Goal: Task Accomplishment & Management: Manage account settings

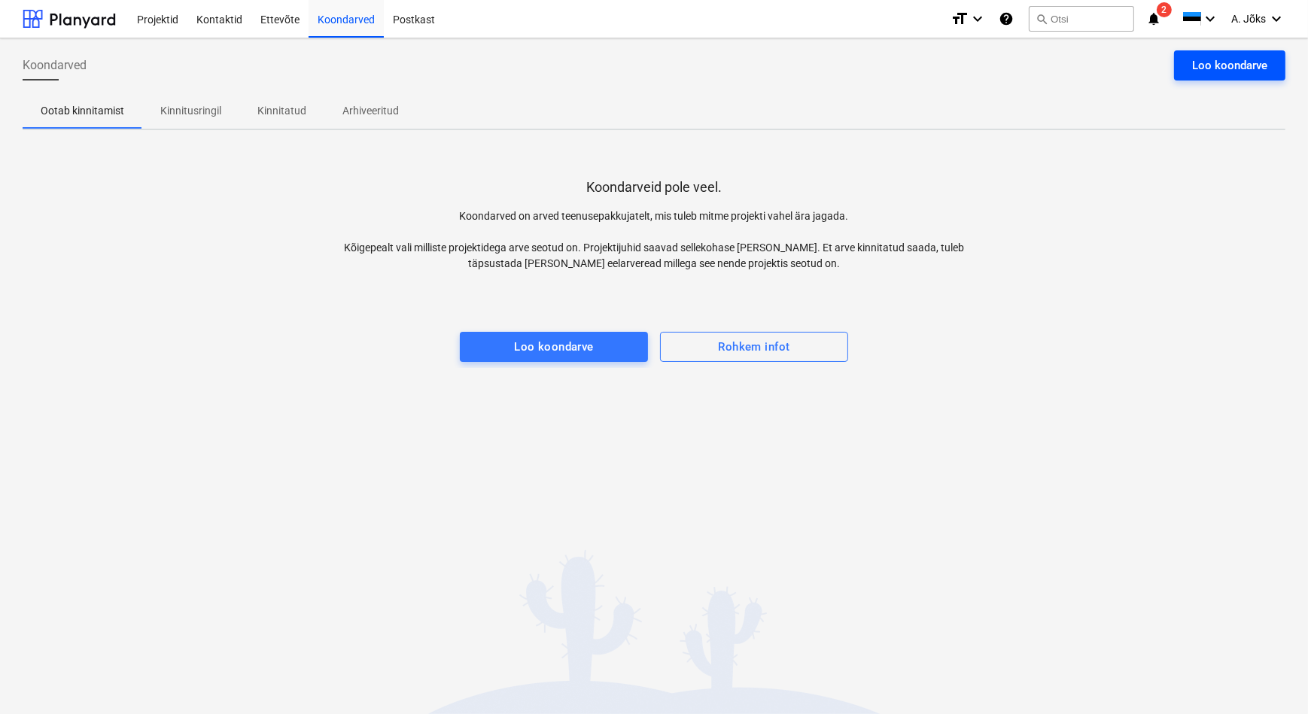
click at [1240, 61] on div "Loo koondarve" at bounding box center [1229, 66] width 75 height 20
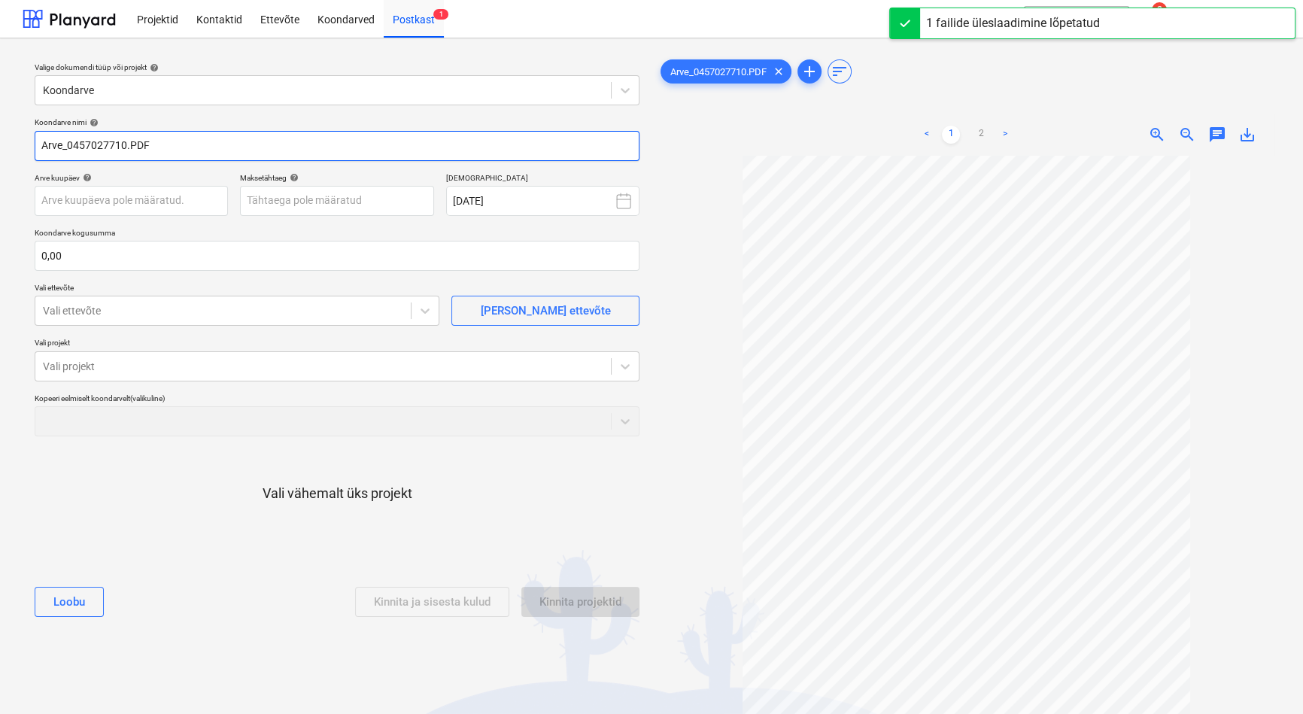
click at [75, 147] on input "Arve_0457027710.PDF" at bounding box center [337, 146] width 605 height 30
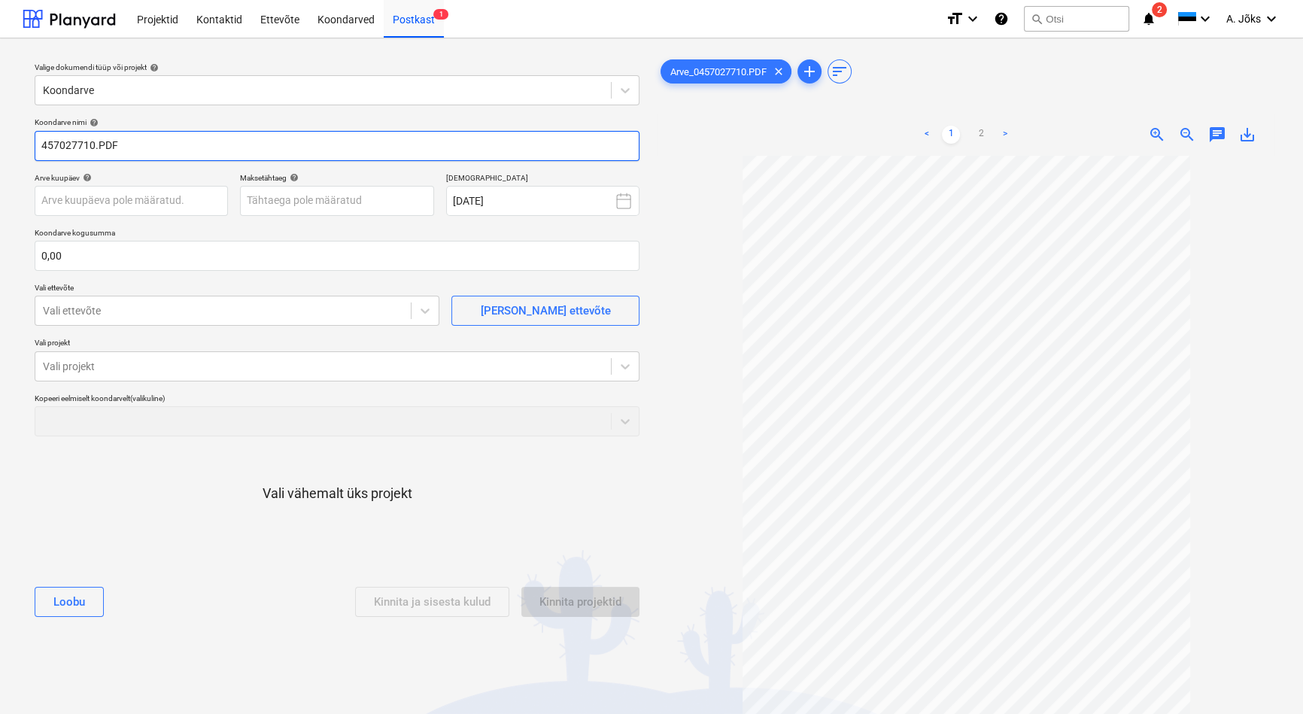
paste input "Kesko Senukai [GEOGRAPHIC_DATA]"
type input "Kesko Senukai Estonia AS arve 457027710.PDF"
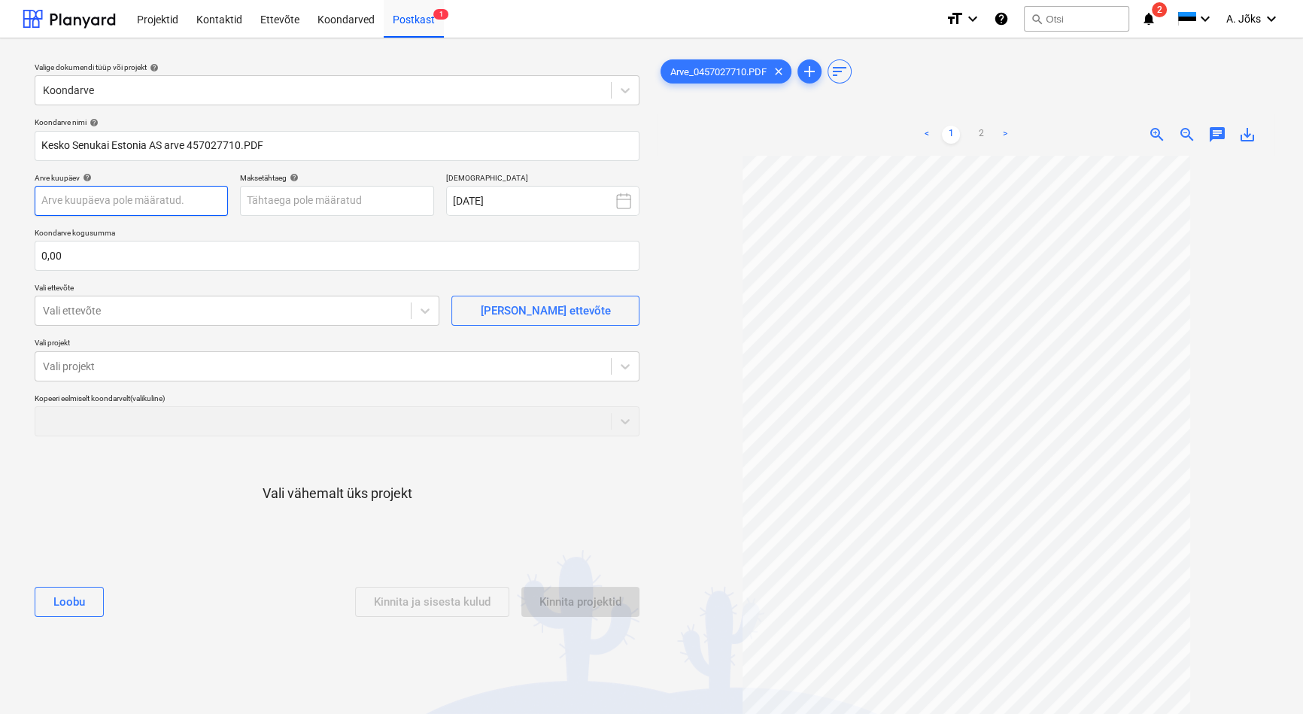
click at [178, 199] on body "Projektid Kontaktid Ettevõte Koondarved Postkast 1 format_size keyboard_arrow_d…" at bounding box center [651, 357] width 1303 height 714
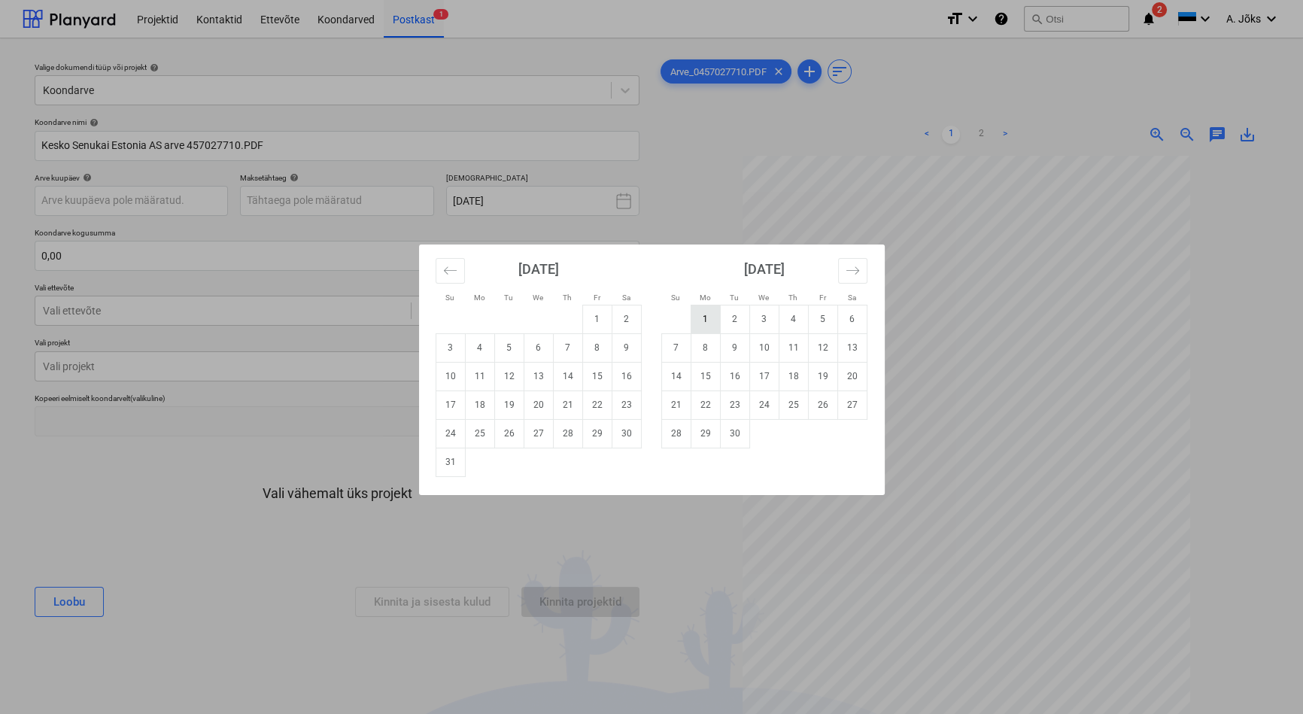
click at [701, 319] on td "1" at bounding box center [705, 319] width 29 height 29
type input "[DATE]"
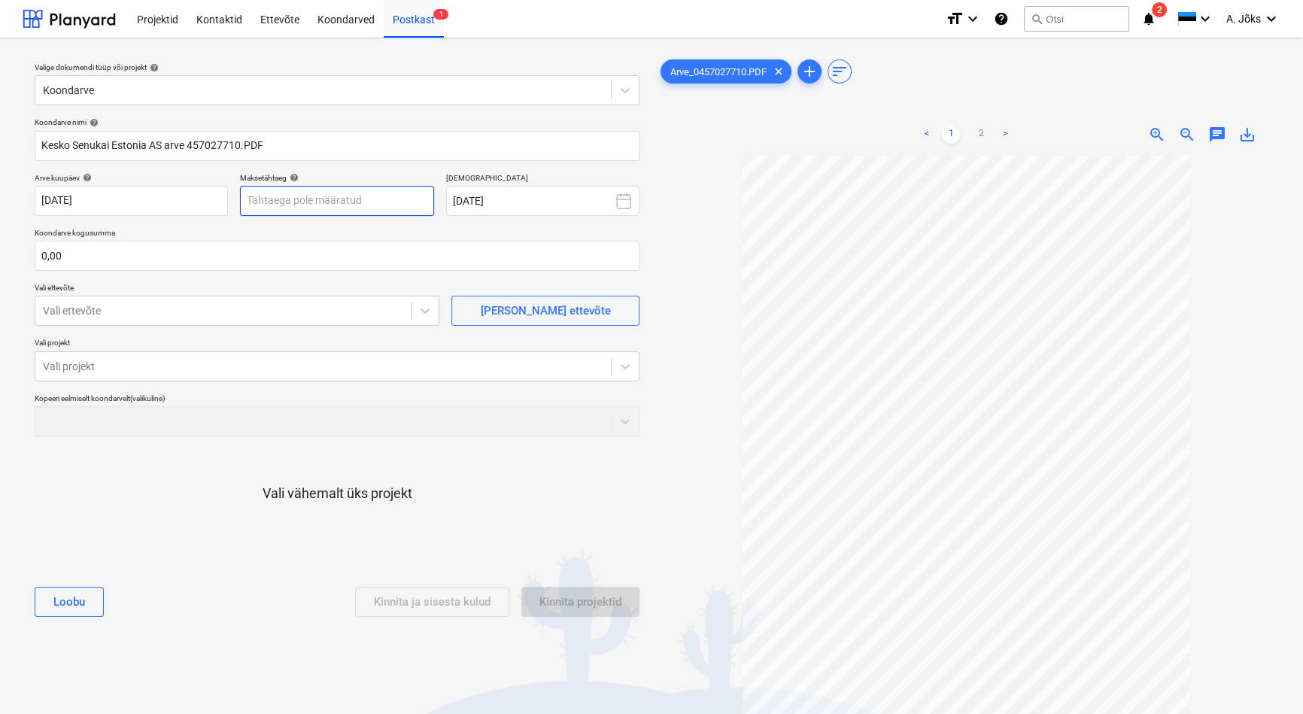
click at [374, 201] on body "Projektid Kontaktid Ettevõte Koondarved Postkast 1 format_size keyboard_arrow_d…" at bounding box center [651, 357] width 1303 height 714
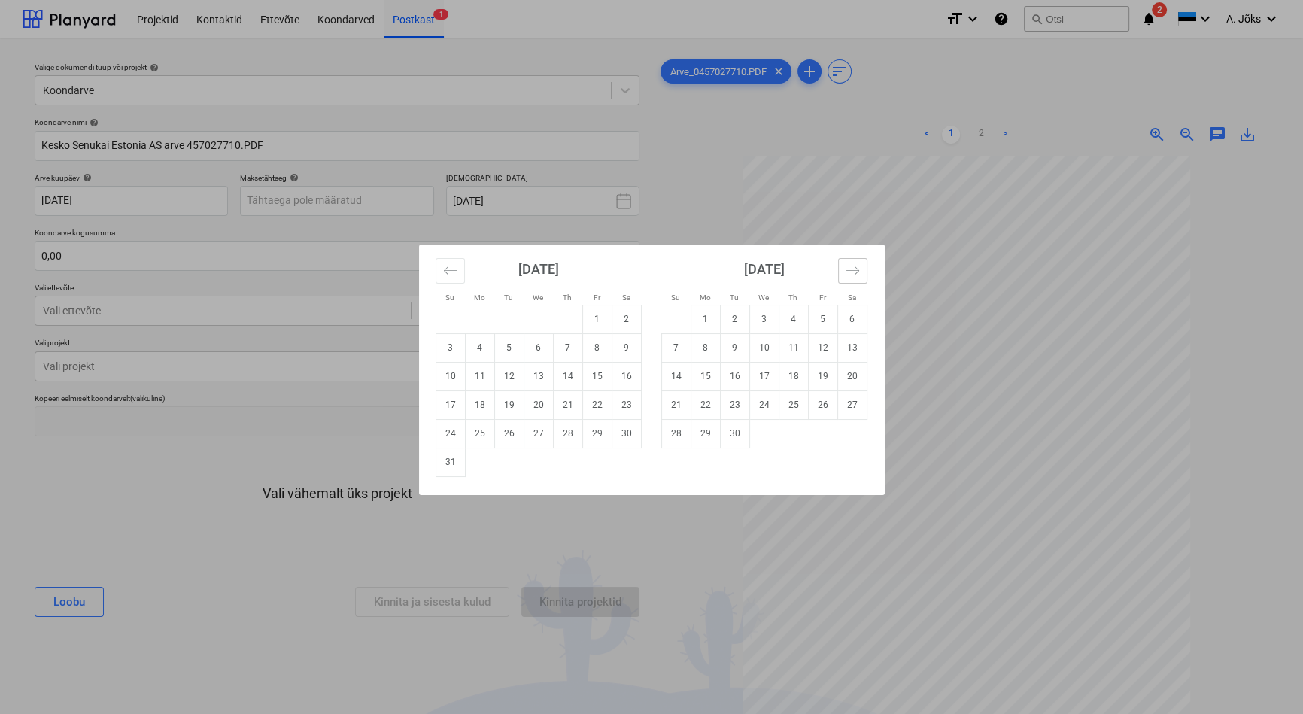
click at [853, 273] on icon "Move forward to switch to the next month." at bounding box center [853, 270] width 14 height 14
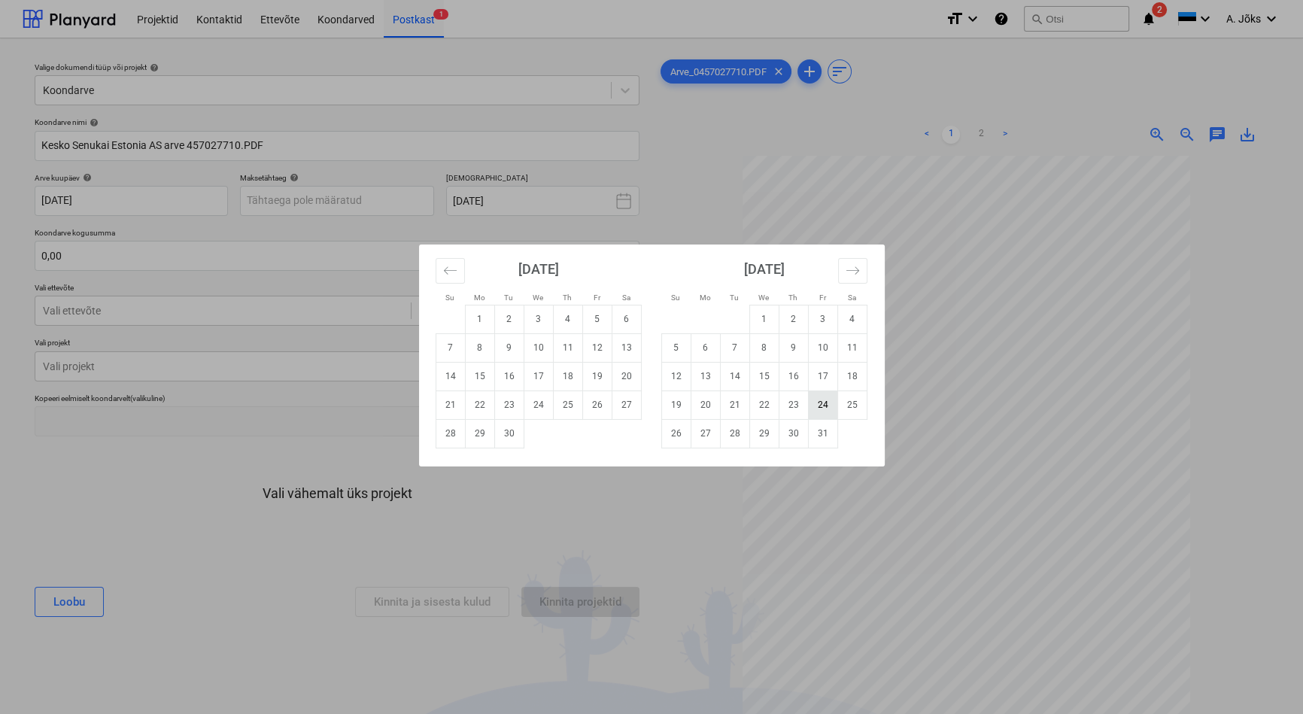
click at [818, 403] on td "24" at bounding box center [822, 405] width 29 height 29
type input "[DATE]"
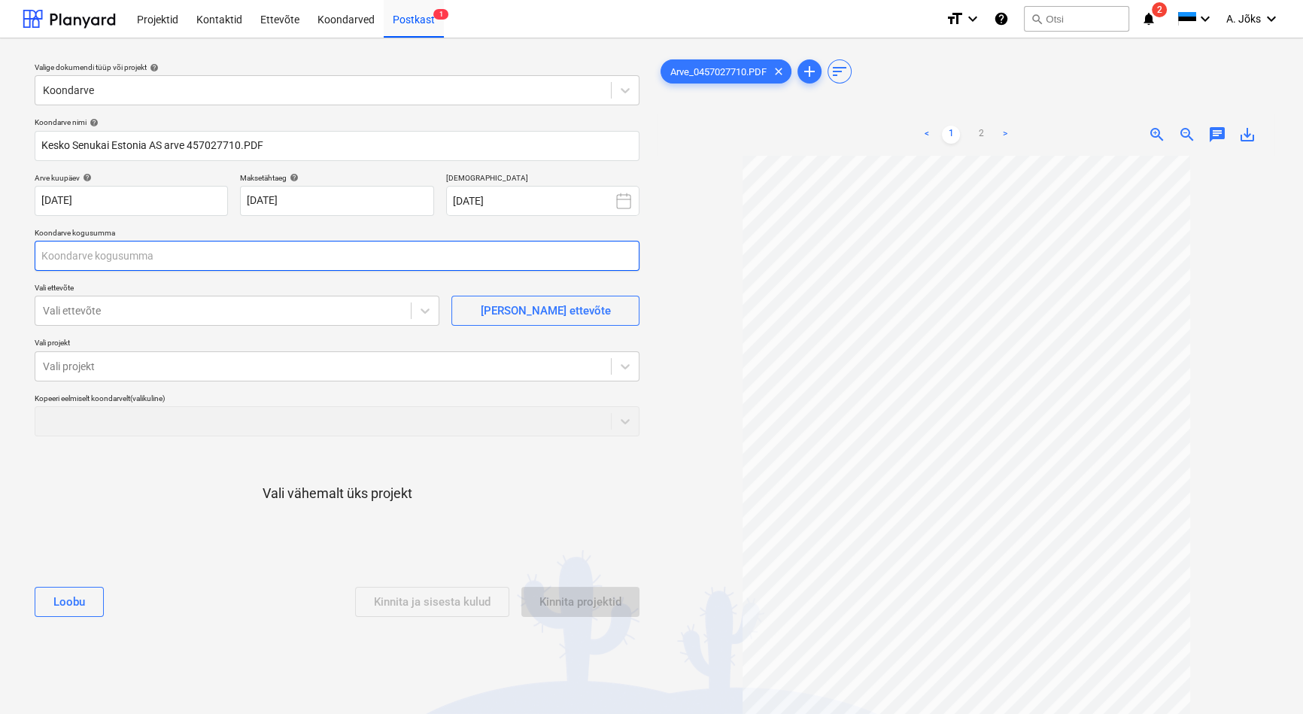
click at [194, 255] on input "text" at bounding box center [337, 256] width 605 height 30
type input "48,02"
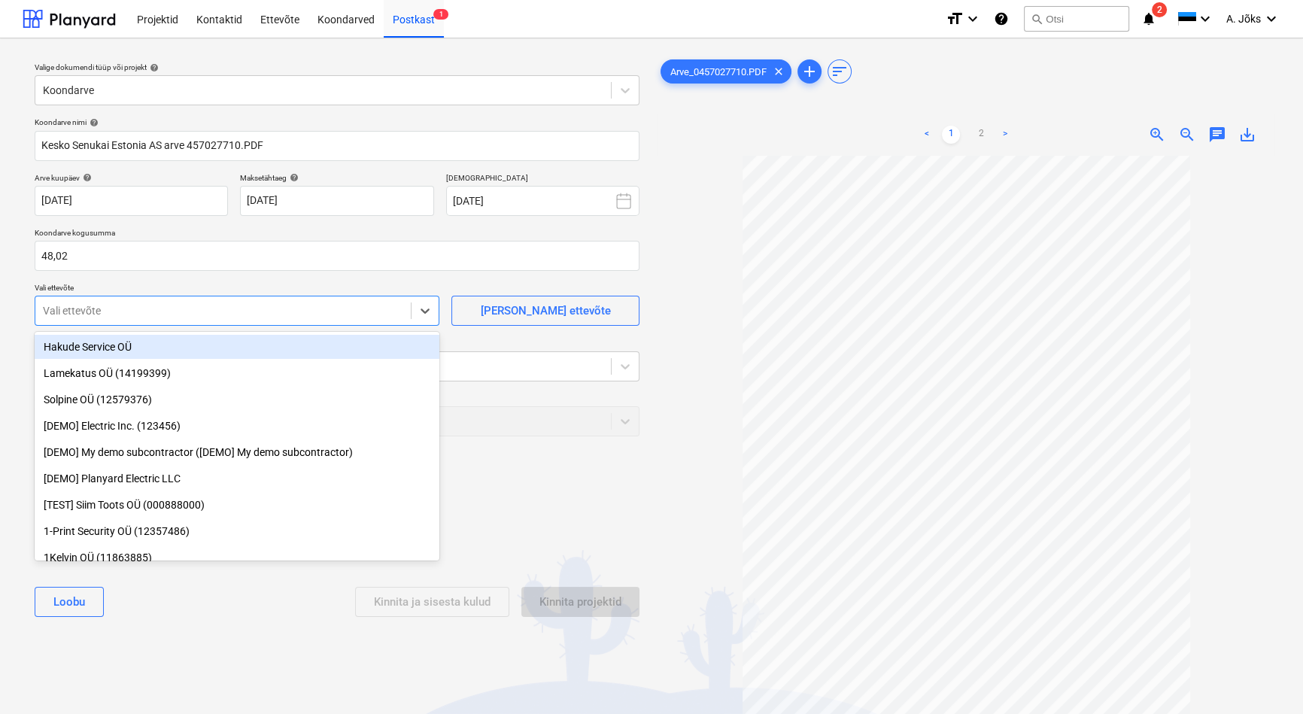
click at [116, 309] on div at bounding box center [223, 310] width 360 height 15
type input "kesko"
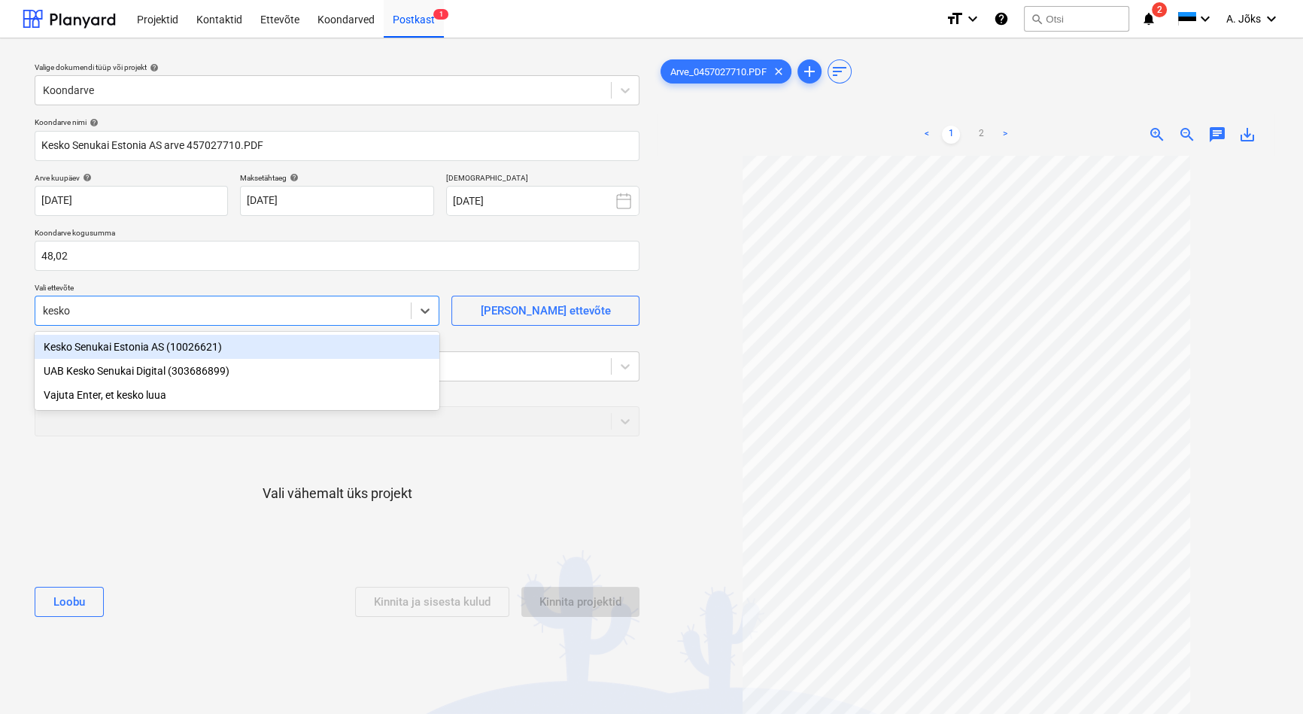
click at [105, 350] on div "Kesko Senukai Estonia AS (10026621)" at bounding box center [237, 347] width 405 height 24
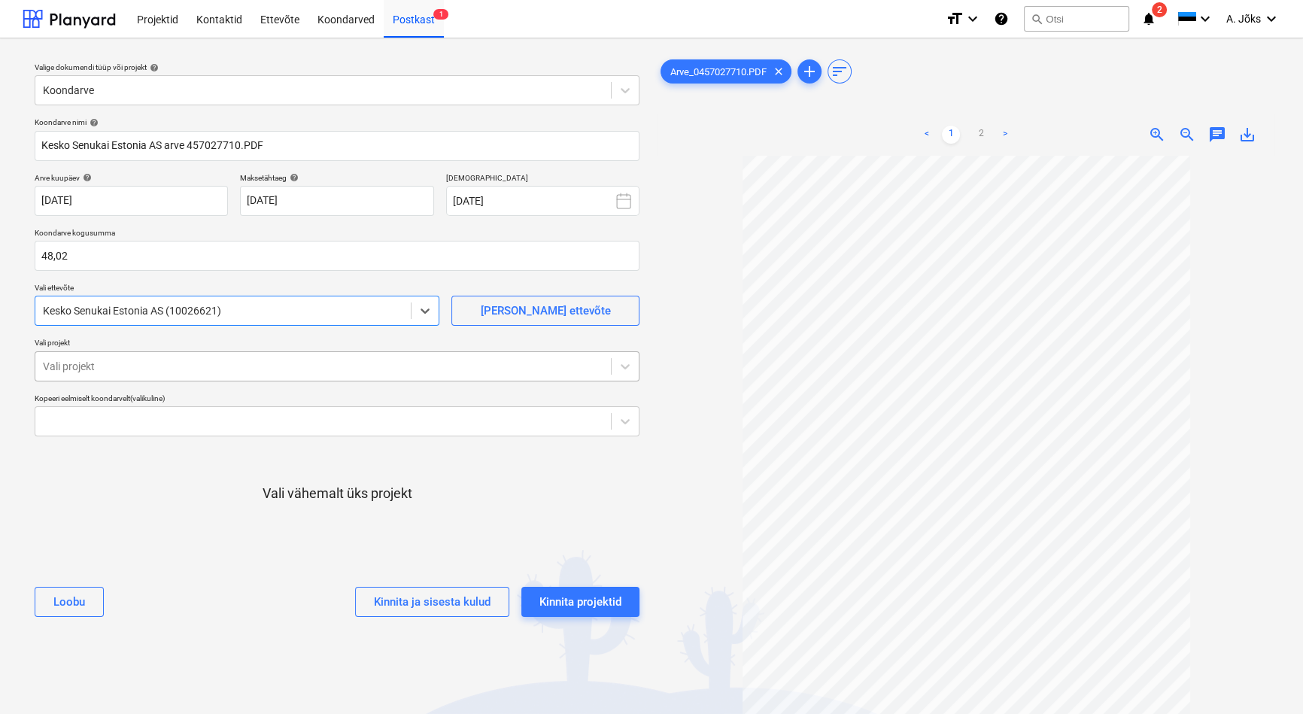
click at [102, 359] on div at bounding box center [323, 366] width 561 height 15
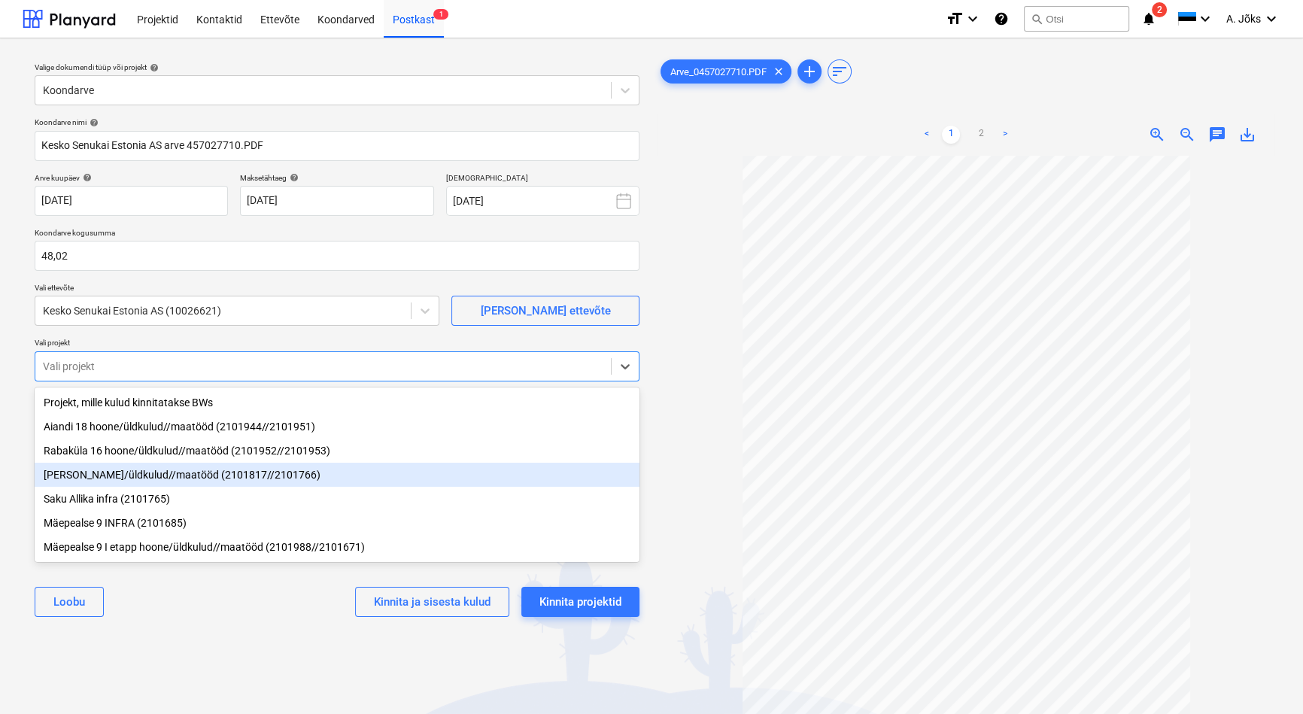
click at [138, 479] on div "[PERSON_NAME]/üldkulud//maatööd (2101817//2101766)" at bounding box center [337, 475] width 605 height 24
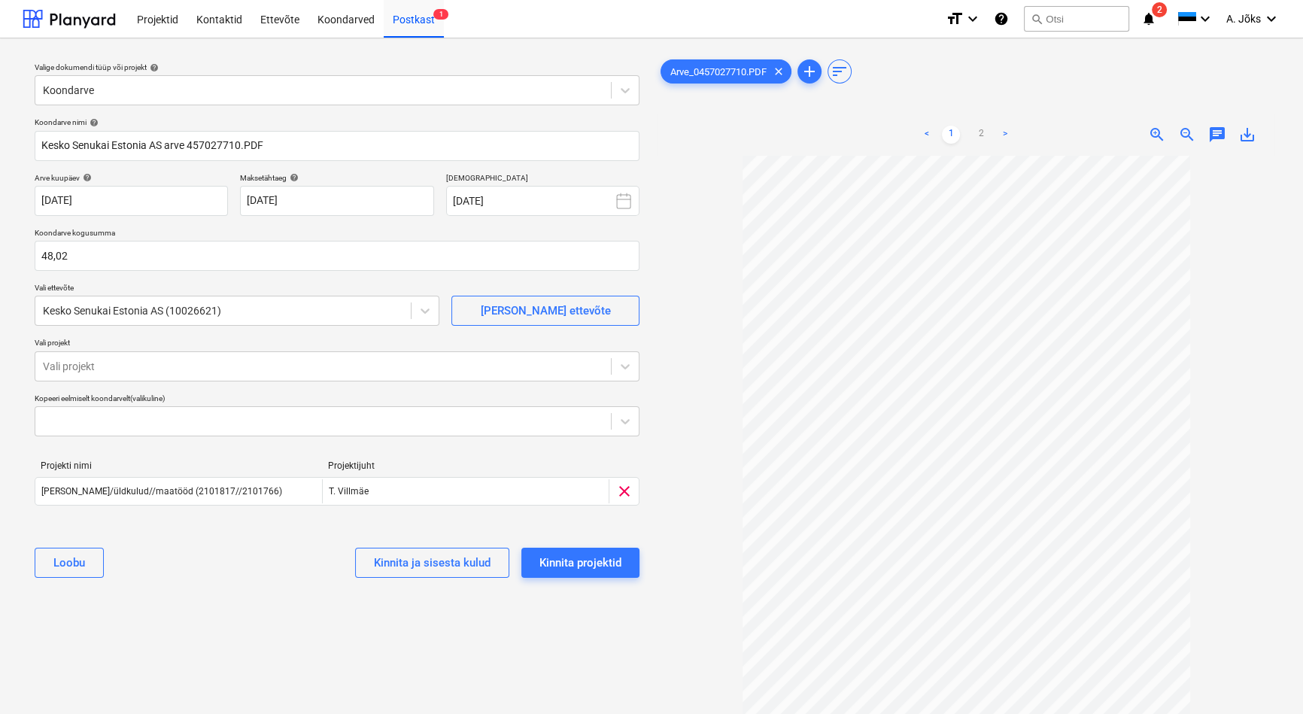
click at [186, 604] on div "Valige dokumendi tüüp või projekt help Koondarve Koondarve nimi help Kesko Senu…" at bounding box center [337, 441] width 629 height 783
click at [589, 565] on div "Kinnita projektid" at bounding box center [581, 563] width 82 height 20
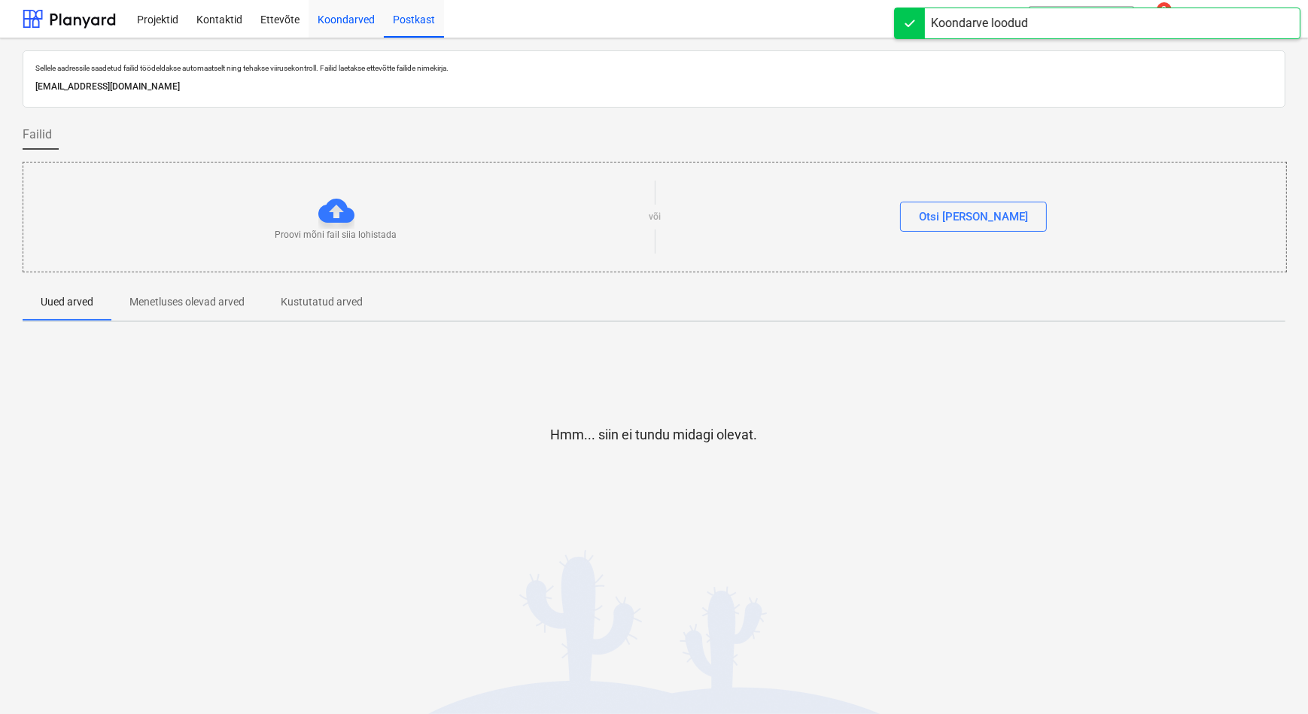
click at [348, 24] on div "Koondarved" at bounding box center [346, 18] width 75 height 38
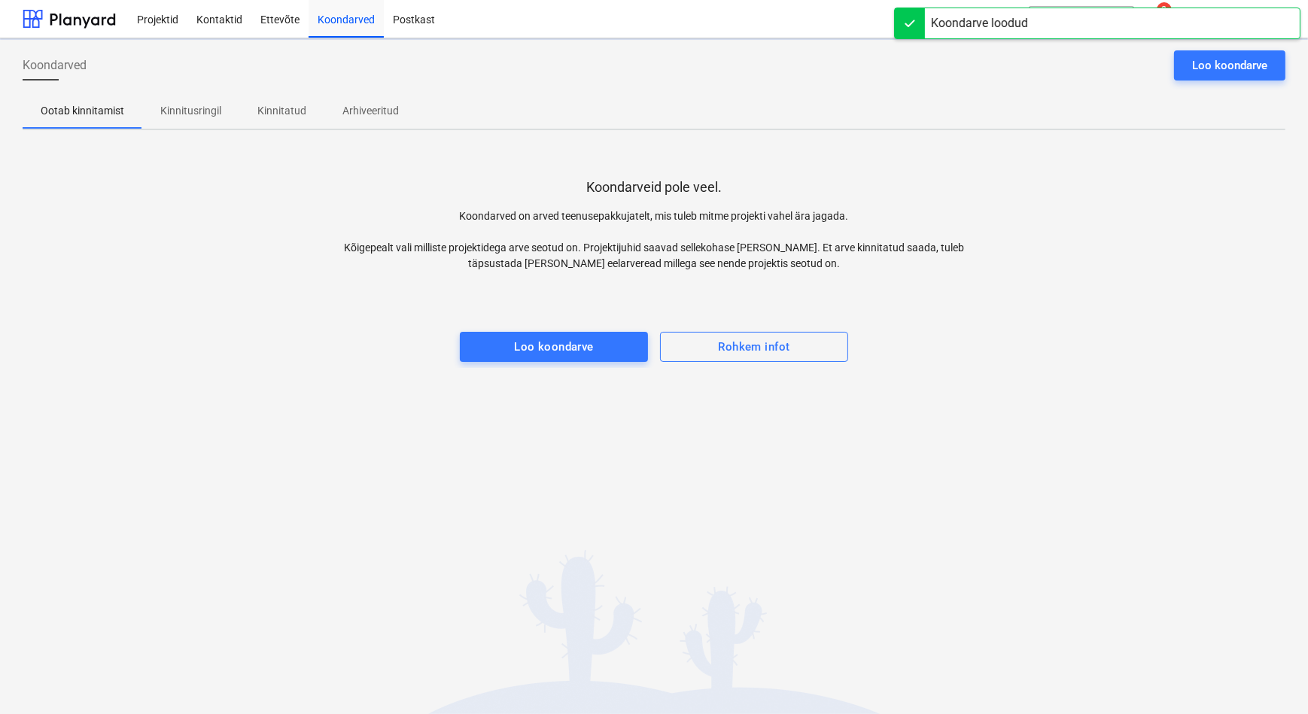
drag, startPoint x: 205, startPoint y: 111, endPoint x: 291, endPoint y: 164, distance: 101.1
click at [205, 110] on p "Kinnitusringil" at bounding box center [190, 111] width 61 height 16
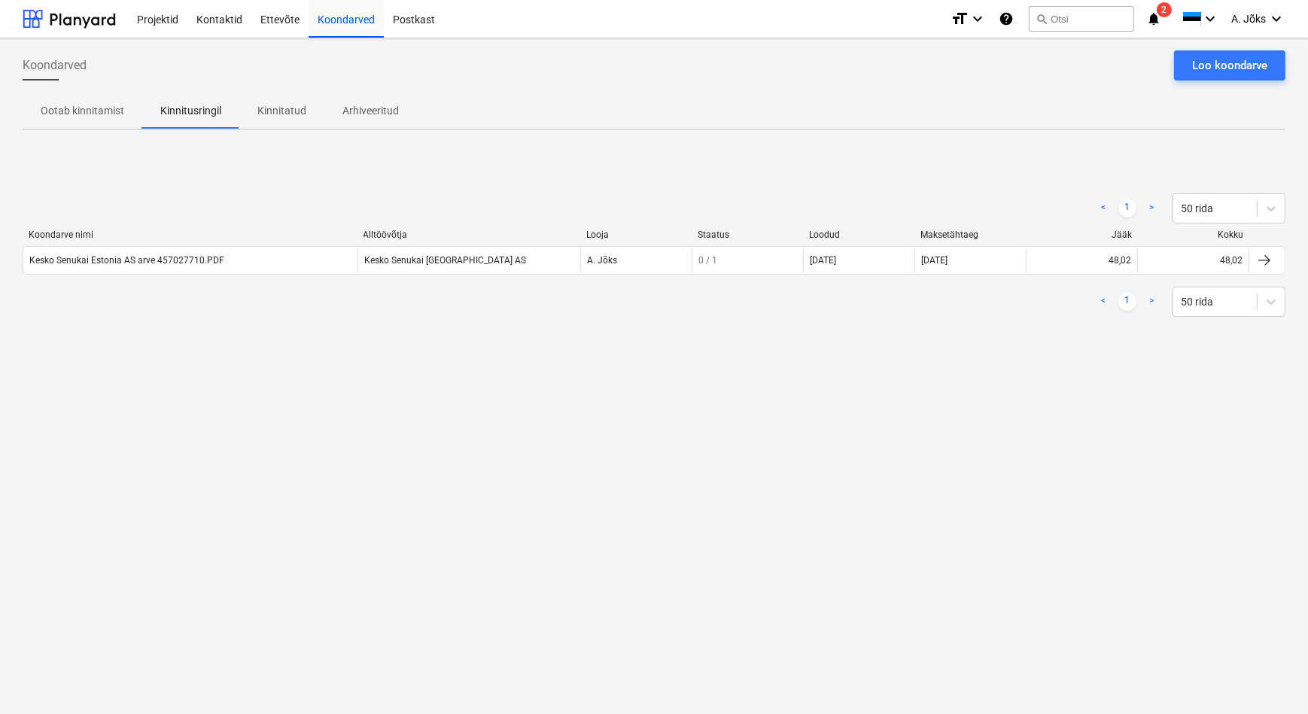
click at [906, 443] on div "Koondarved Loo koondarve Ootab kinnitamist Kinnitusringil Kinnitatud Arhiveerit…" at bounding box center [654, 376] width 1308 height 676
drag, startPoint x: 1191, startPoint y: 56, endPoint x: 1306, endPoint y: 557, distance: 513.7
click at [1191, 56] on button "Loo koondarve" at bounding box center [1229, 65] width 111 height 30
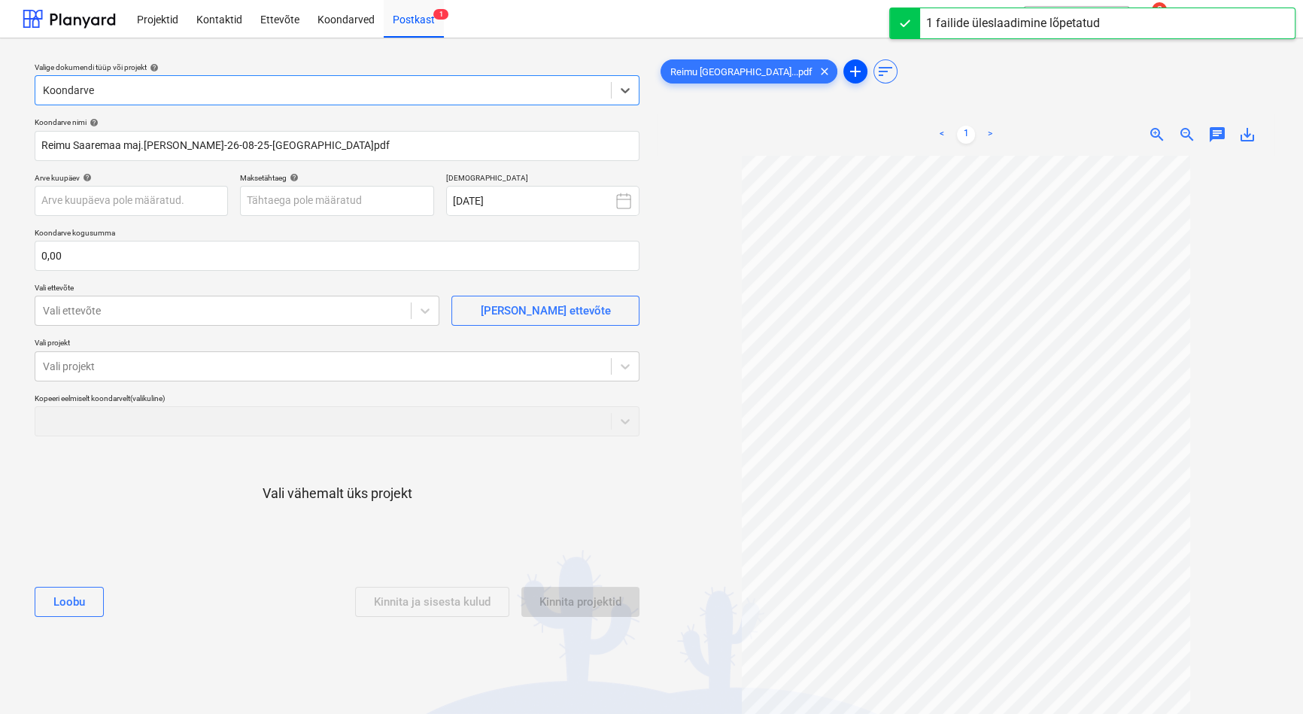
click at [847, 70] on span "add" at bounding box center [856, 71] width 18 height 18
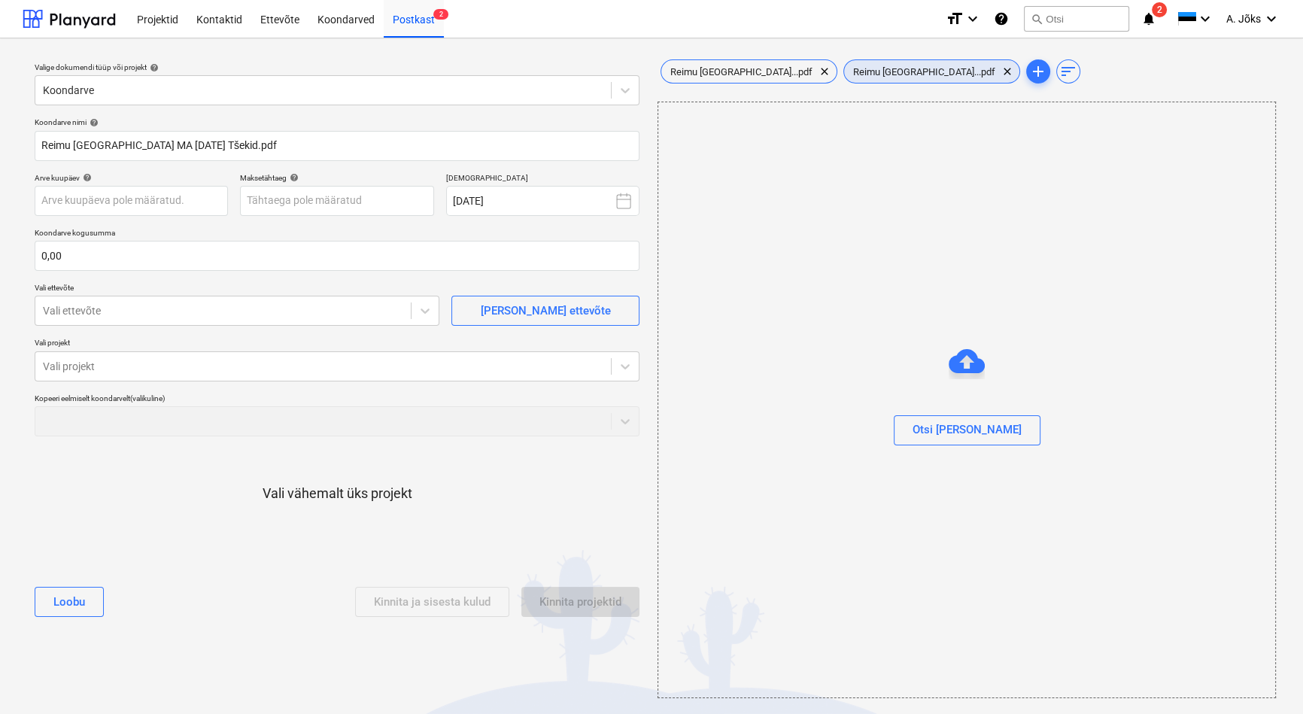
click at [850, 71] on span "Reimu [GEOGRAPHIC_DATA]...pdf" at bounding box center [924, 71] width 160 height 11
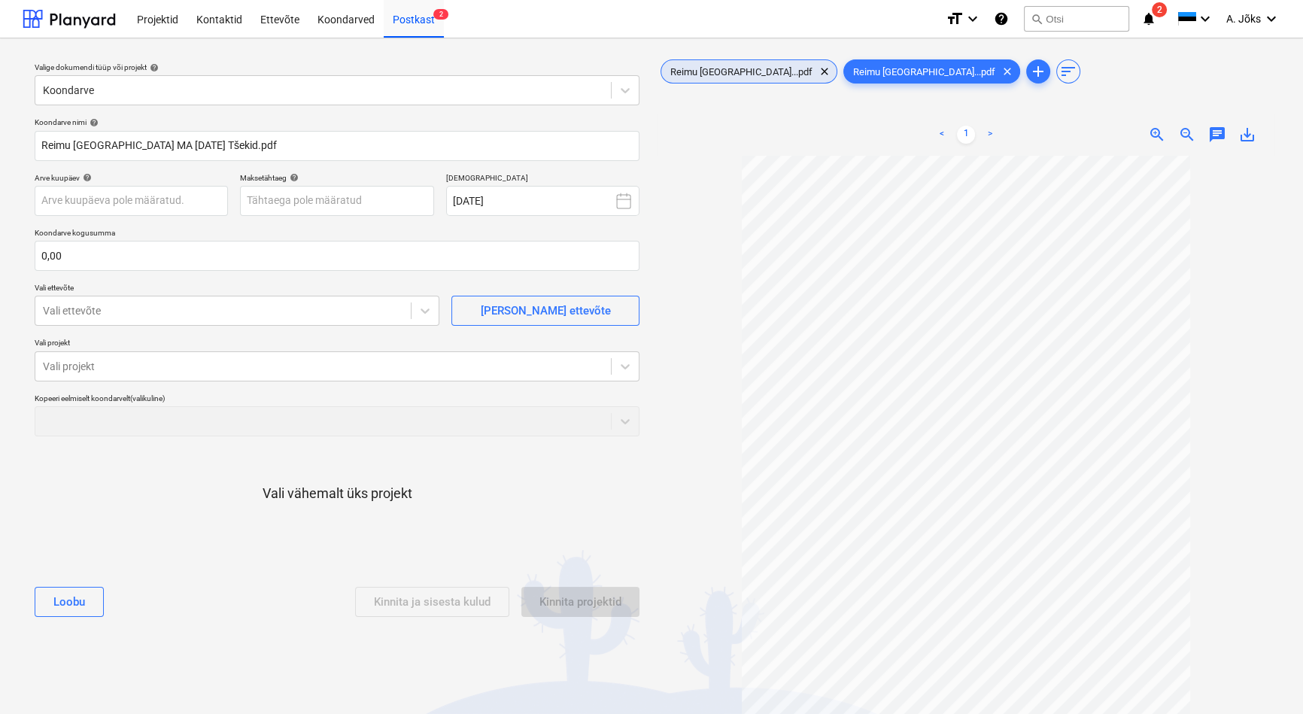
click at [729, 76] on span "Reimu [GEOGRAPHIC_DATA]...pdf" at bounding box center [741, 71] width 160 height 11
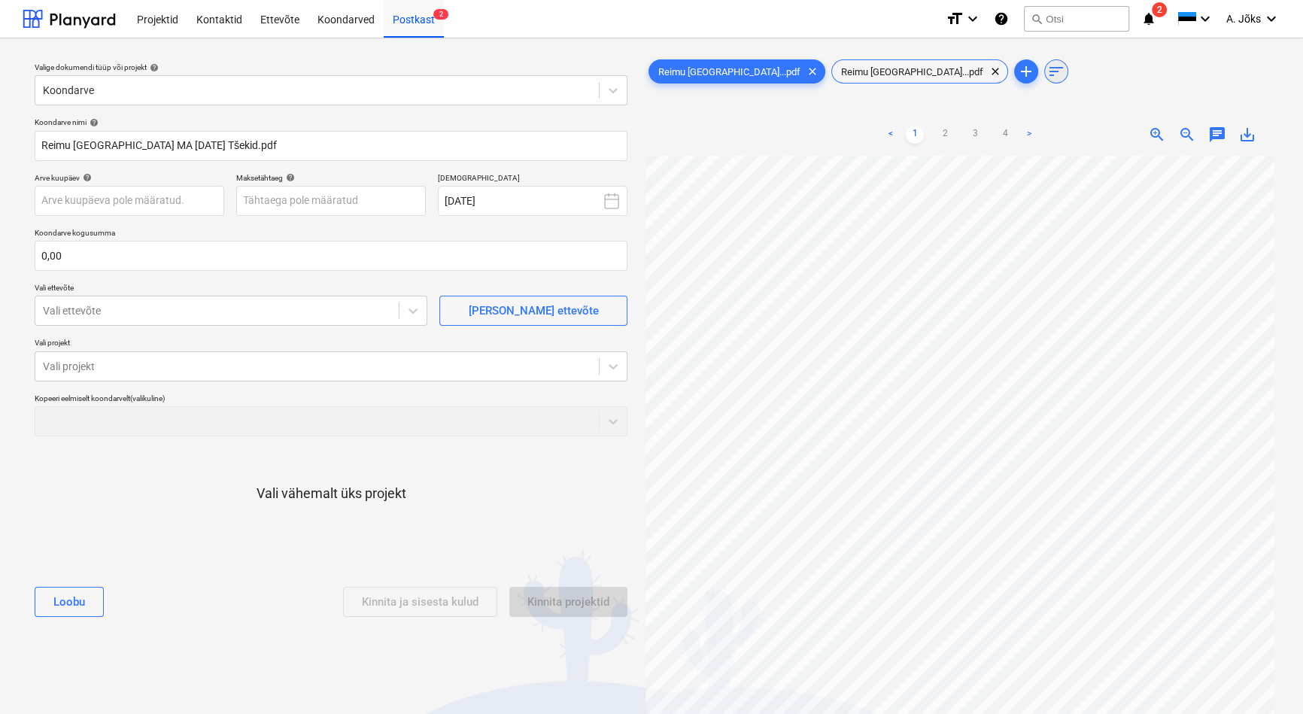
click at [1048, 74] on span "sort" at bounding box center [1057, 71] width 18 height 18
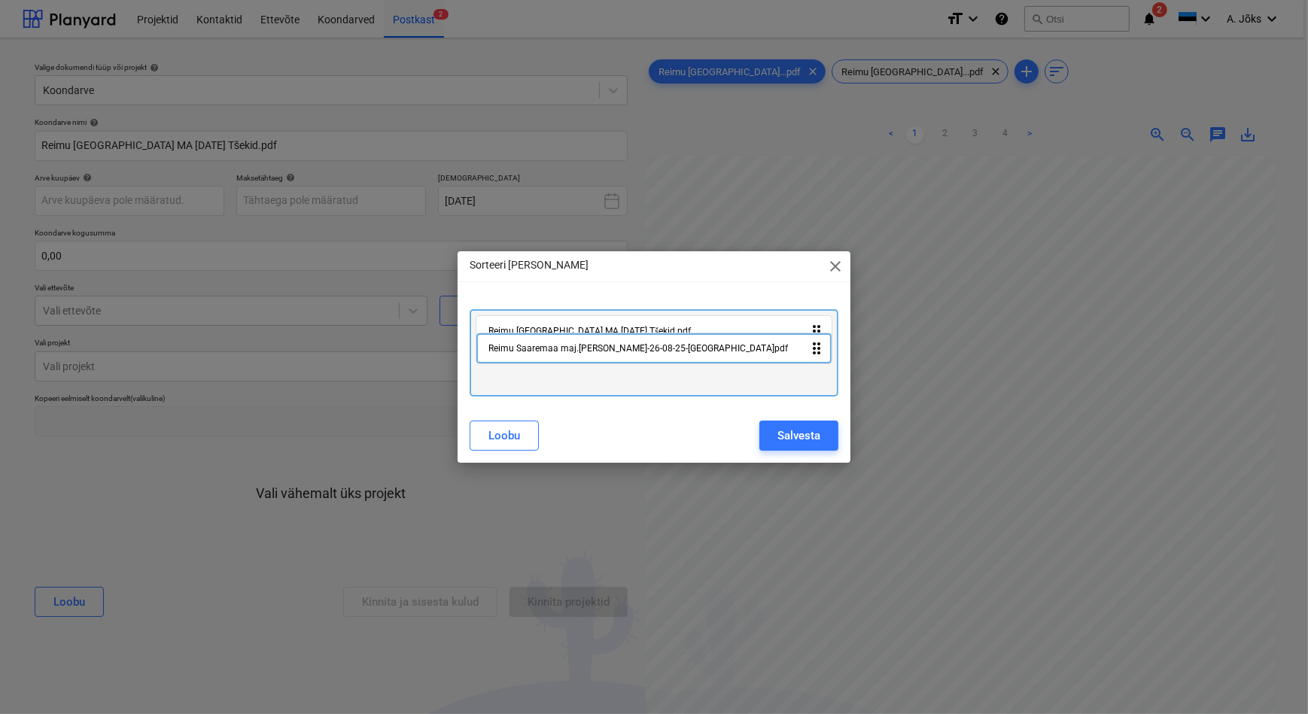
drag, startPoint x: 699, startPoint y: 372, endPoint x: 700, endPoint y: 323, distance: 48.9
click at [700, 323] on div "Reimu [GEOGRAPHIC_DATA] [GEOGRAPHIC_DATA] [DATE] Tšekid.pdf drag_indicator Reim…" at bounding box center [654, 352] width 368 height 87
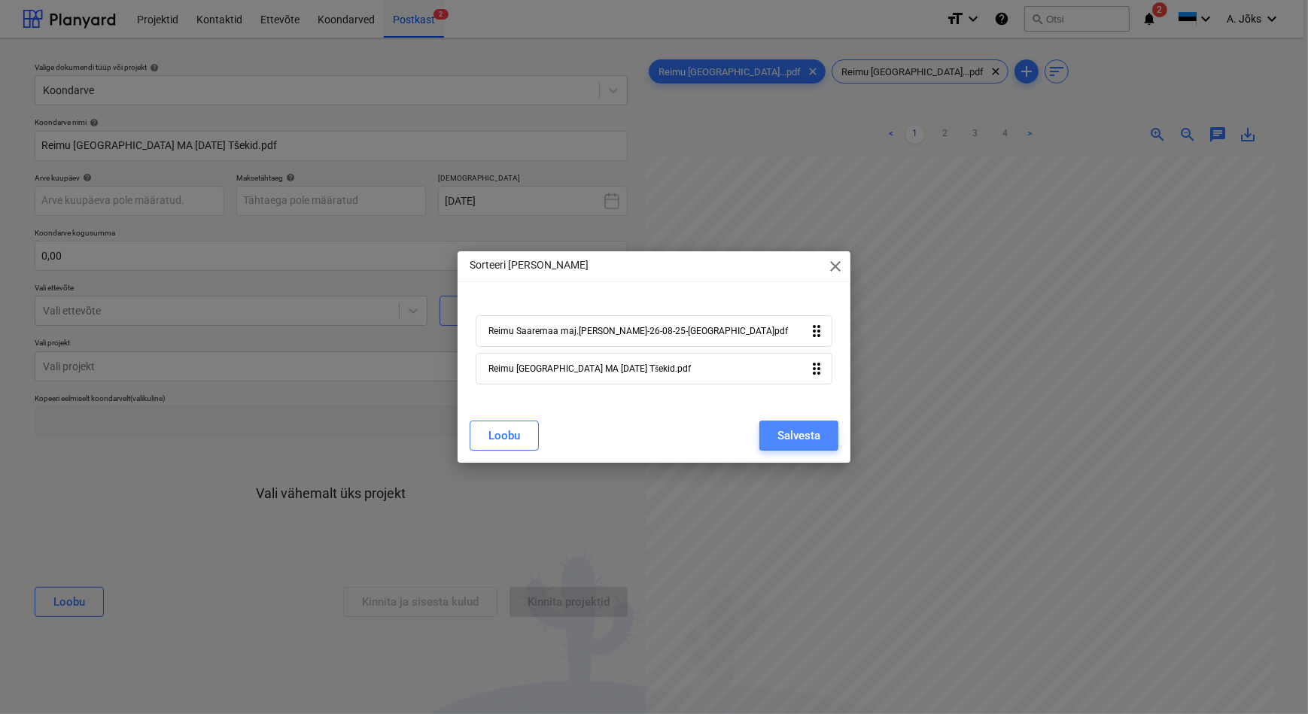
click at [798, 439] on div "Salvesta" at bounding box center [798, 436] width 43 height 20
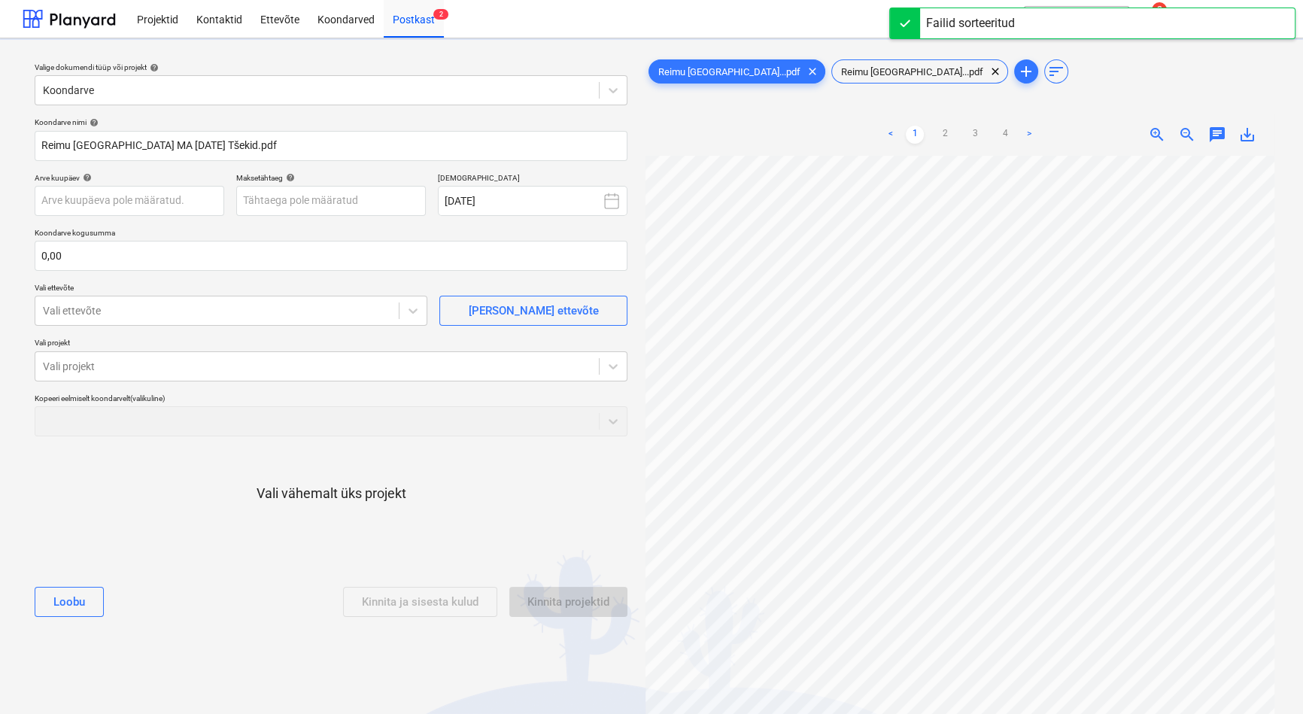
type input "Reimu Saaremaa maj.[PERSON_NAME]-26-08-25-[GEOGRAPHIC_DATA]pdf"
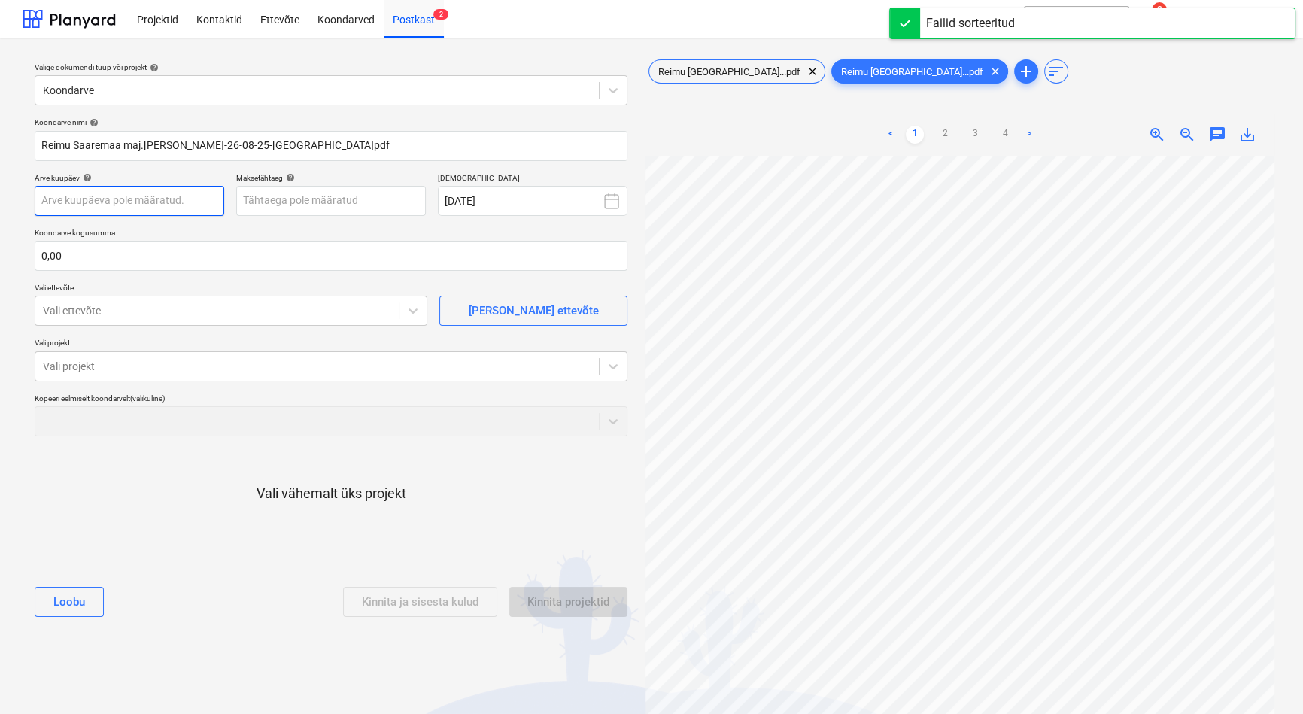
click at [117, 199] on body "Projektid Kontaktid Ettevõte Koondarved Postkast 2 format_size keyboard_arrow_d…" at bounding box center [651, 357] width 1303 height 714
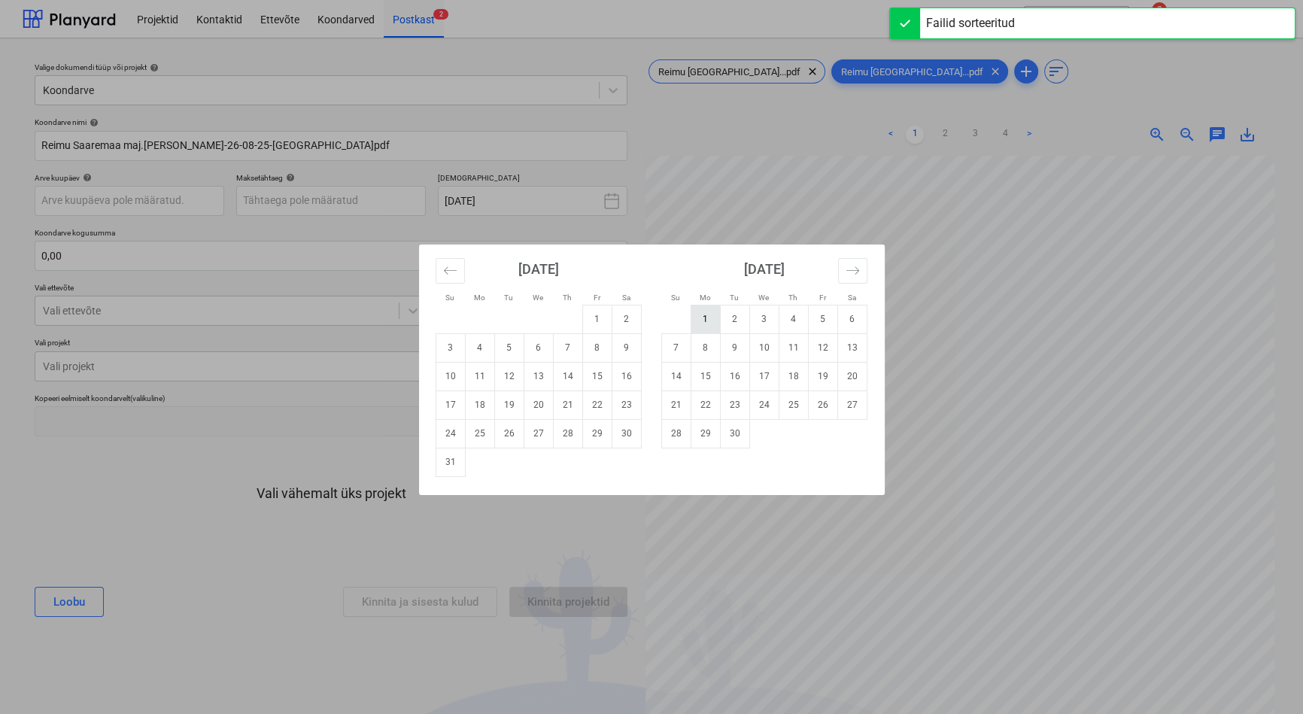
click at [704, 316] on td "1" at bounding box center [705, 319] width 29 height 29
type input "[DATE]"
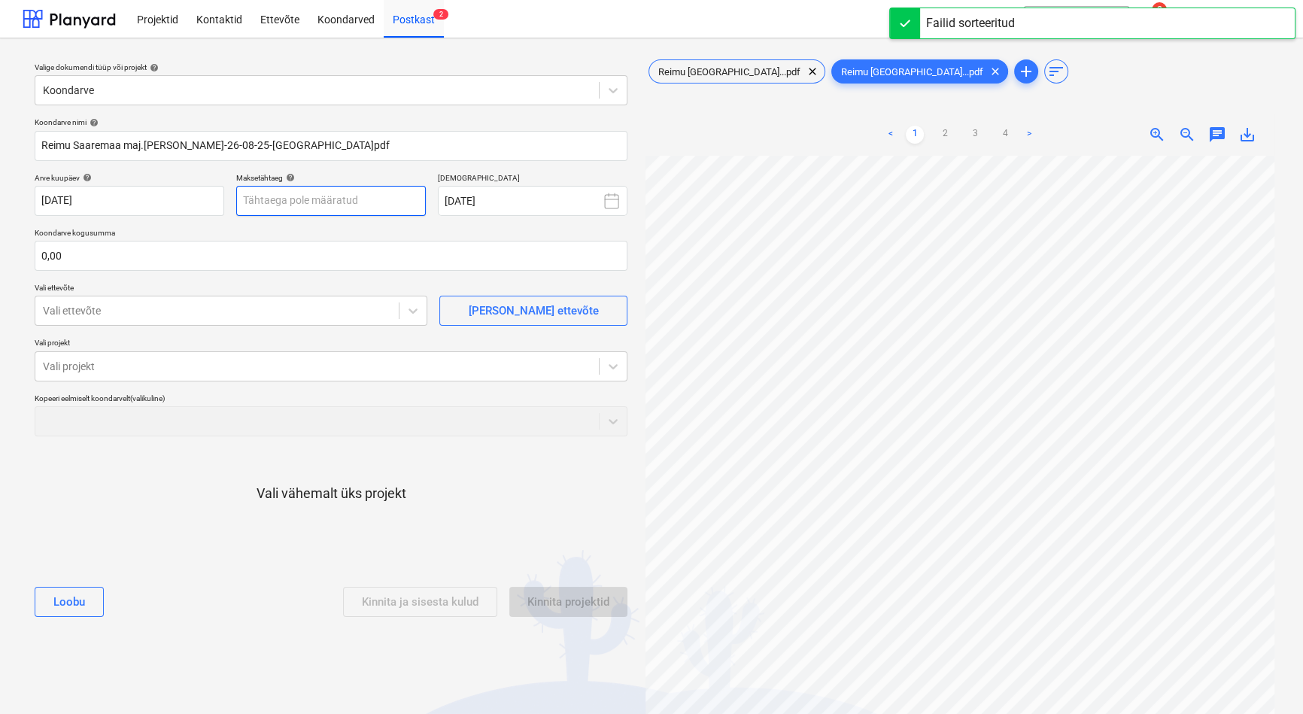
click at [278, 202] on body "Projektid Kontaktid Ettevõte Koondarved Postkast 2 format_size keyboard_arrow_d…" at bounding box center [651, 357] width 1303 height 714
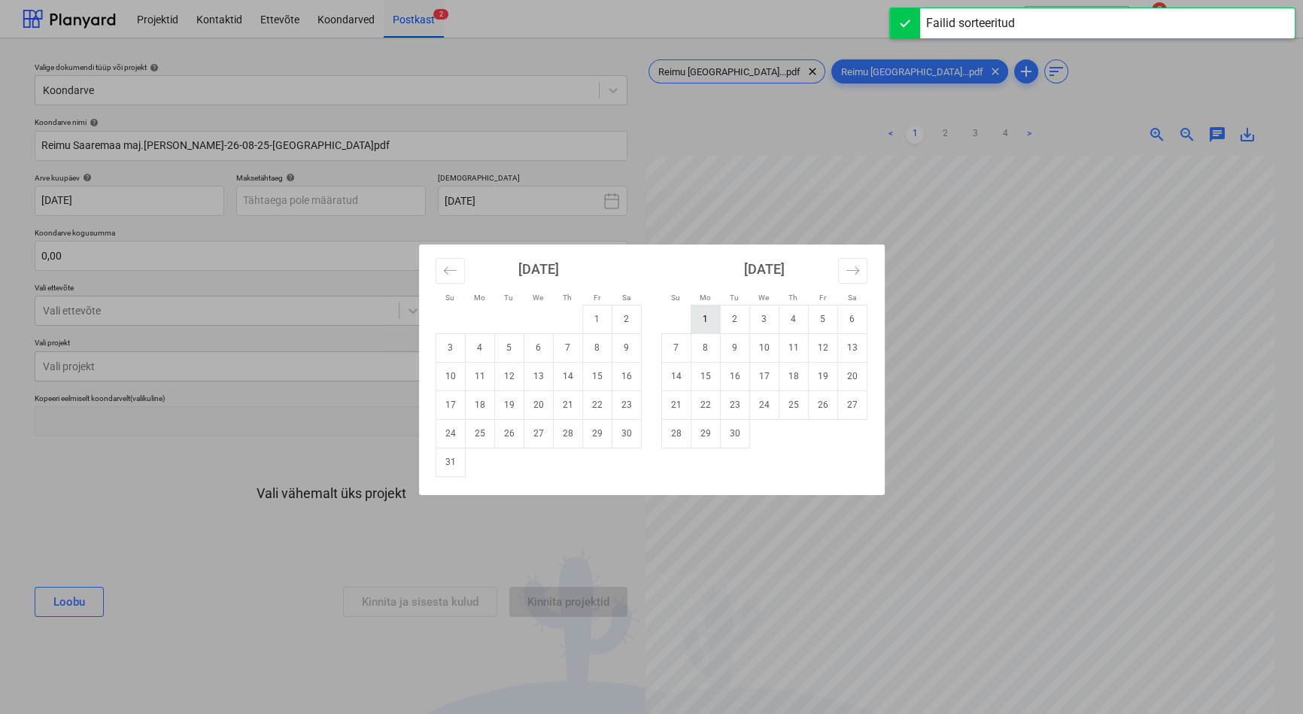
click at [707, 313] on td "1" at bounding box center [705, 319] width 29 height 29
type input "[DATE]"
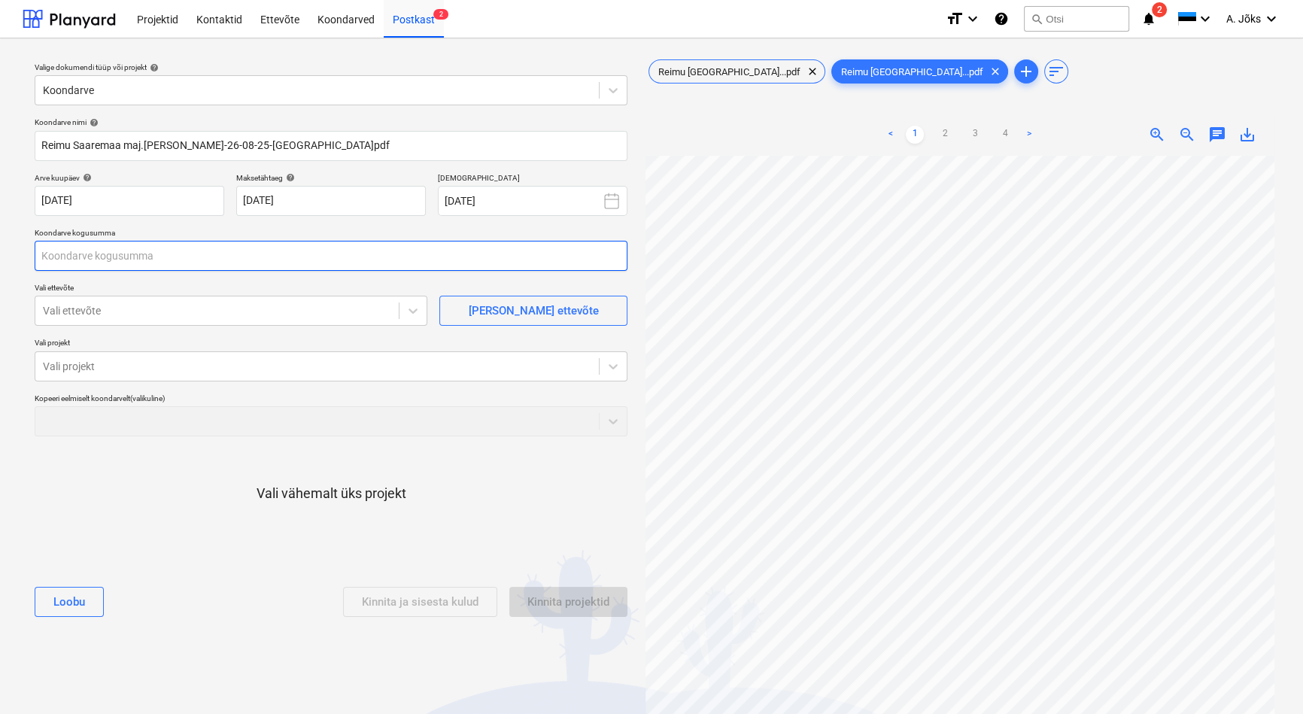
click at [184, 256] on input "text" at bounding box center [331, 256] width 593 height 30
type input "131,27"
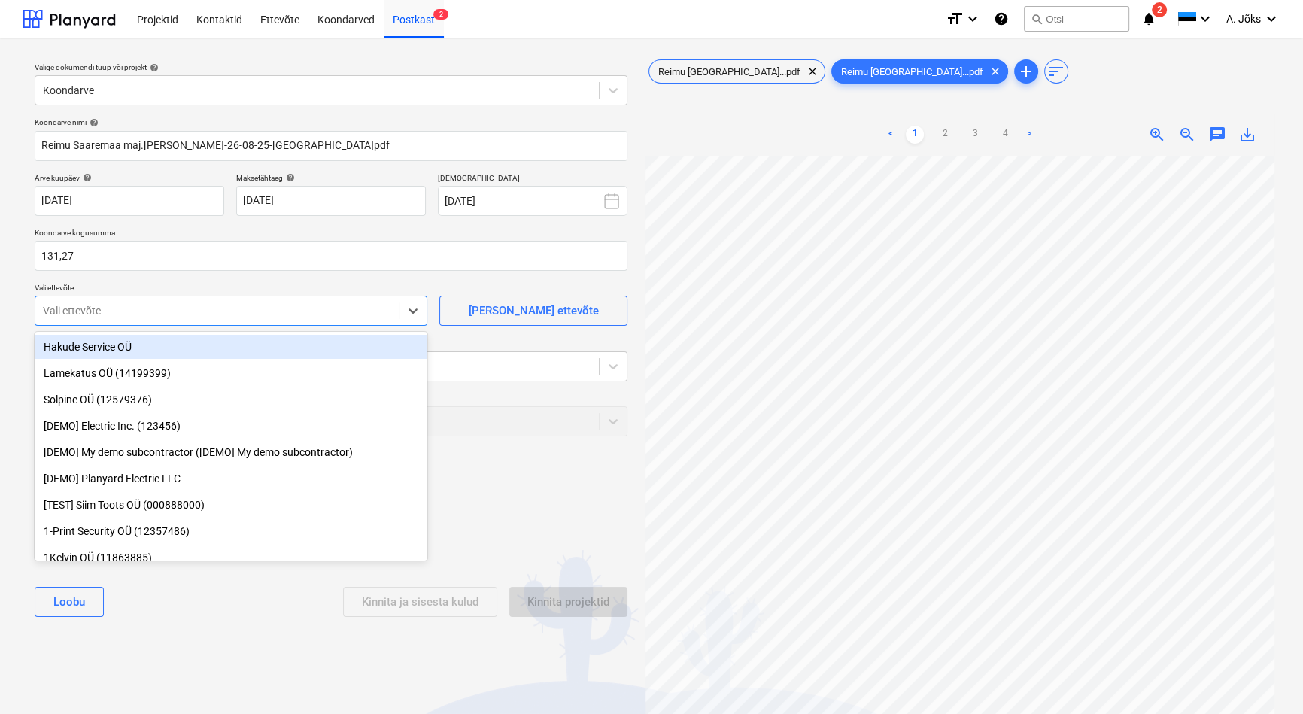
click at [222, 309] on div at bounding box center [217, 310] width 348 height 15
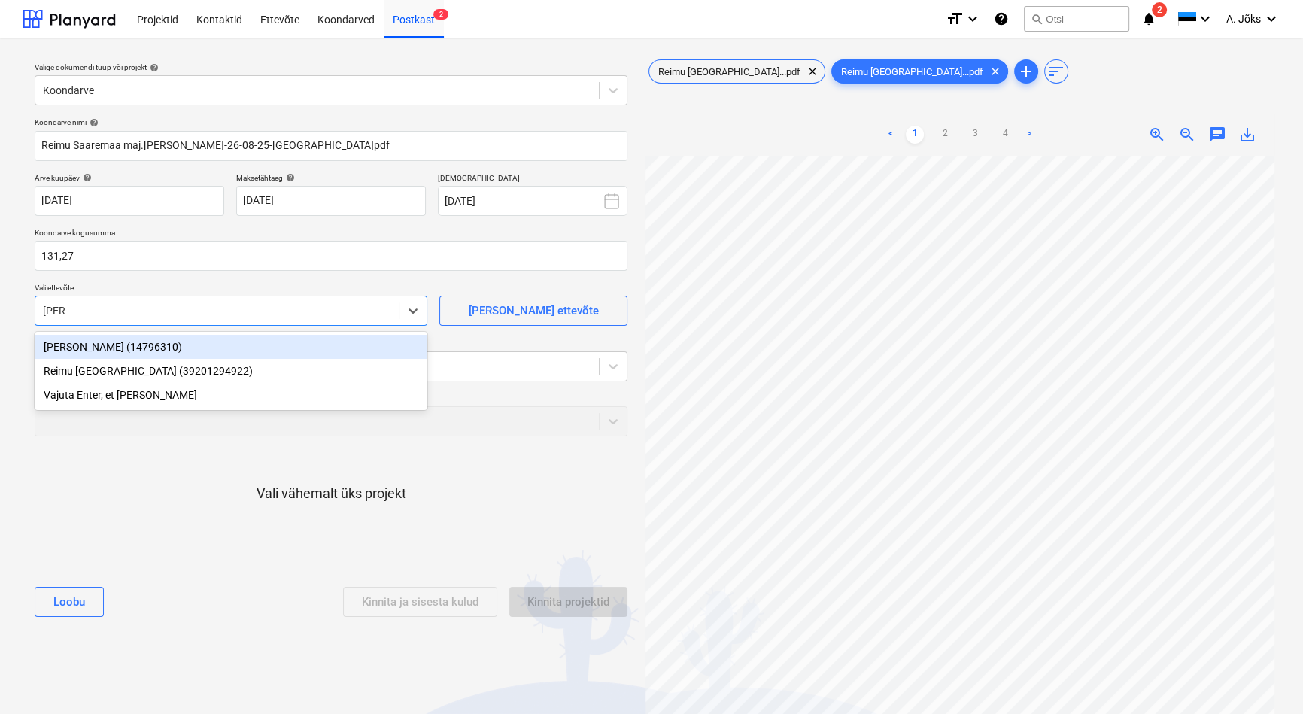
type input "reimu"
click at [203, 345] on div "Reimu [GEOGRAPHIC_DATA] (39201294922)" at bounding box center [231, 347] width 393 height 24
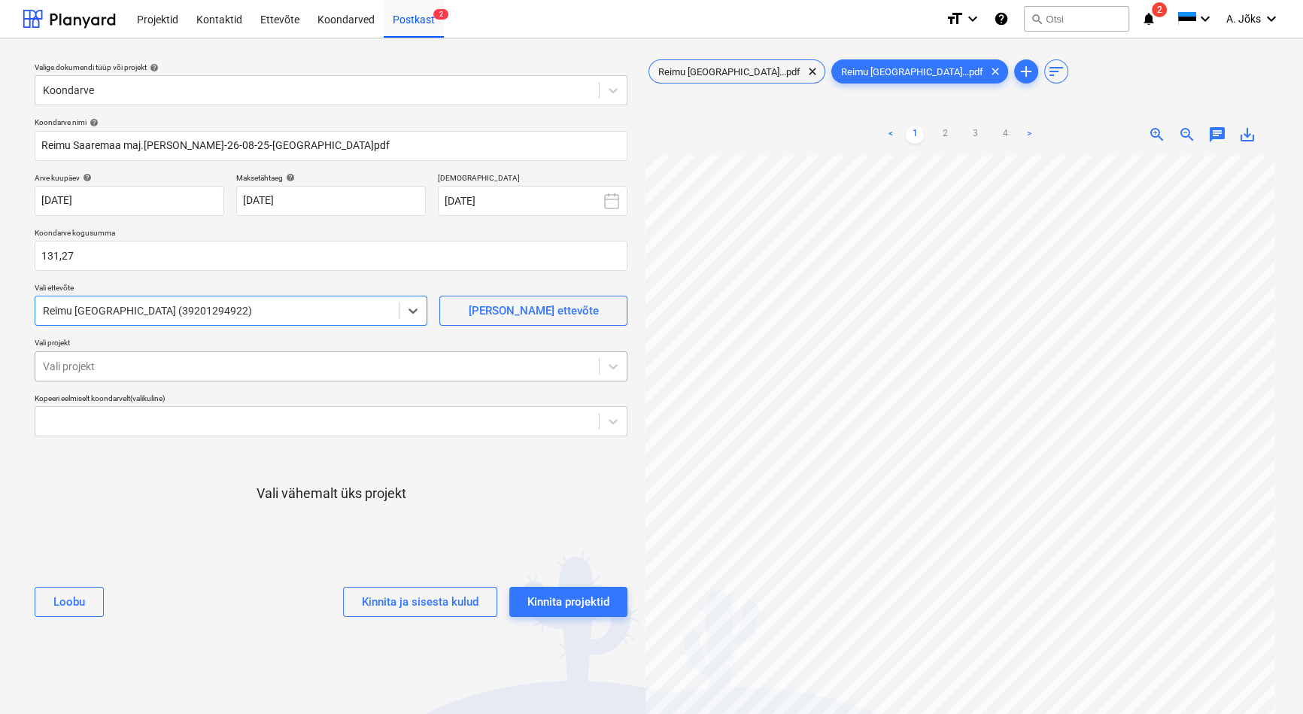
click at [148, 366] on div at bounding box center [317, 366] width 549 height 15
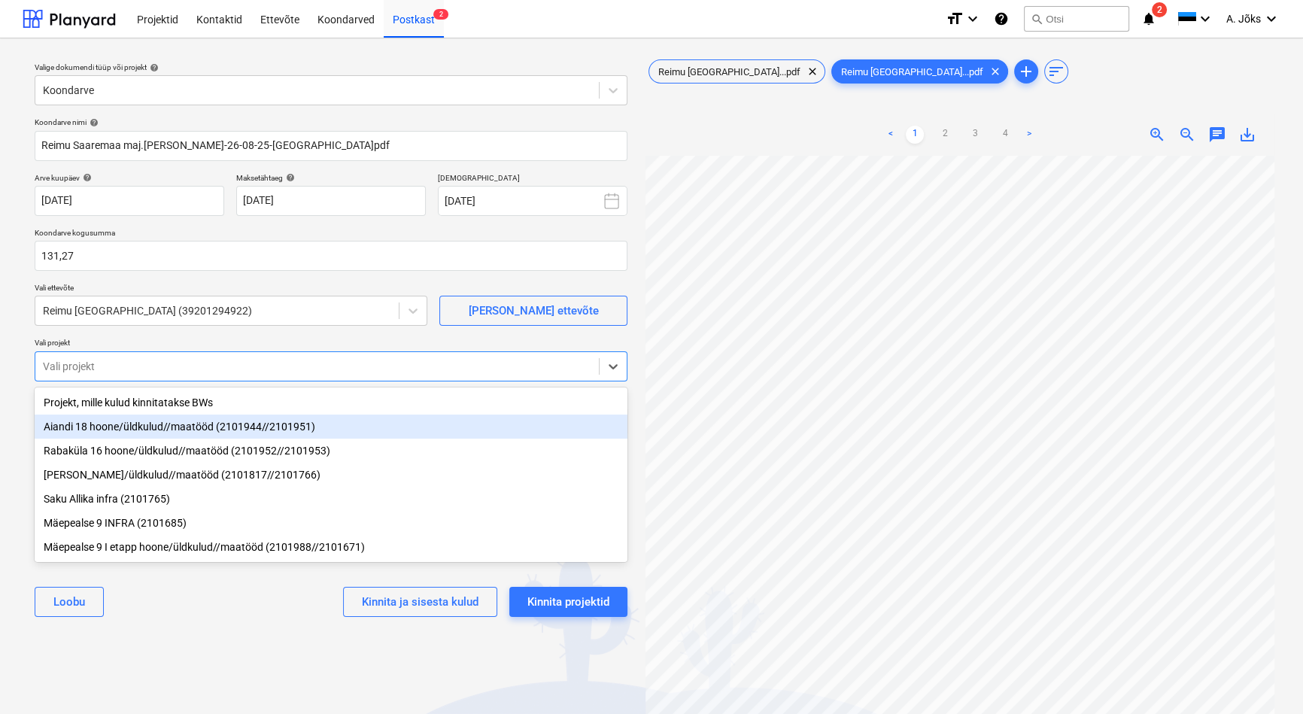
click at [135, 418] on div "Aiandi 18 hoone/üldkulud//maatööd (2101944//2101951)" at bounding box center [331, 427] width 593 height 24
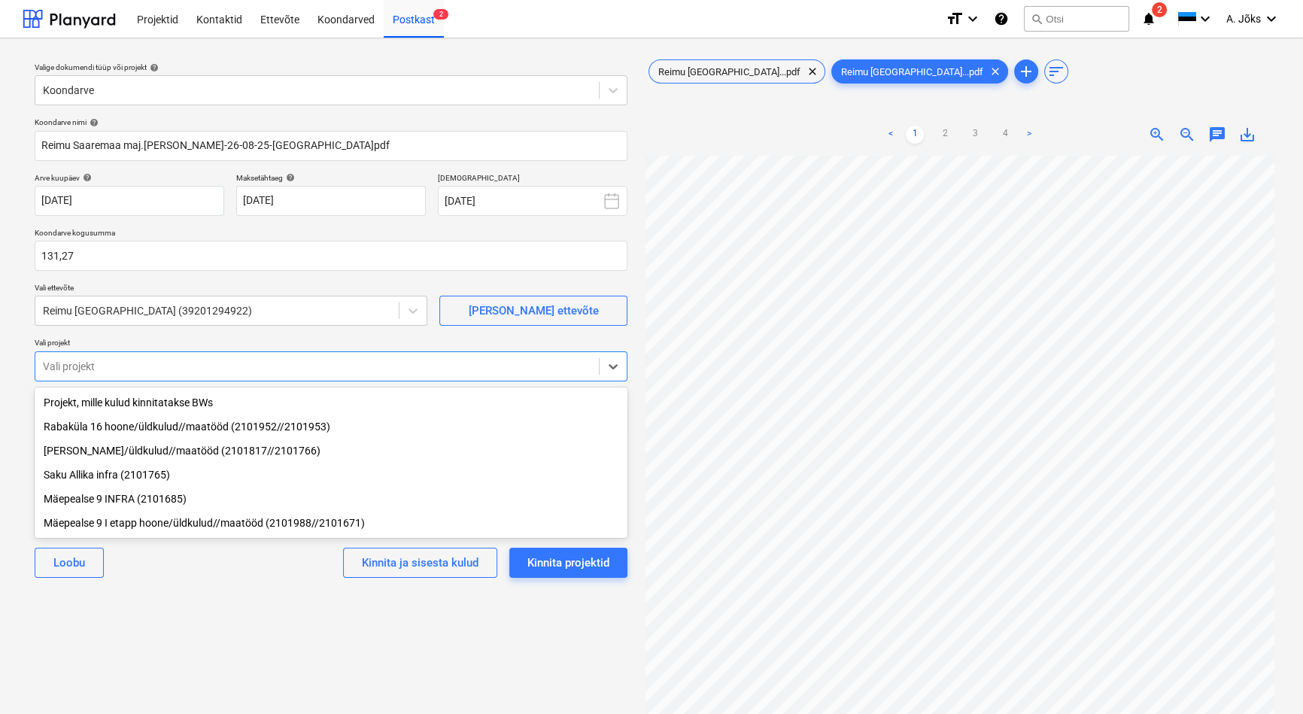
click at [126, 427] on div "Rabaküla 16 hoone/üldkulud//maatööd (2101952//2101953)" at bounding box center [331, 427] width 593 height 24
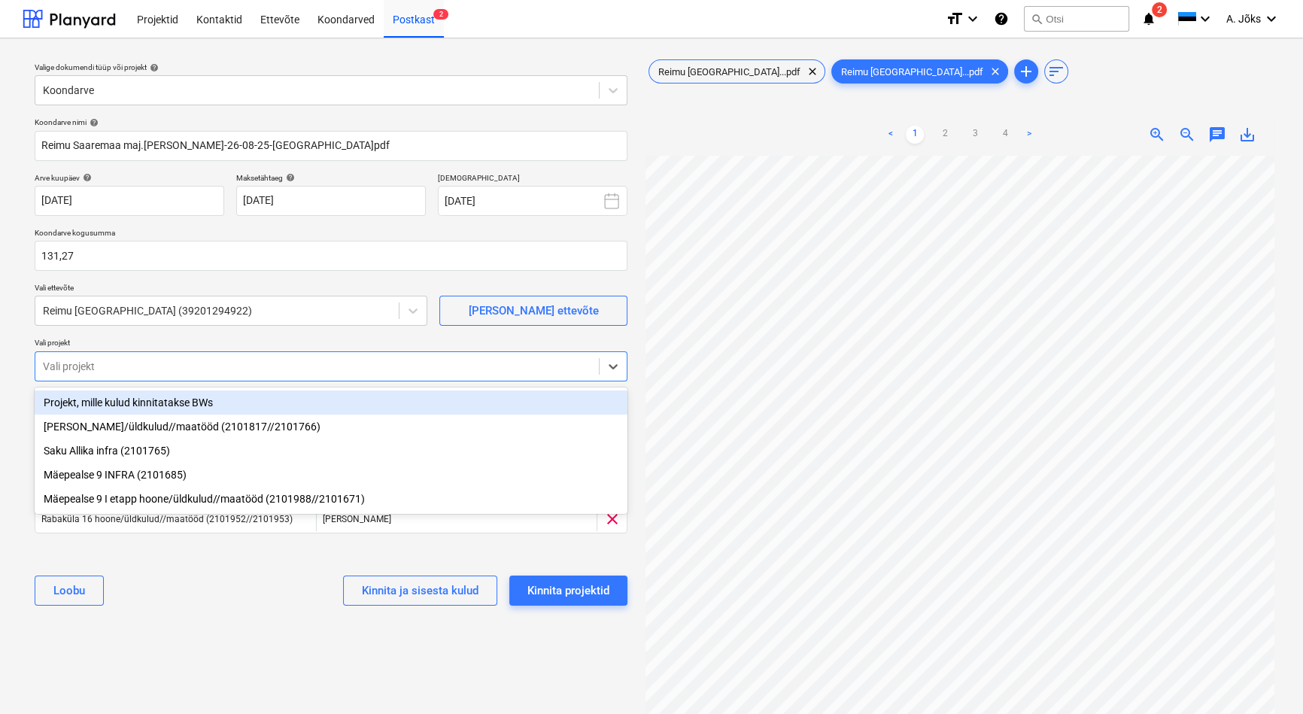
click at [123, 402] on div "Projekt, mille kulud kinnitatakse BWs" at bounding box center [331, 403] width 593 height 24
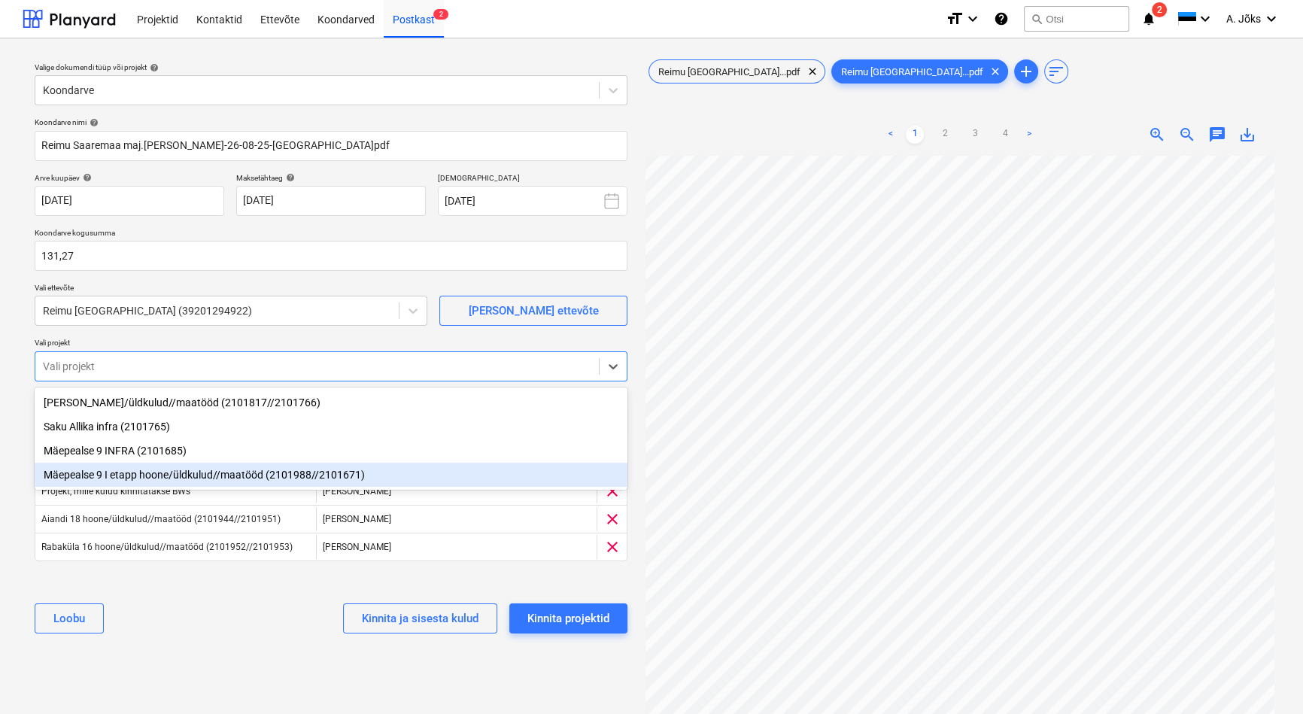
click at [157, 640] on div "[PERSON_NAME] ja sisesta kulud Kinnita projektid" at bounding box center [331, 618] width 593 height 54
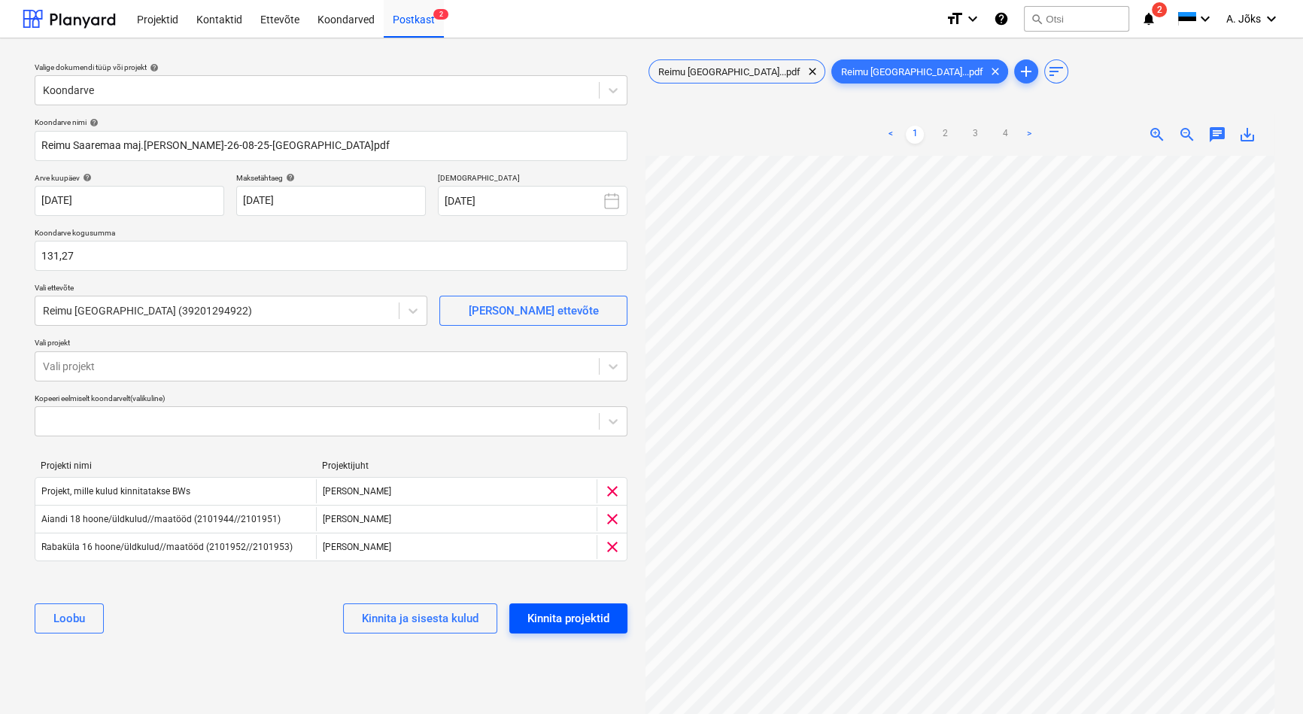
click at [564, 617] on div "Kinnita projektid" at bounding box center [569, 619] width 82 height 20
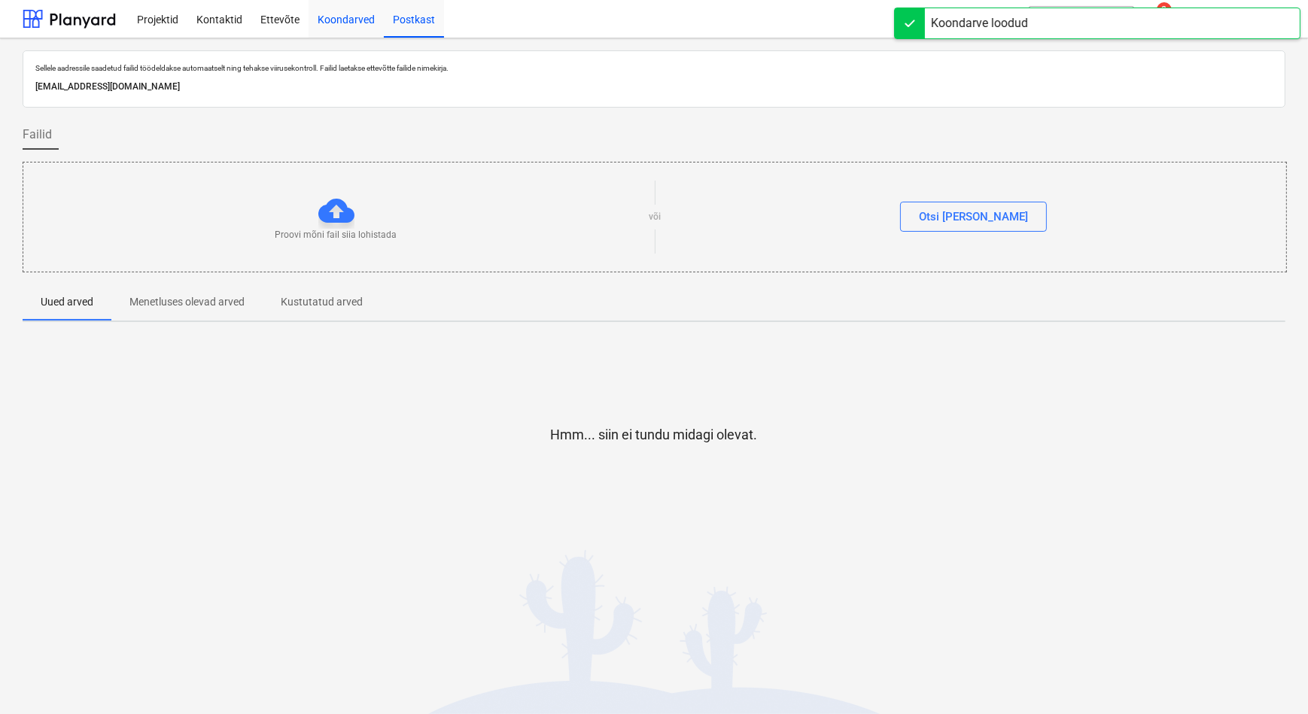
click at [344, 11] on div "Koondarved" at bounding box center [346, 18] width 75 height 38
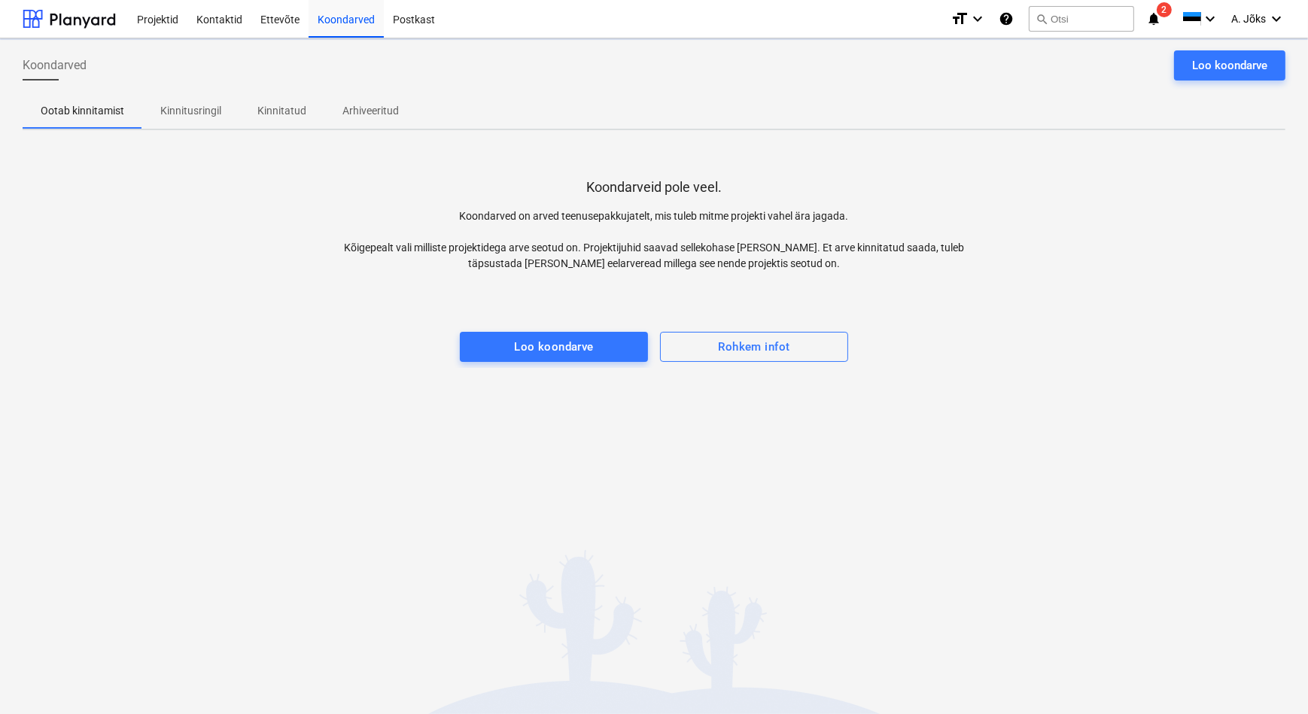
click at [277, 111] on p "Kinnitatud" at bounding box center [281, 111] width 49 height 16
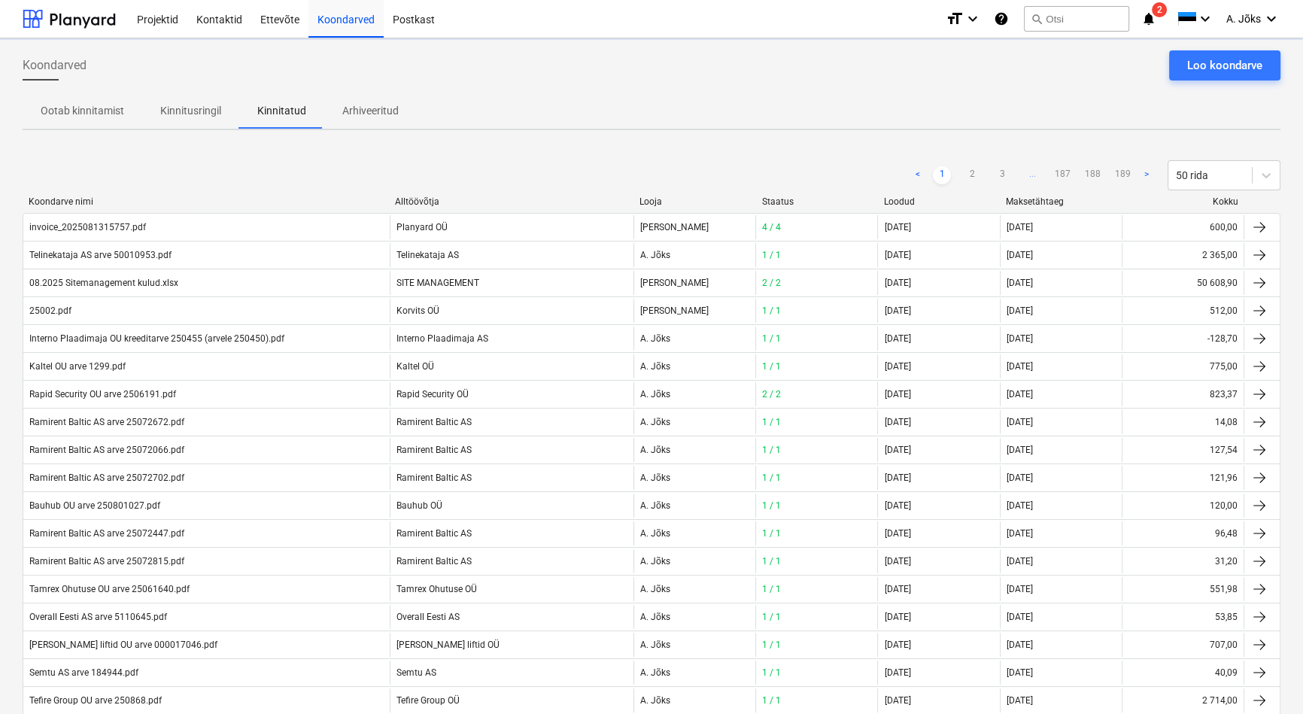
click at [209, 114] on p "Kinnitusringil" at bounding box center [190, 111] width 61 height 16
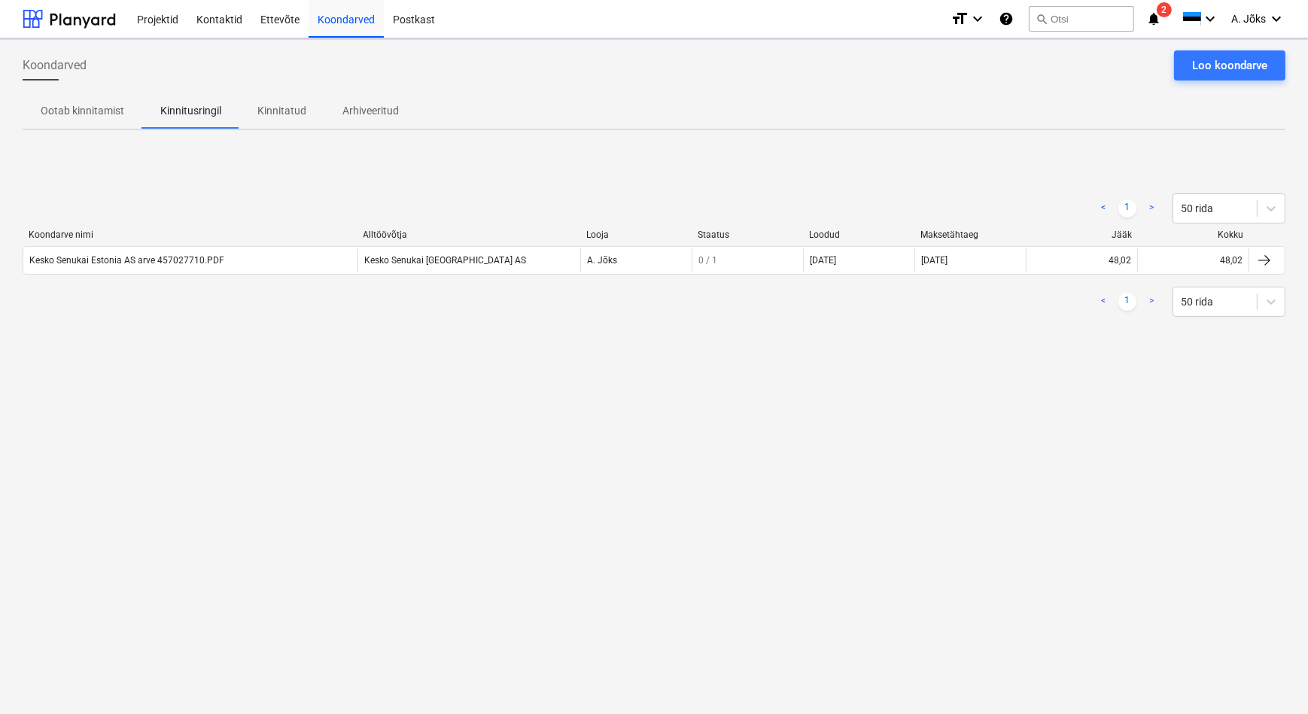
click at [200, 406] on div "Koondarved Loo koondarve Ootab kinnitamist Kinnitusringil Kinnitatud Arhiveerit…" at bounding box center [654, 376] width 1308 height 676
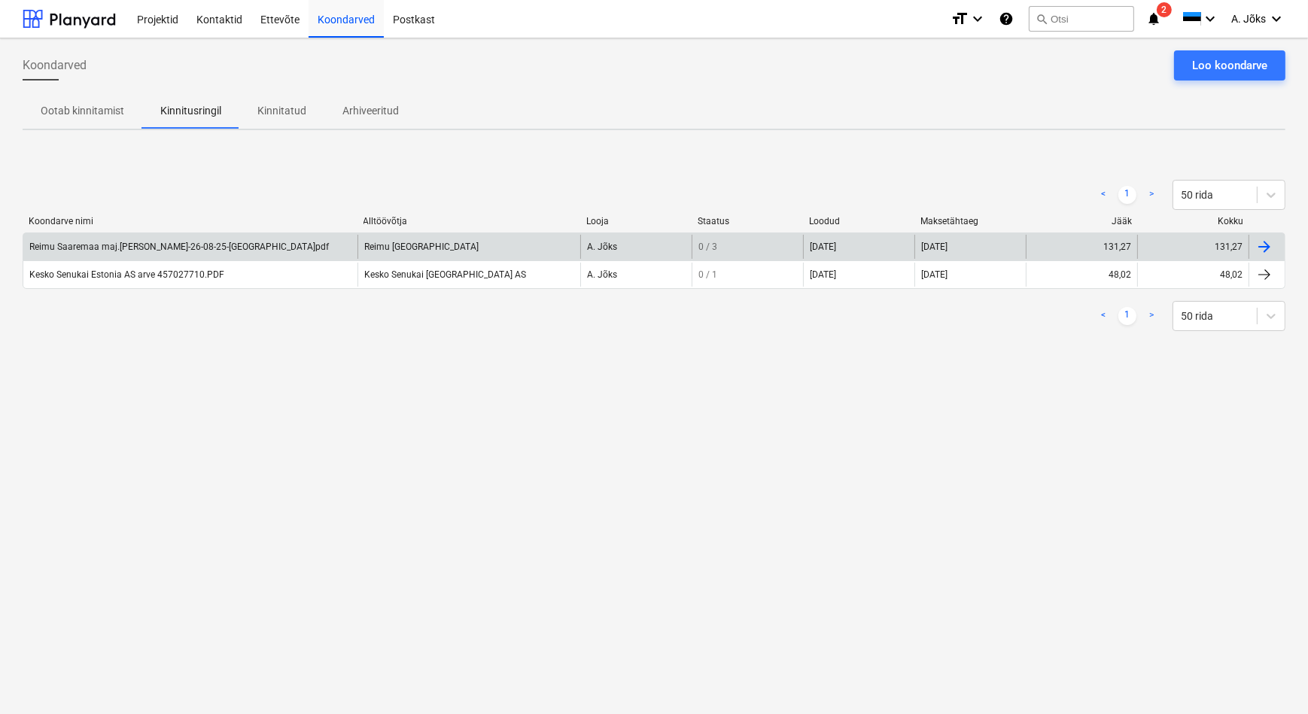
click at [247, 246] on div "Reimu Saaremaa maj.[PERSON_NAME]-26-08-25-[GEOGRAPHIC_DATA]pdf" at bounding box center [179, 247] width 300 height 11
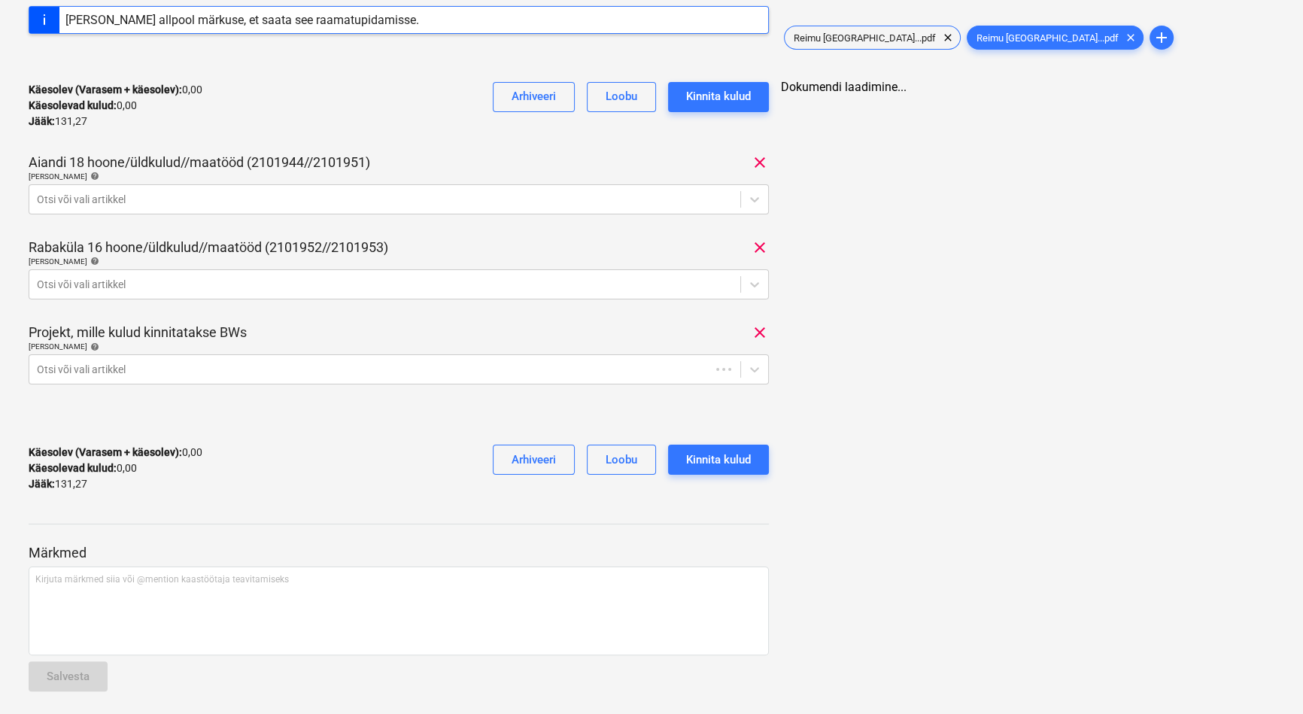
scroll to position [282, 0]
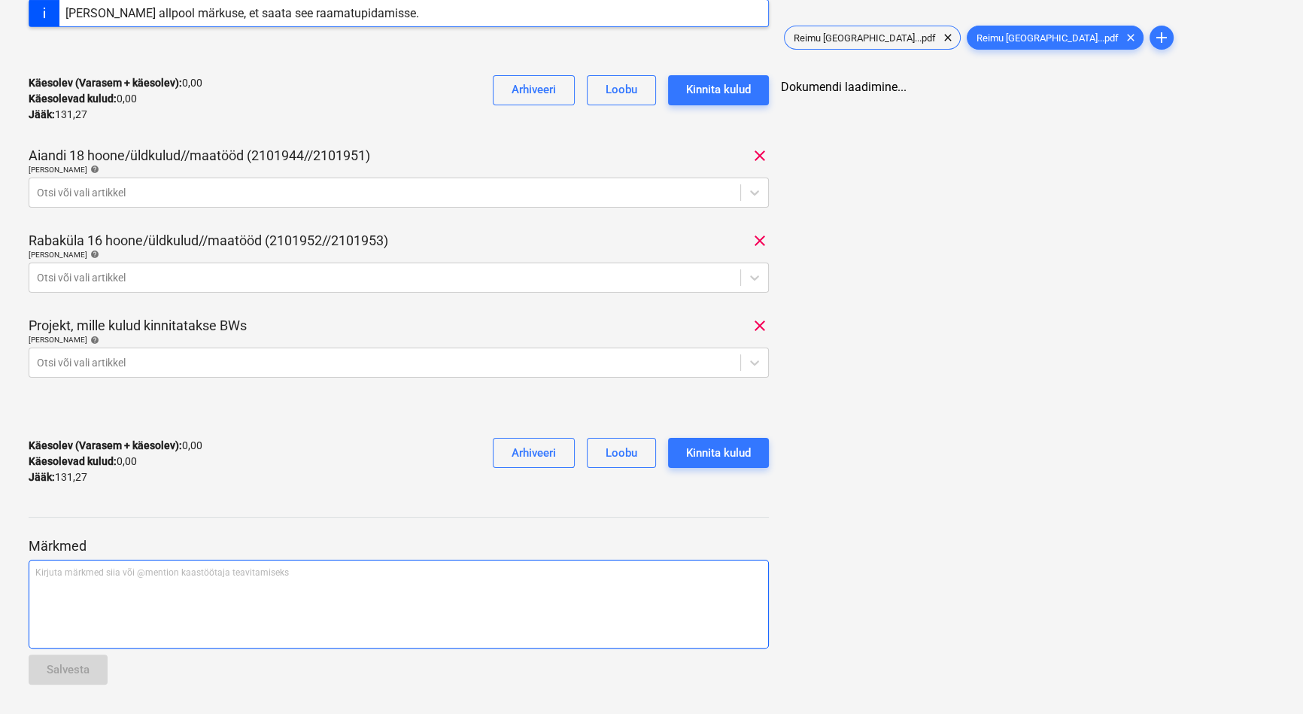
click at [166, 579] on div "Kirjuta märkmed siia või @mention kaastöötaja teavitamiseks ﻿" at bounding box center [399, 604] width 740 height 89
click at [128, 576] on p "BW -" at bounding box center [398, 573] width 727 height 13
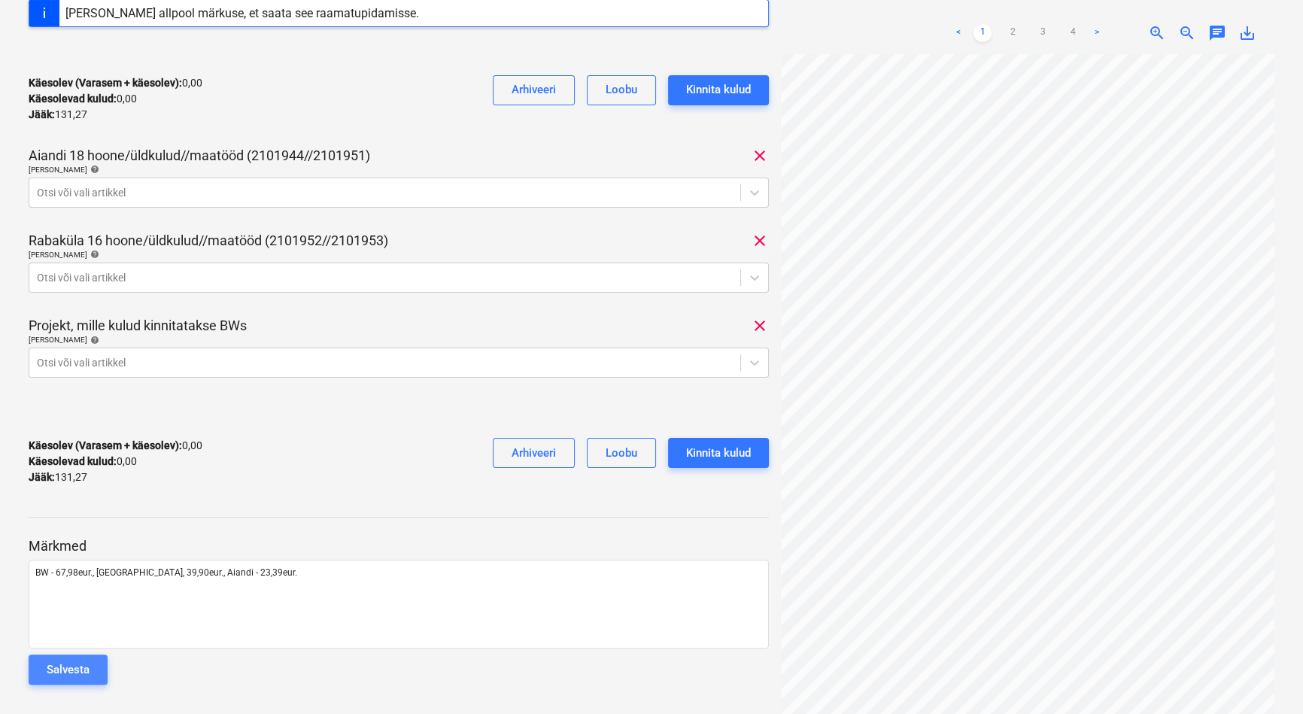
click at [81, 669] on div "Salvesta" at bounding box center [68, 670] width 43 height 20
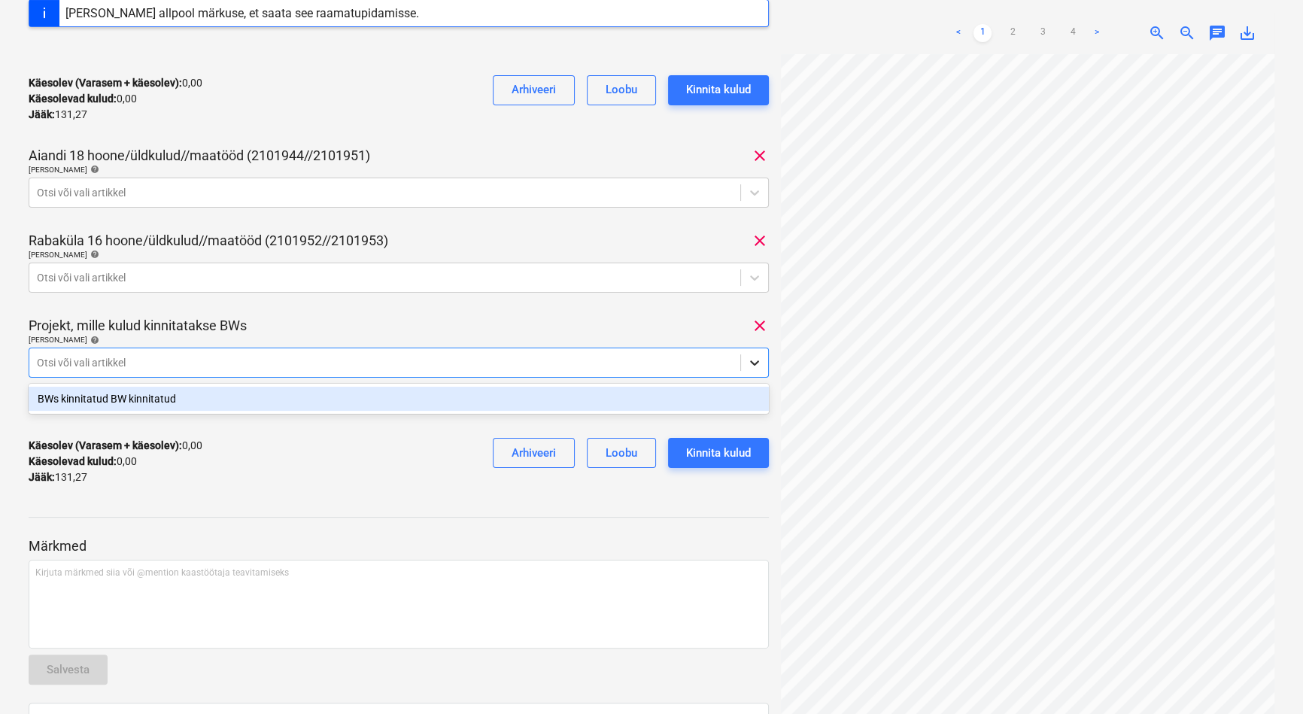
click at [753, 359] on icon at bounding box center [754, 362] width 15 height 15
click at [677, 399] on div "BWs kinnitatud BW kinnitatud" at bounding box center [399, 399] width 740 height 24
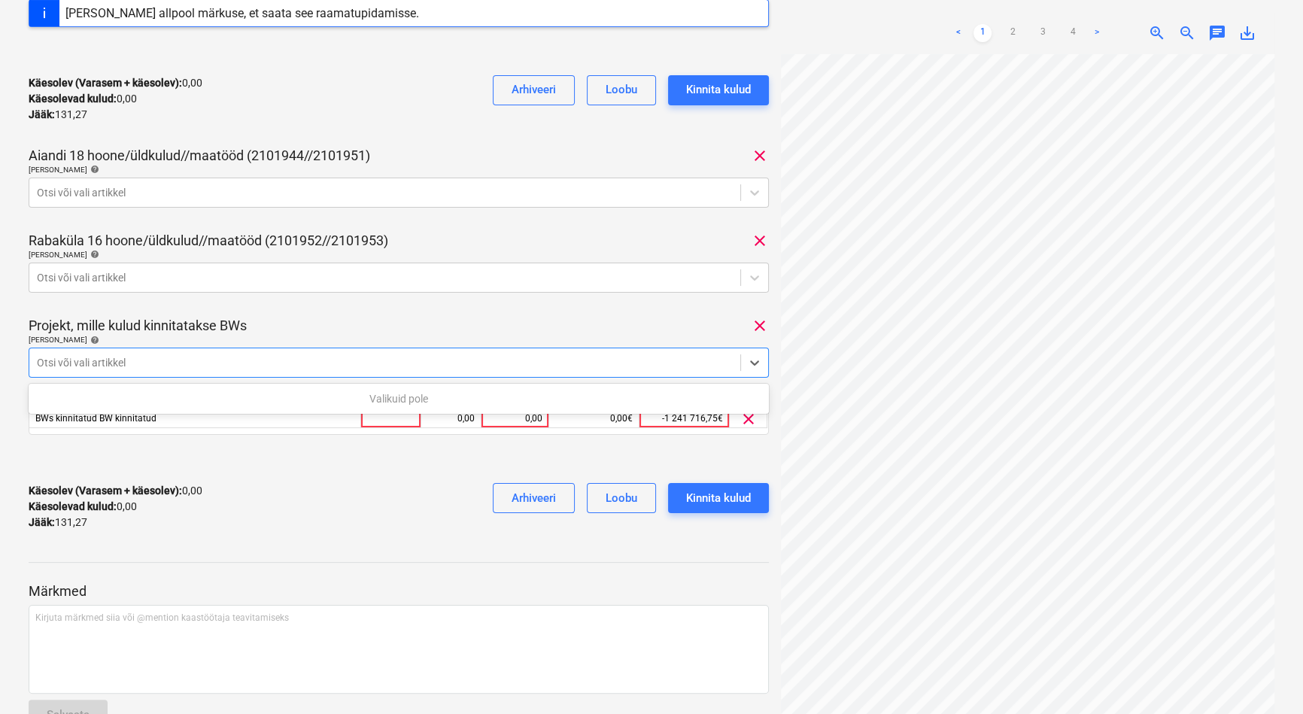
click at [504, 450] on div at bounding box center [399, 459] width 740 height 24
click at [522, 424] on div "0,00" at bounding box center [515, 418] width 55 height 19
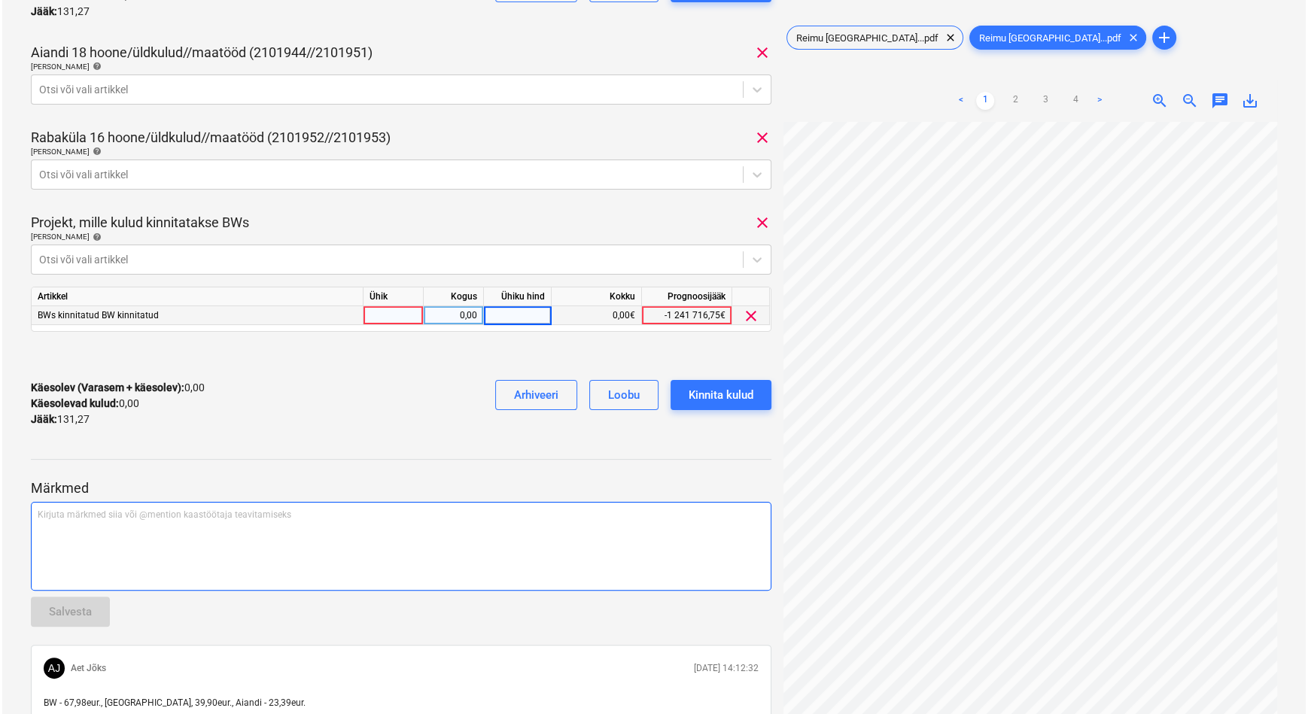
scroll to position [343, 0]
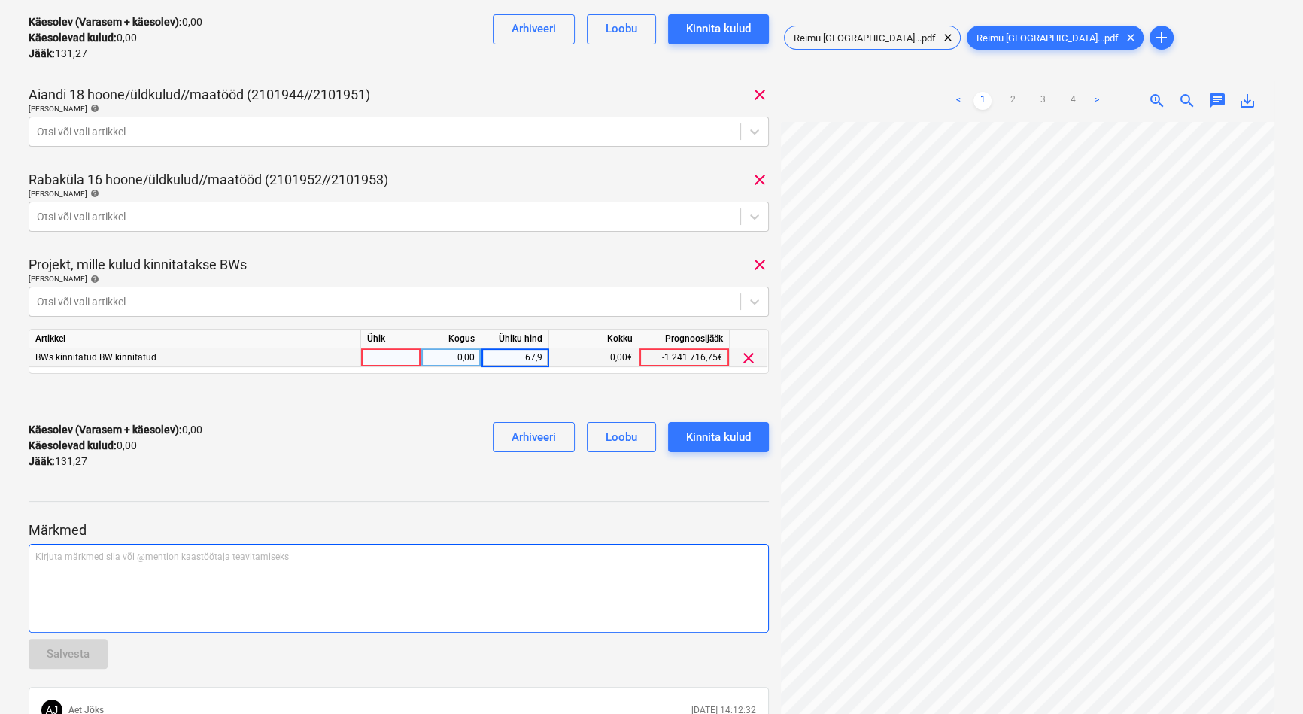
type input "67,98"
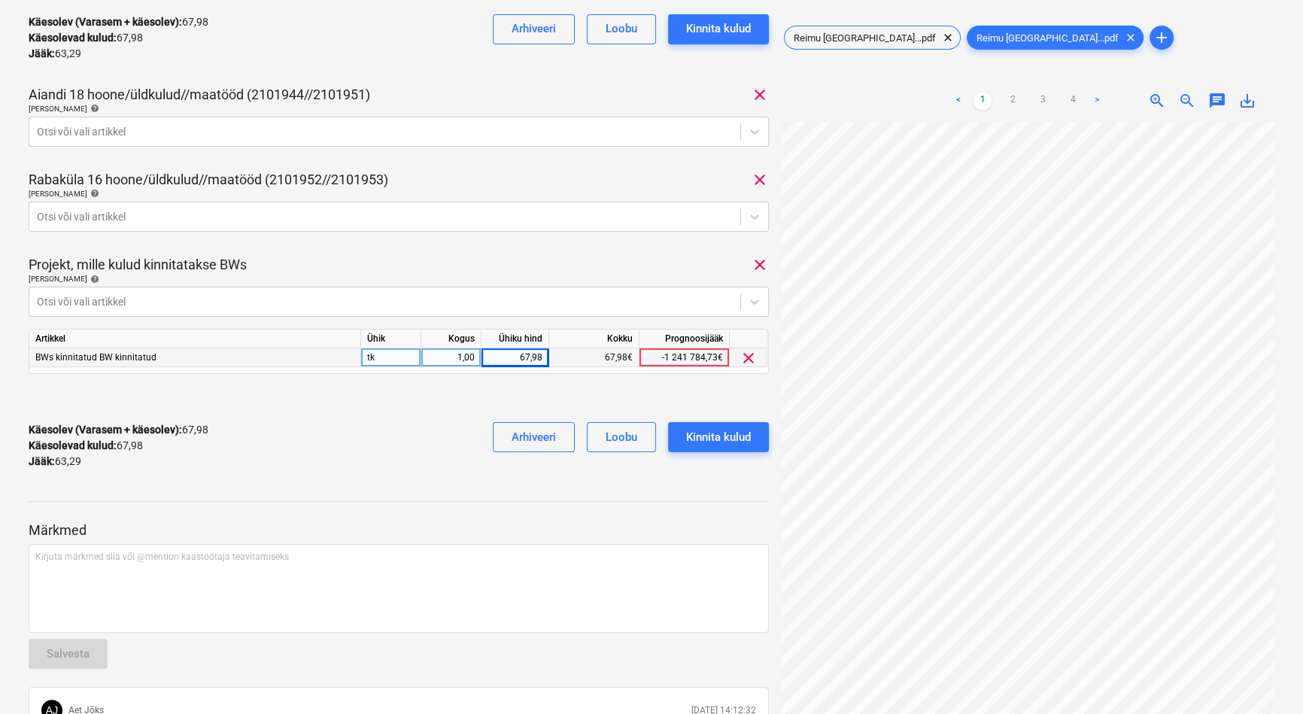
click at [404, 354] on div "tk" at bounding box center [391, 357] width 60 height 19
click at [728, 439] on div "Kinnita kulud" at bounding box center [718, 437] width 65 height 20
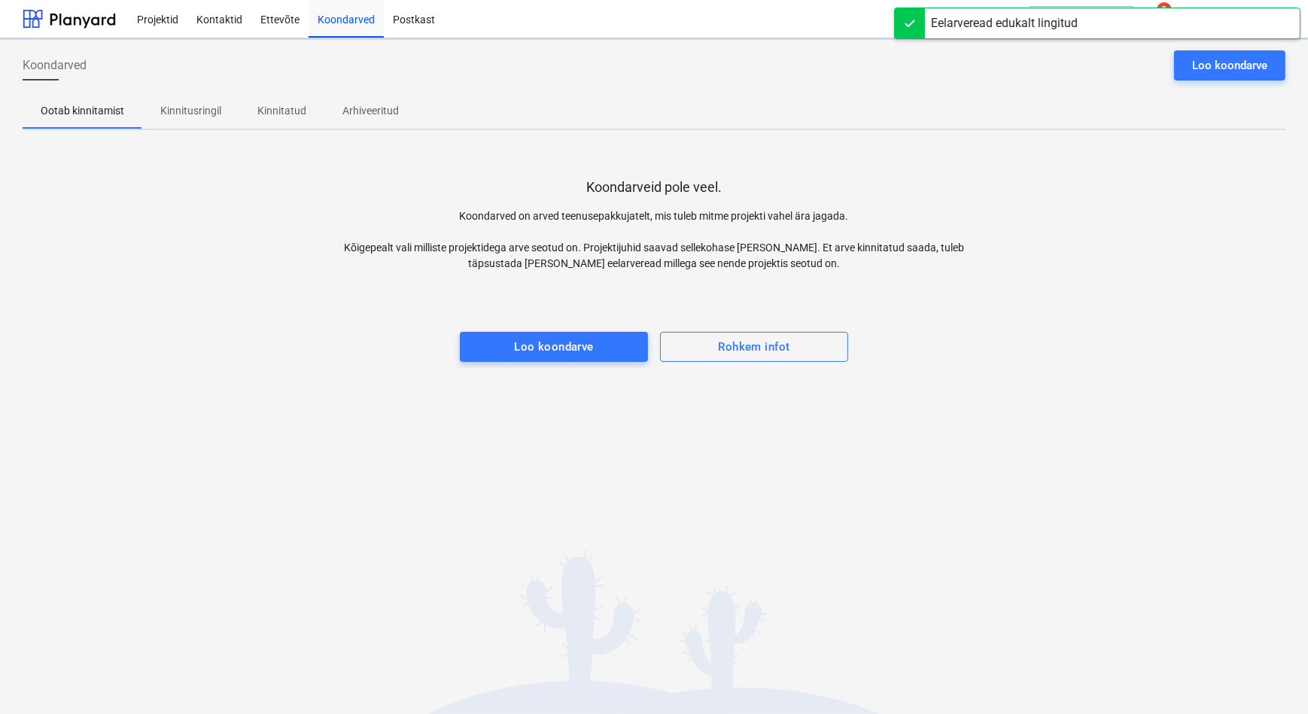
click at [280, 106] on p "Kinnitatud" at bounding box center [281, 111] width 49 height 16
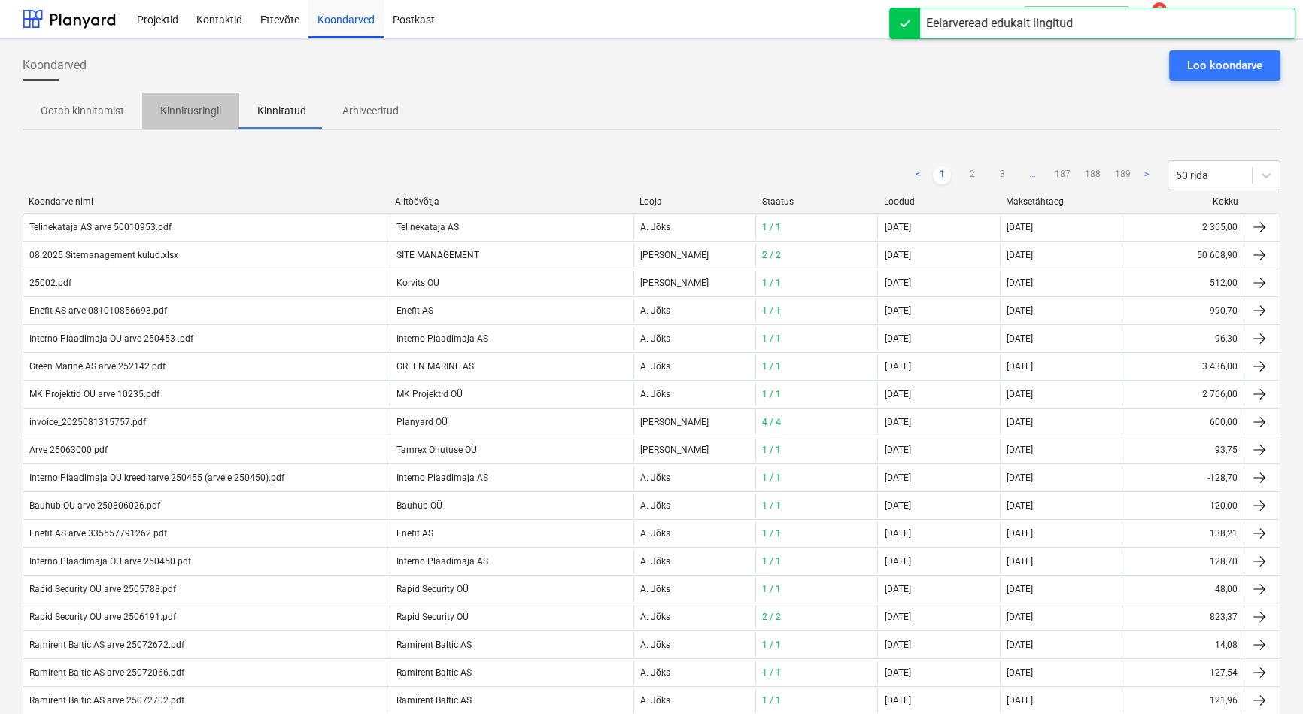
click at [188, 105] on p "Kinnitusringil" at bounding box center [190, 111] width 61 height 16
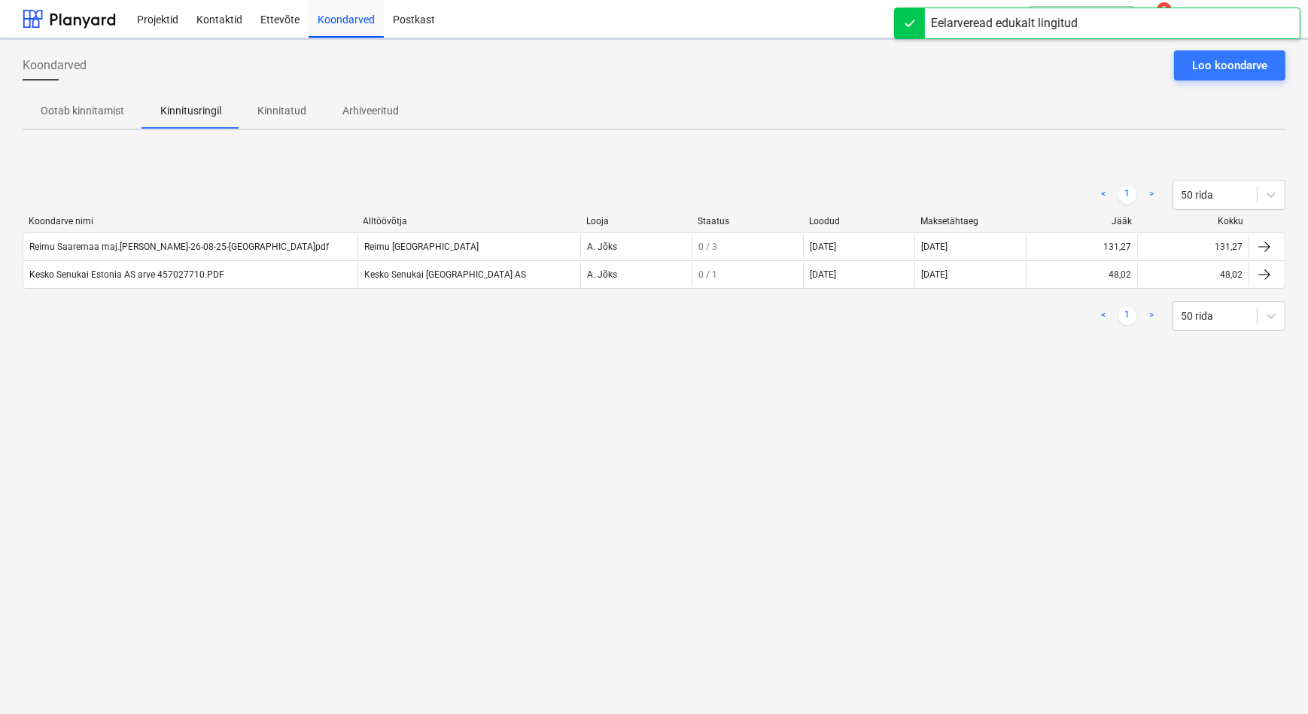
click at [279, 384] on div "Koondarved Loo koondarve Ootab kinnitamist Kinnitusringil Kinnitatud Arhiveerit…" at bounding box center [654, 376] width 1308 height 676
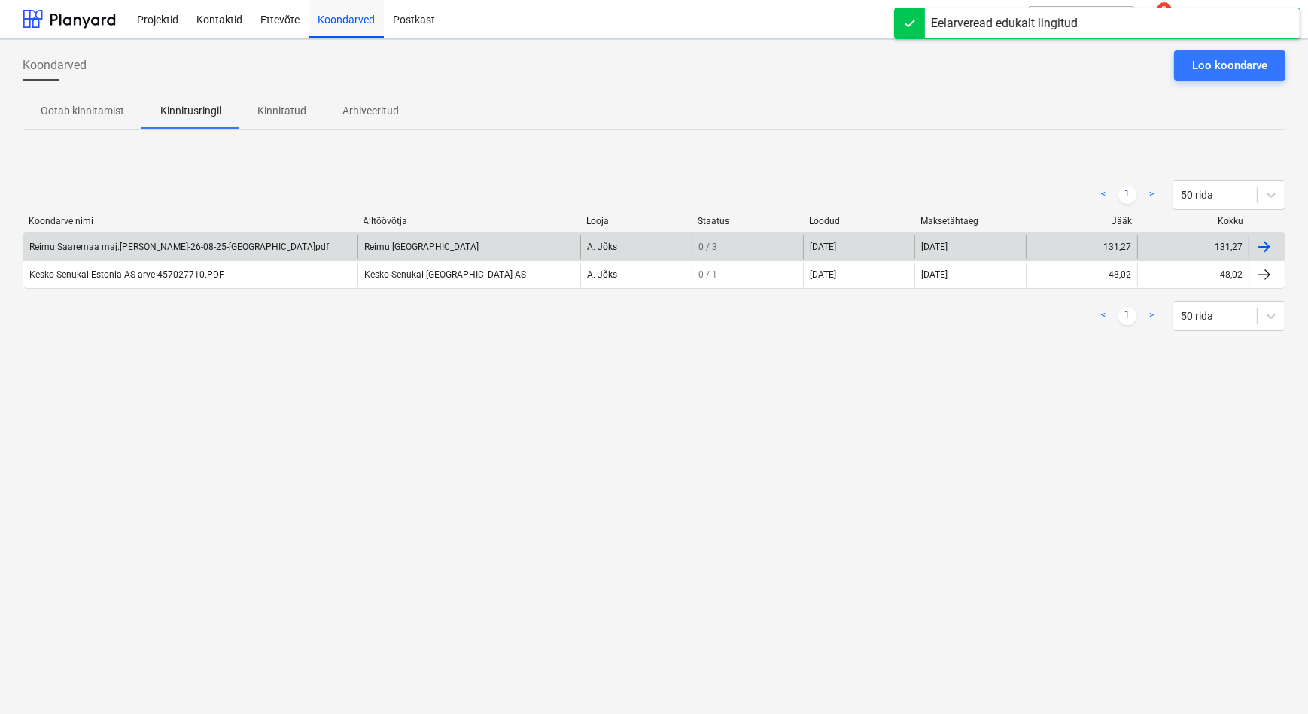
click at [225, 248] on div "Reimu Saaremaa maj.[PERSON_NAME]-26-08-25-[GEOGRAPHIC_DATA]pdf" at bounding box center [179, 247] width 300 height 11
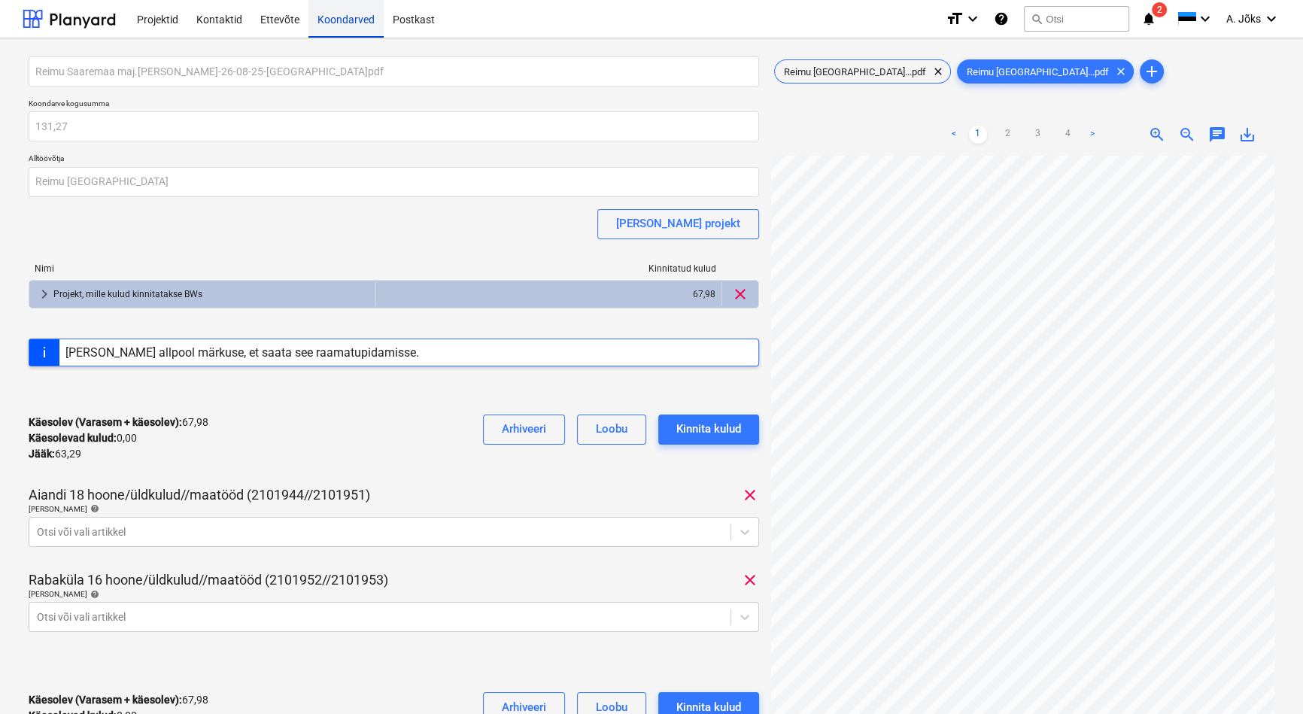
drag, startPoint x: 345, startPoint y: 17, endPoint x: 338, endPoint y: 28, distance: 12.9
click at [345, 17] on div "Koondarved" at bounding box center [346, 18] width 75 height 38
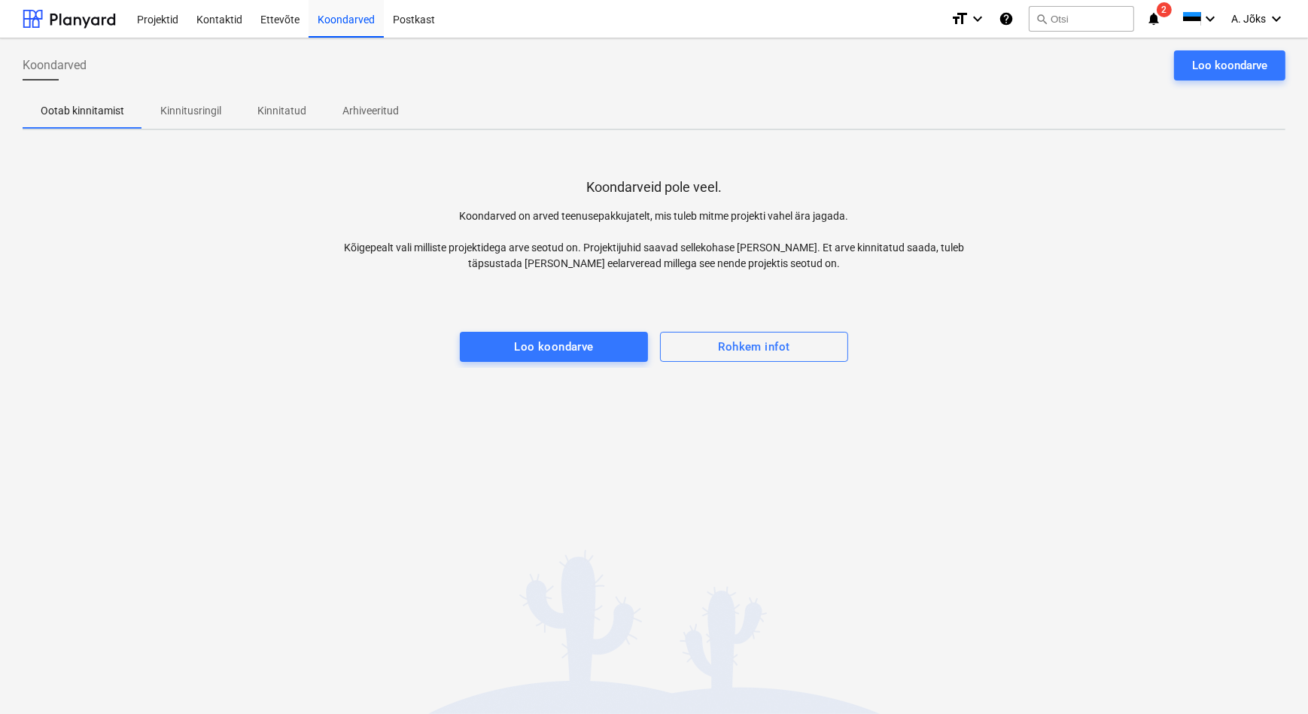
click at [211, 105] on p "Kinnitusringil" at bounding box center [190, 111] width 61 height 16
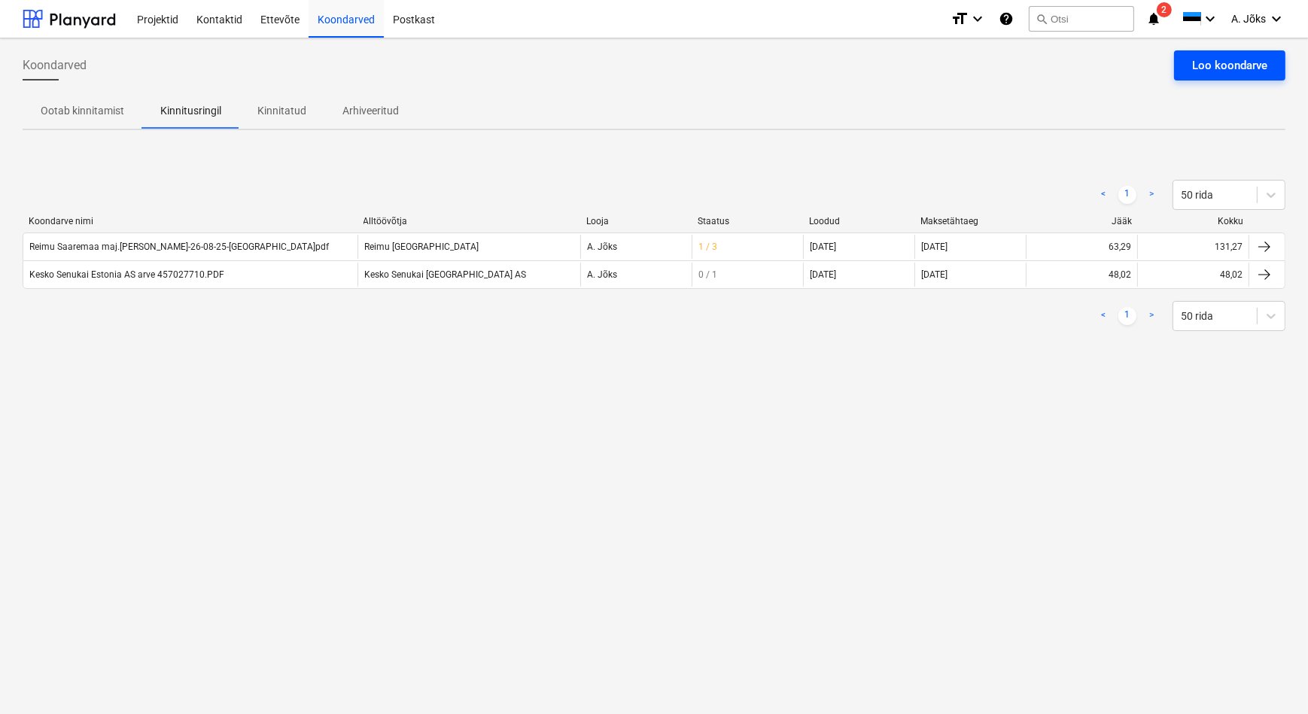
click at [1196, 60] on div "Loo koondarve" at bounding box center [1229, 66] width 75 height 20
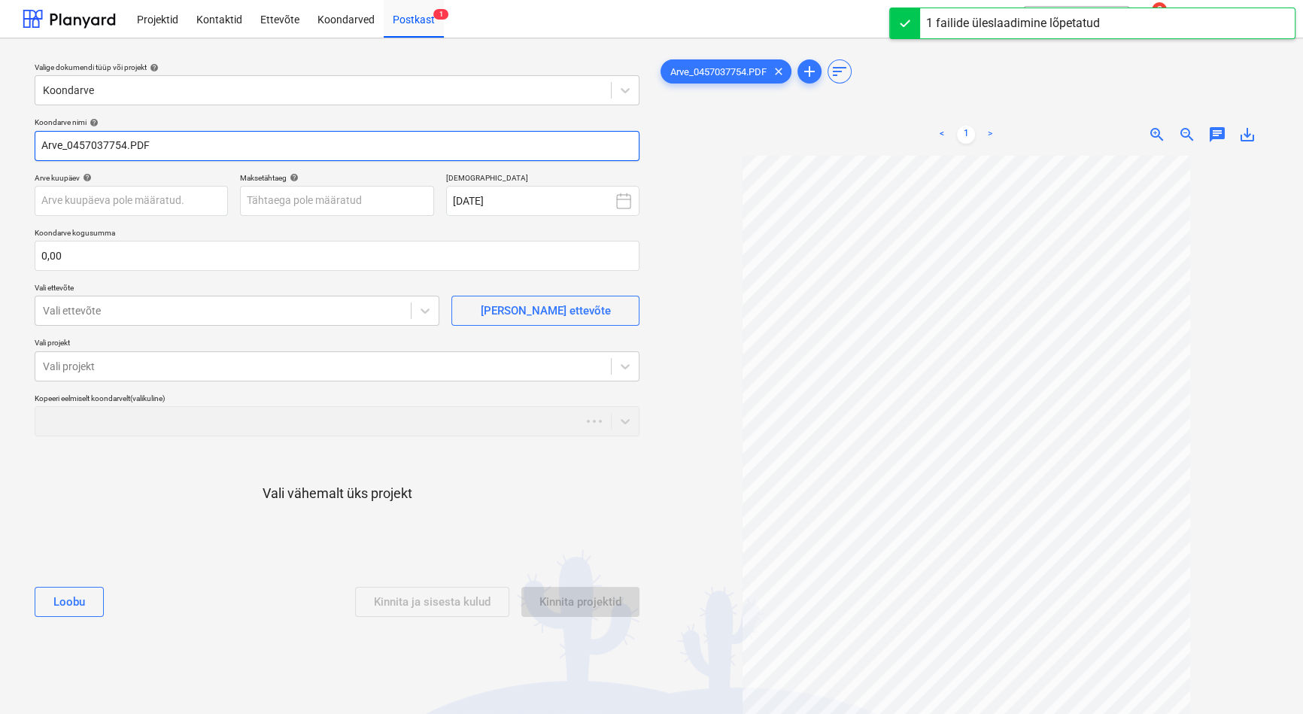
drag, startPoint x: 68, startPoint y: 144, endPoint x: -23, endPoint y: 132, distance: 92.0
click at [0, 132] on html "Projektid Kontaktid Ettevõte Koondarved Postkast 1 format_size keyboard_arrow_d…" at bounding box center [651, 357] width 1303 height 714
paste input "Kesko Senukai [GEOGRAPHIC_DATA]"
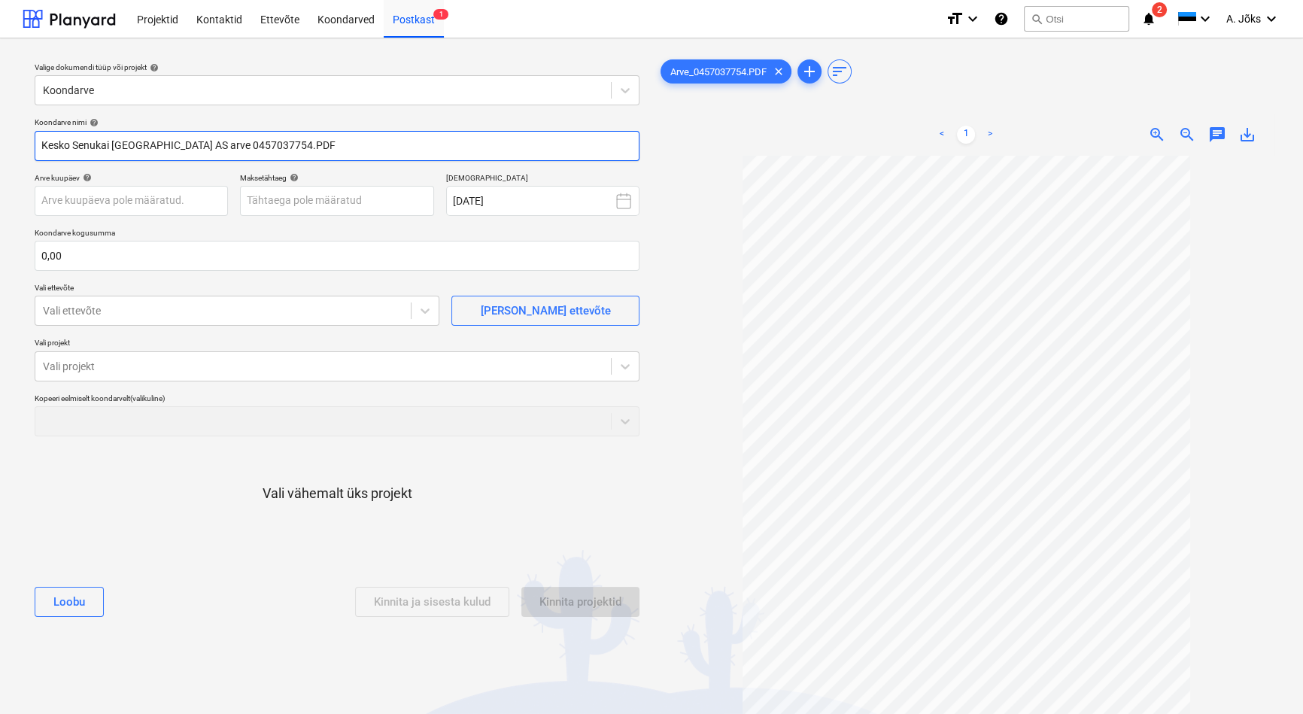
type input "Kesko Senukai [GEOGRAPHIC_DATA] AS arve 0457037754.PDF"
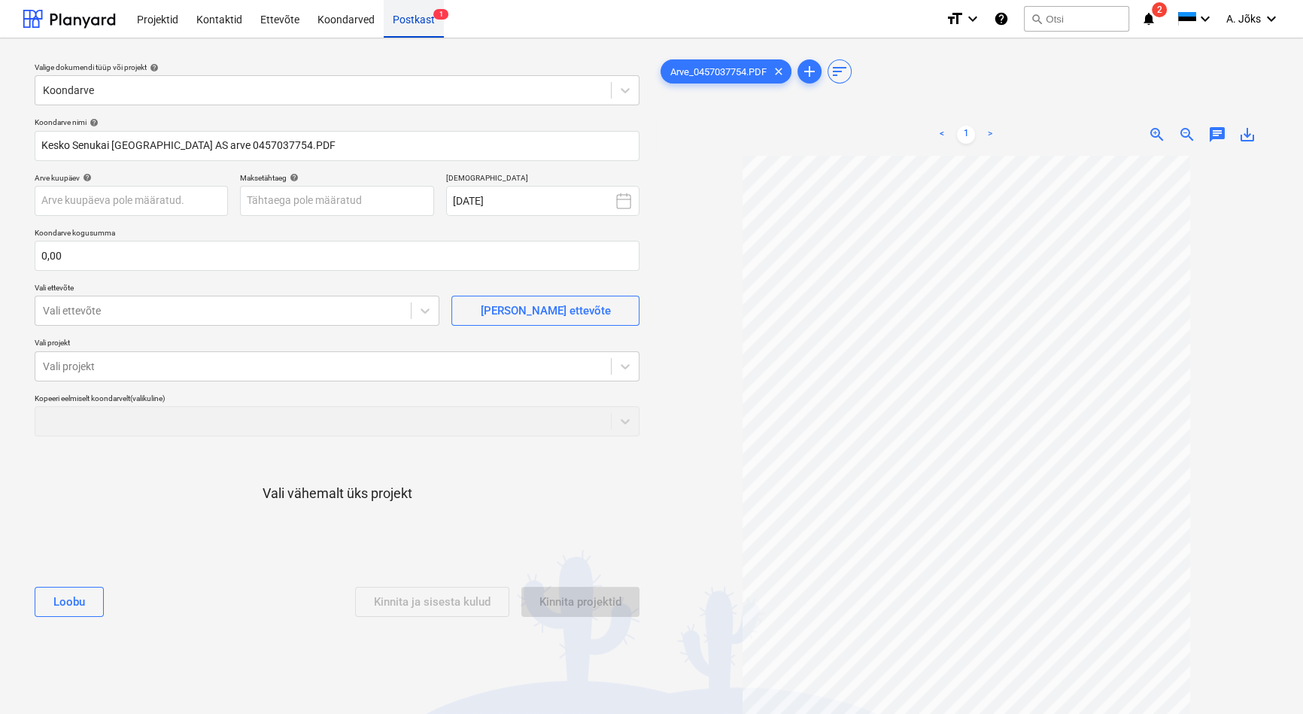
click at [418, 17] on div "Postkast 1" at bounding box center [414, 18] width 60 height 38
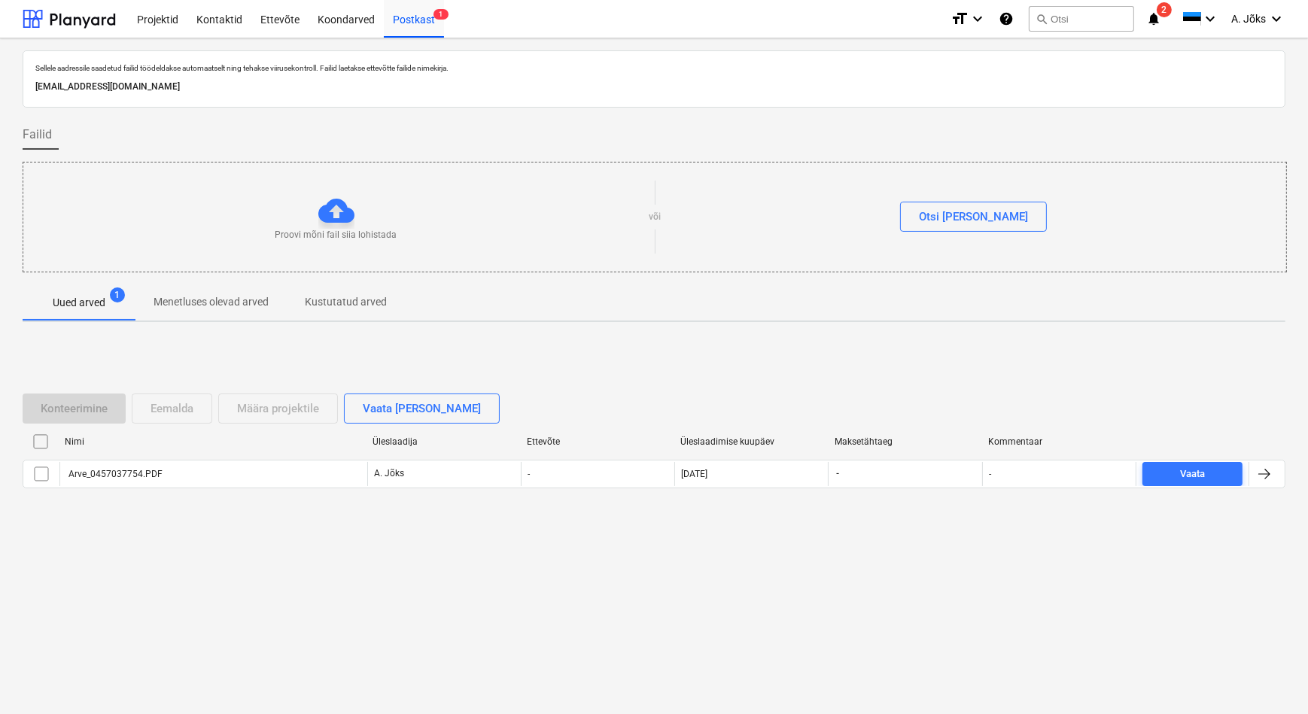
click at [37, 444] on input "checkbox" at bounding box center [41, 442] width 24 height 24
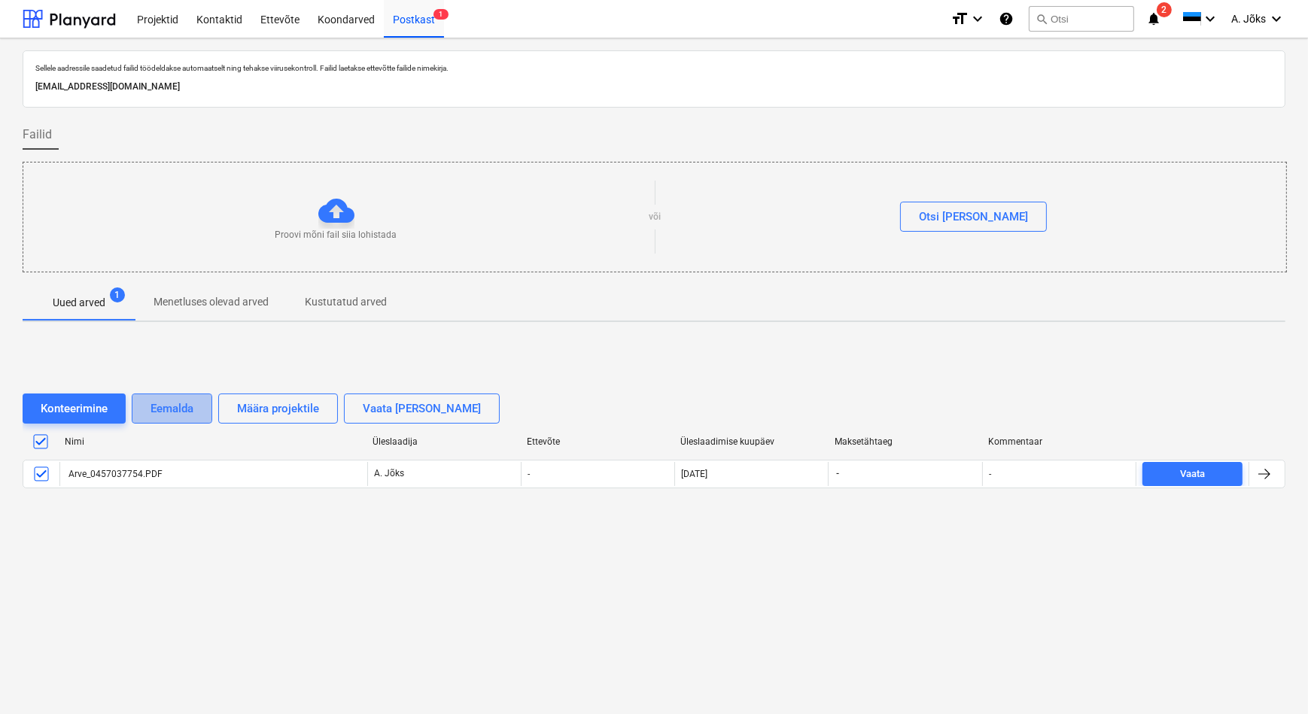
click at [178, 411] on div "Eemalda" at bounding box center [172, 409] width 43 height 20
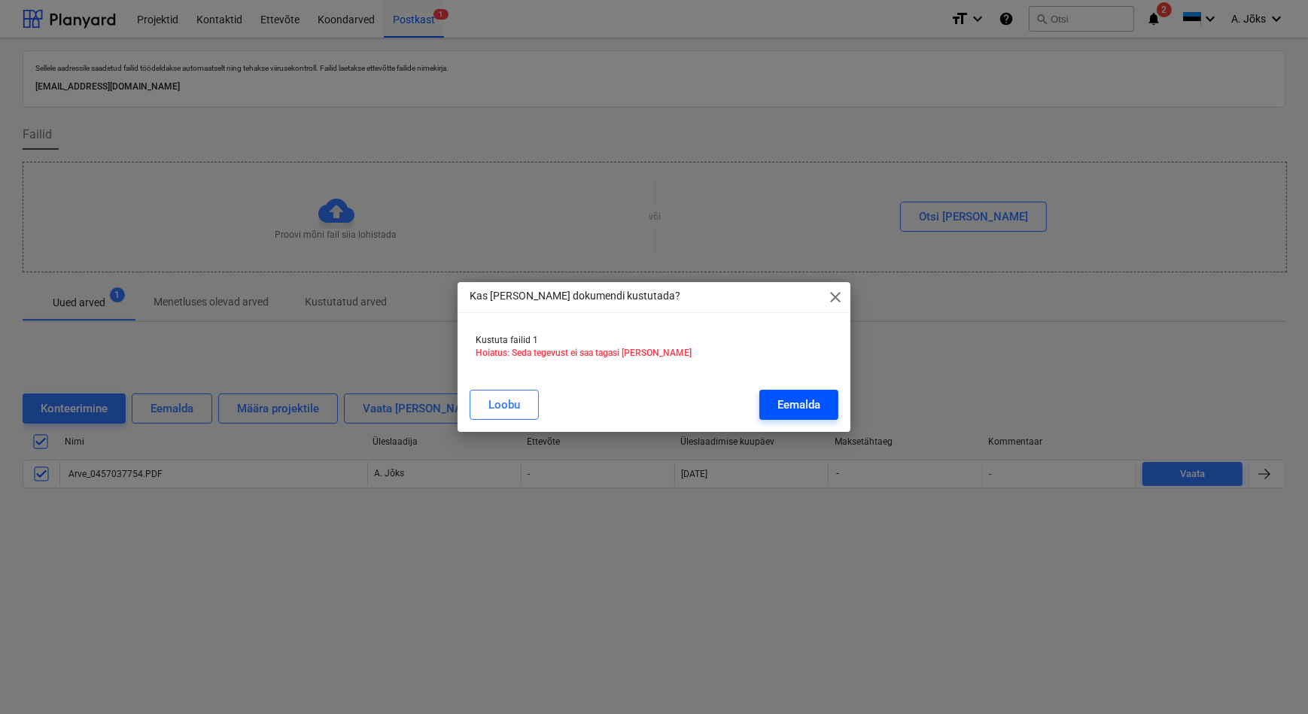
click at [788, 410] on div "Eemalda" at bounding box center [798, 405] width 43 height 20
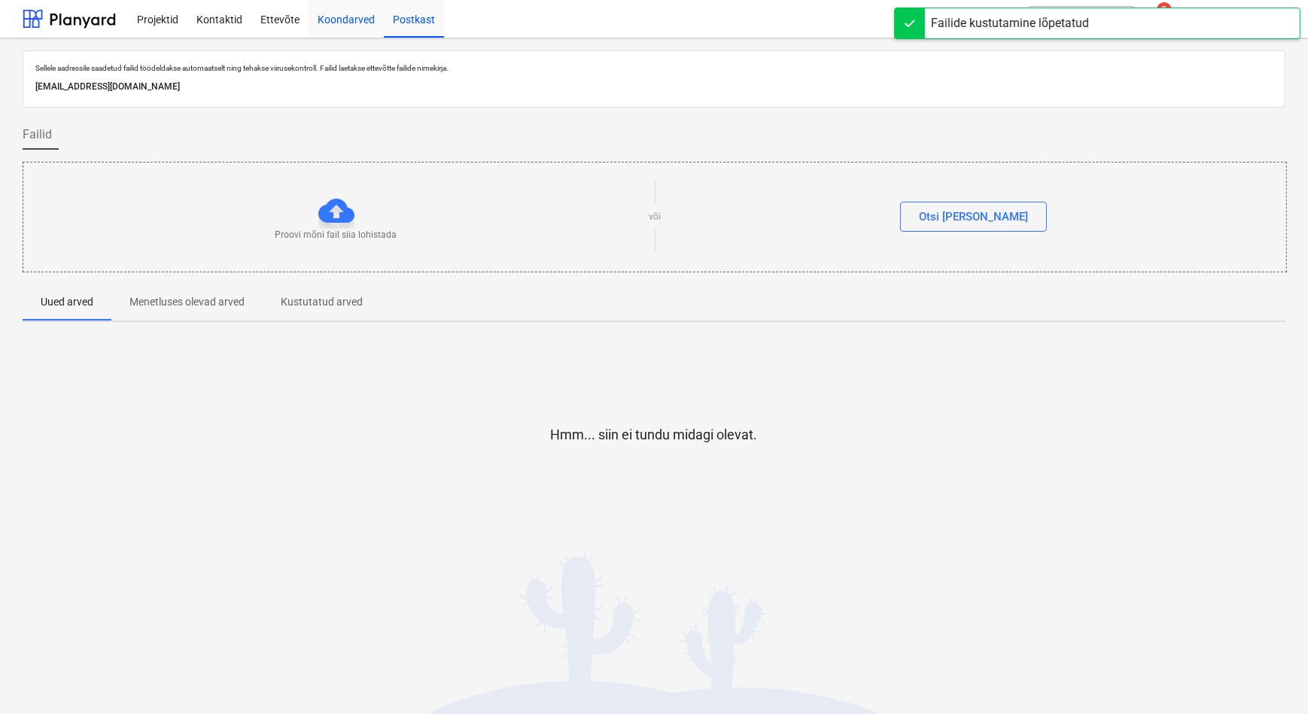
click at [342, 12] on div "Koondarved" at bounding box center [346, 18] width 75 height 38
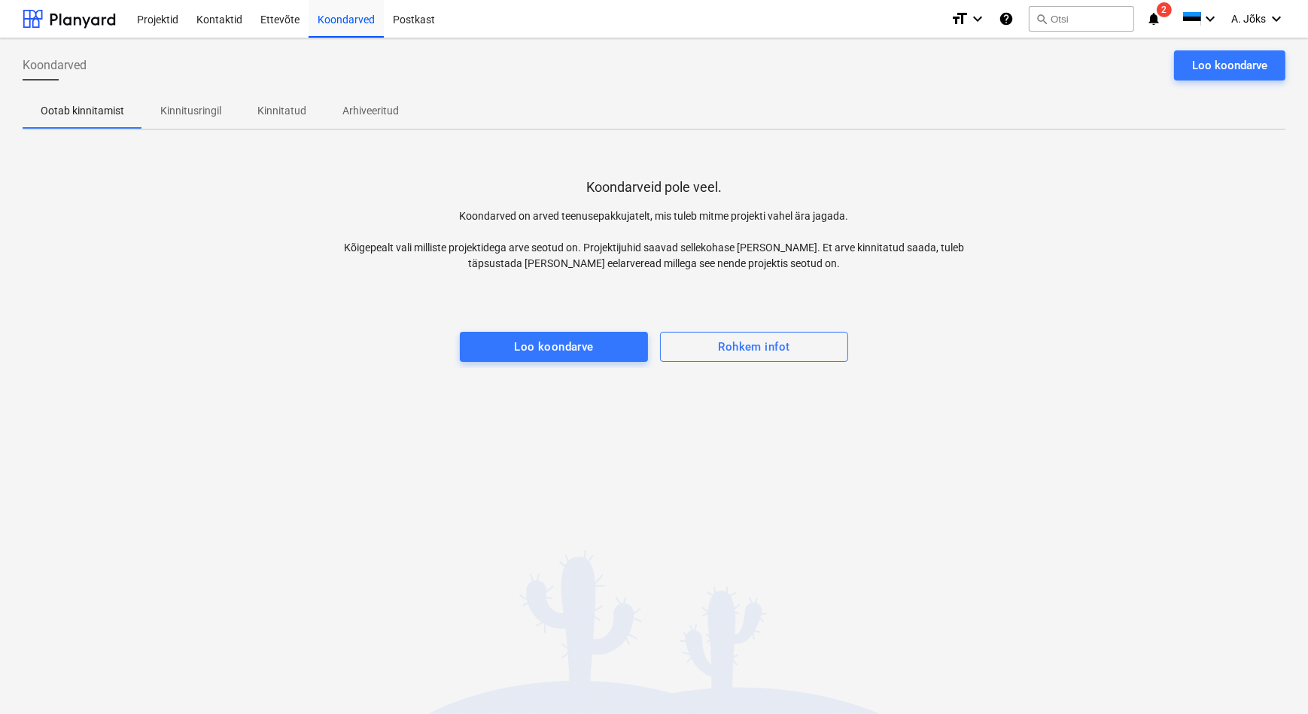
click at [221, 109] on span "Kinnitusringil" at bounding box center [190, 111] width 97 height 25
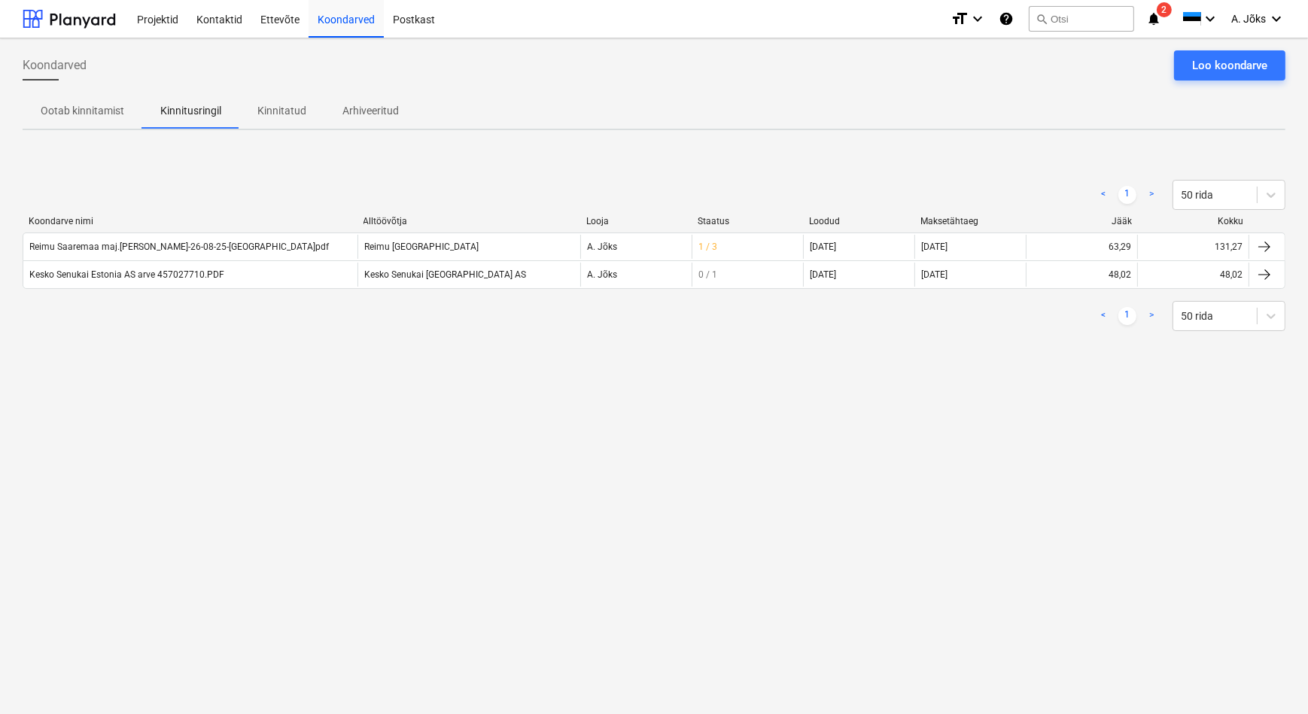
click at [173, 430] on div "Koondarved Loo koondarve Ootab kinnitamist Kinnitusringil Kinnitatud Arhiveerit…" at bounding box center [654, 376] width 1308 height 676
click at [279, 108] on p "Kinnitatud" at bounding box center [281, 111] width 49 height 16
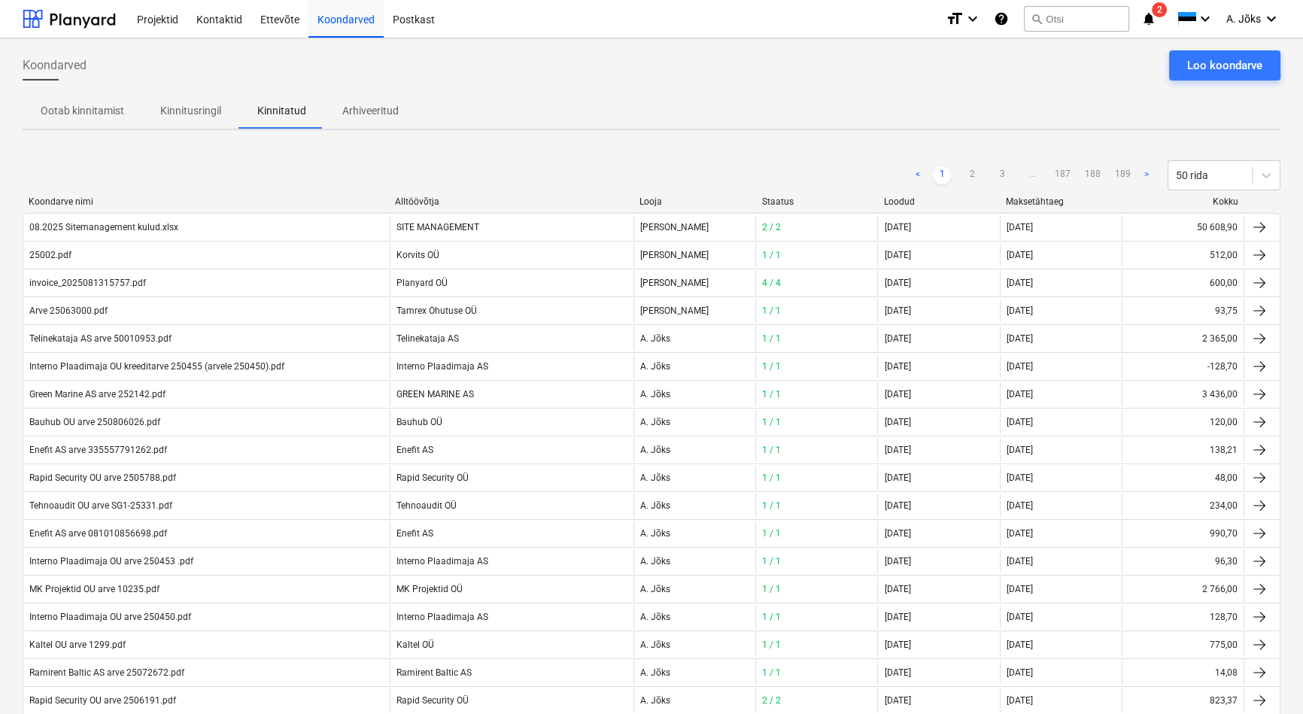
click at [193, 108] on p "Kinnitusringil" at bounding box center [190, 111] width 61 height 16
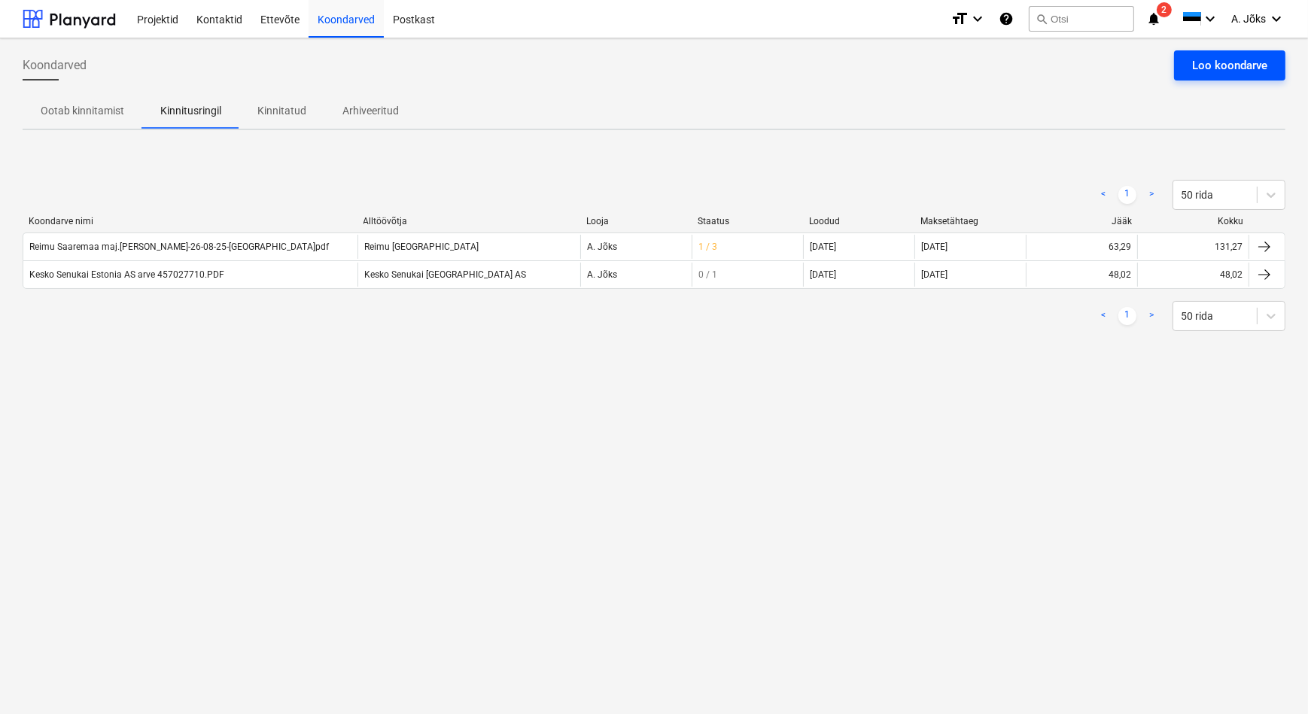
click at [1234, 61] on div "Loo koondarve" at bounding box center [1229, 66] width 75 height 20
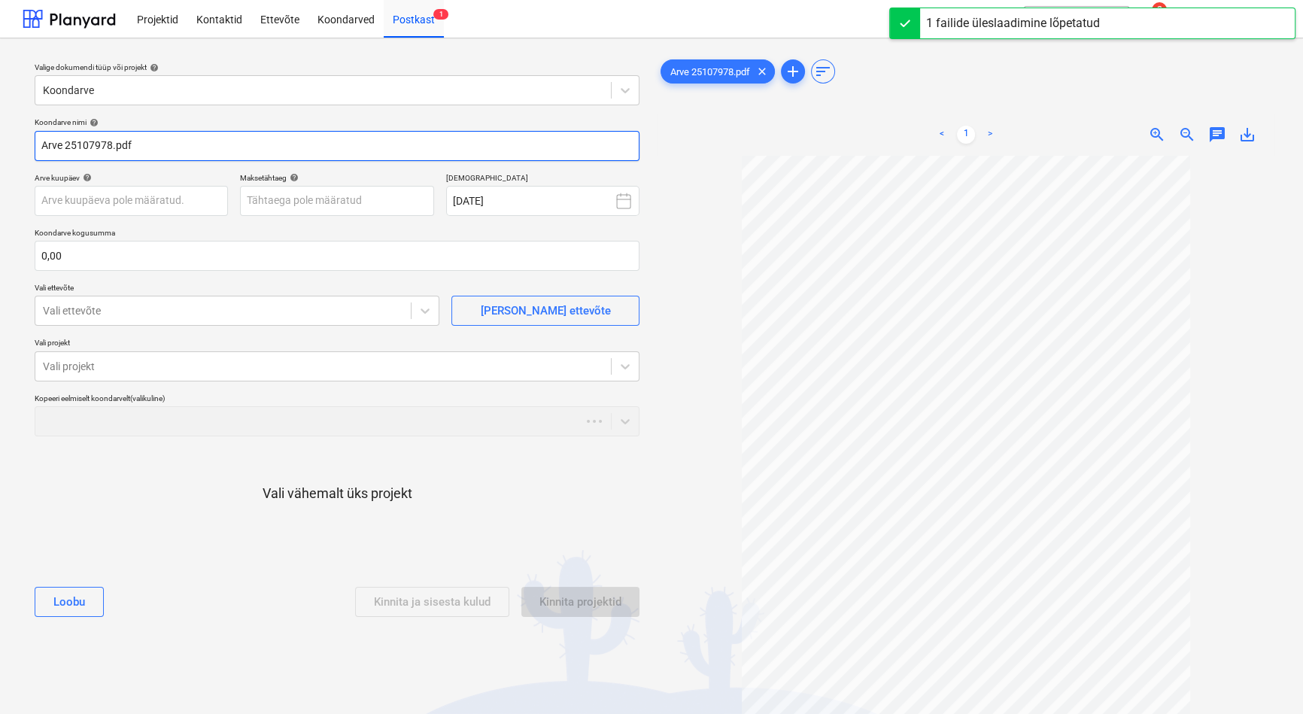
click at [45, 147] on input "Arve 25107978.pdf" at bounding box center [337, 146] width 605 height 30
paste input "ESSVE Estonia AS"
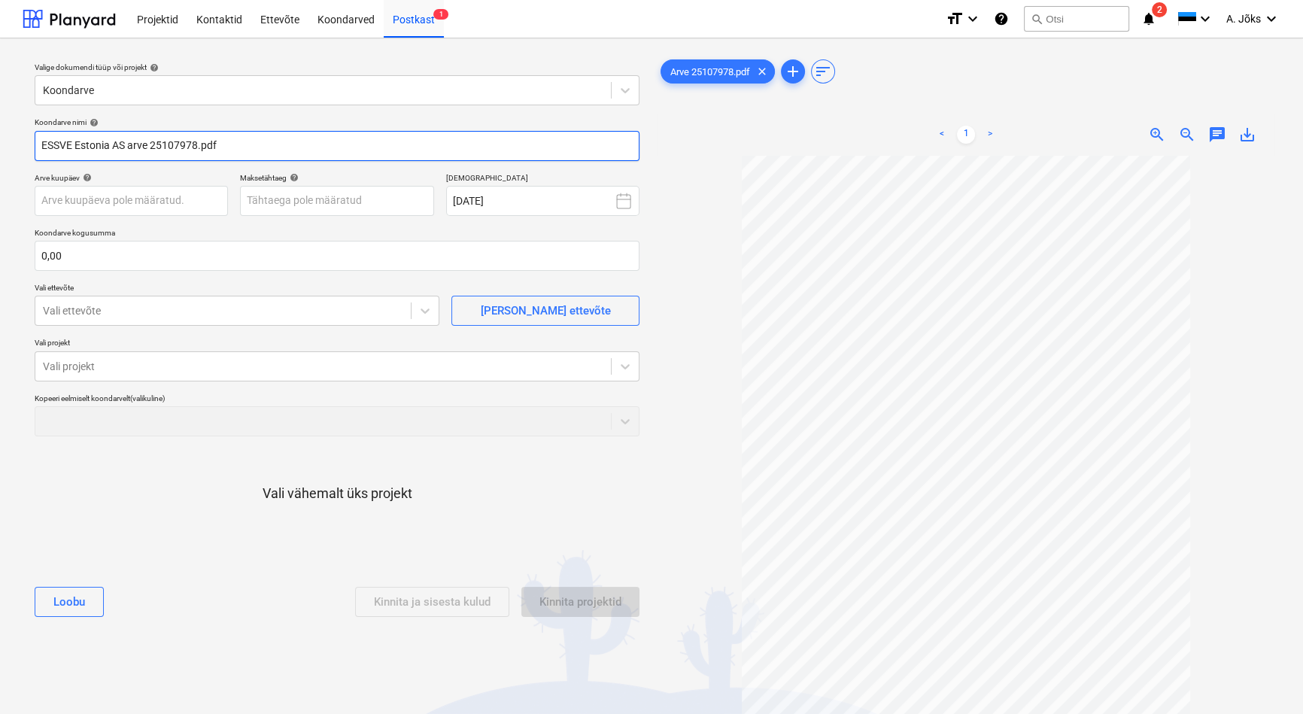
type input "ESSVE Estonia AS arve 25107978.pdf"
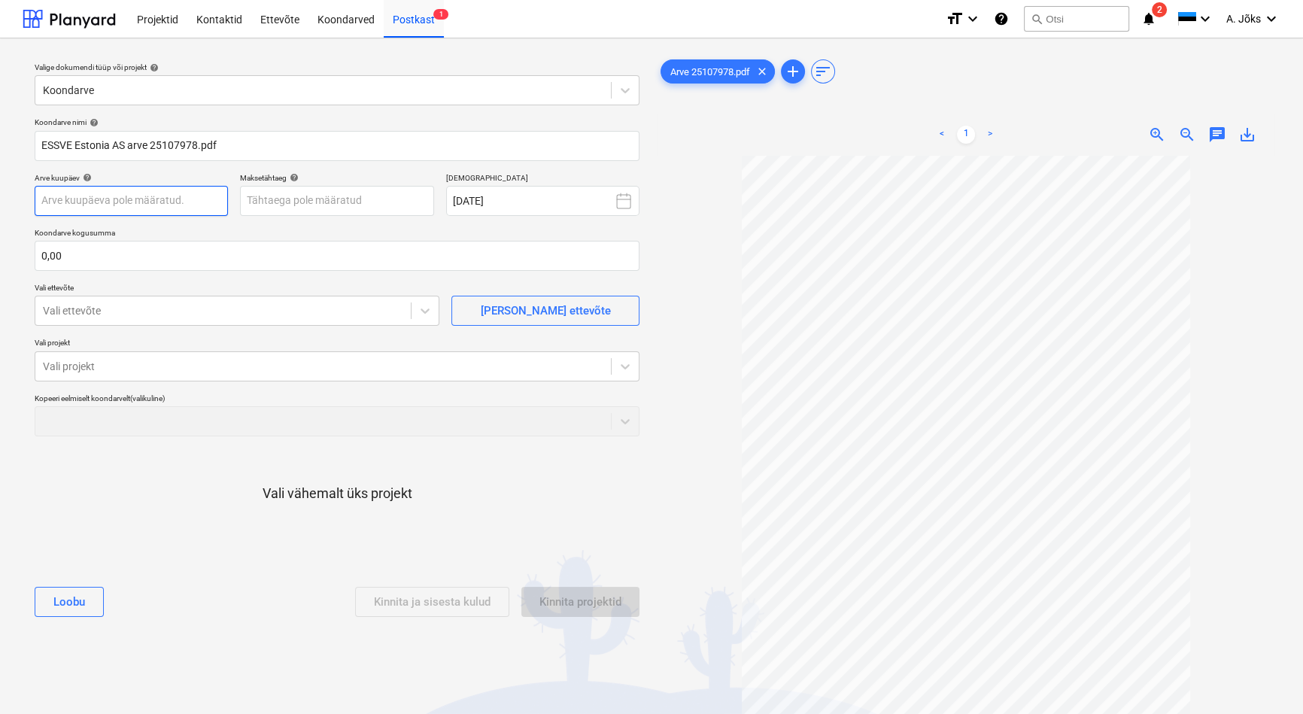
click at [113, 197] on body "Projektid Kontaktid Ettevõte Koondarved Postkast 1 format_size keyboard_arrow_d…" at bounding box center [651, 357] width 1303 height 714
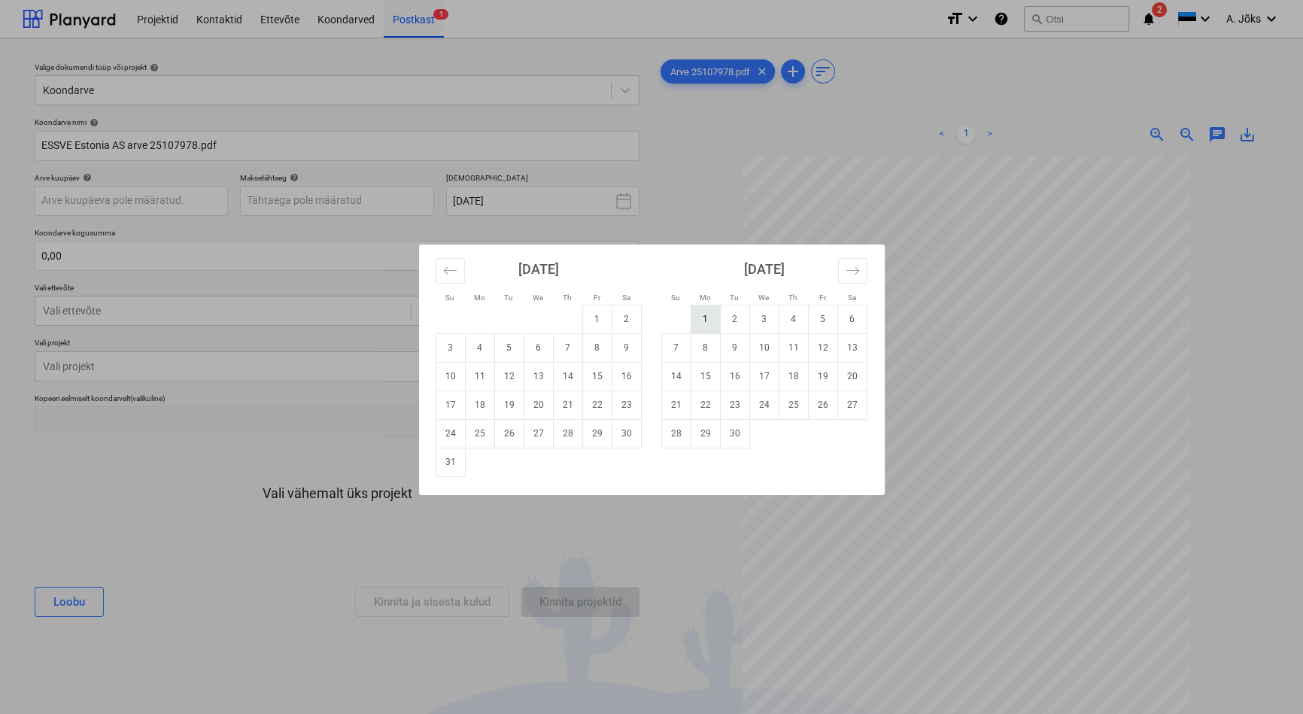
click at [706, 323] on td "1" at bounding box center [705, 319] width 29 height 29
type input "[DATE]"
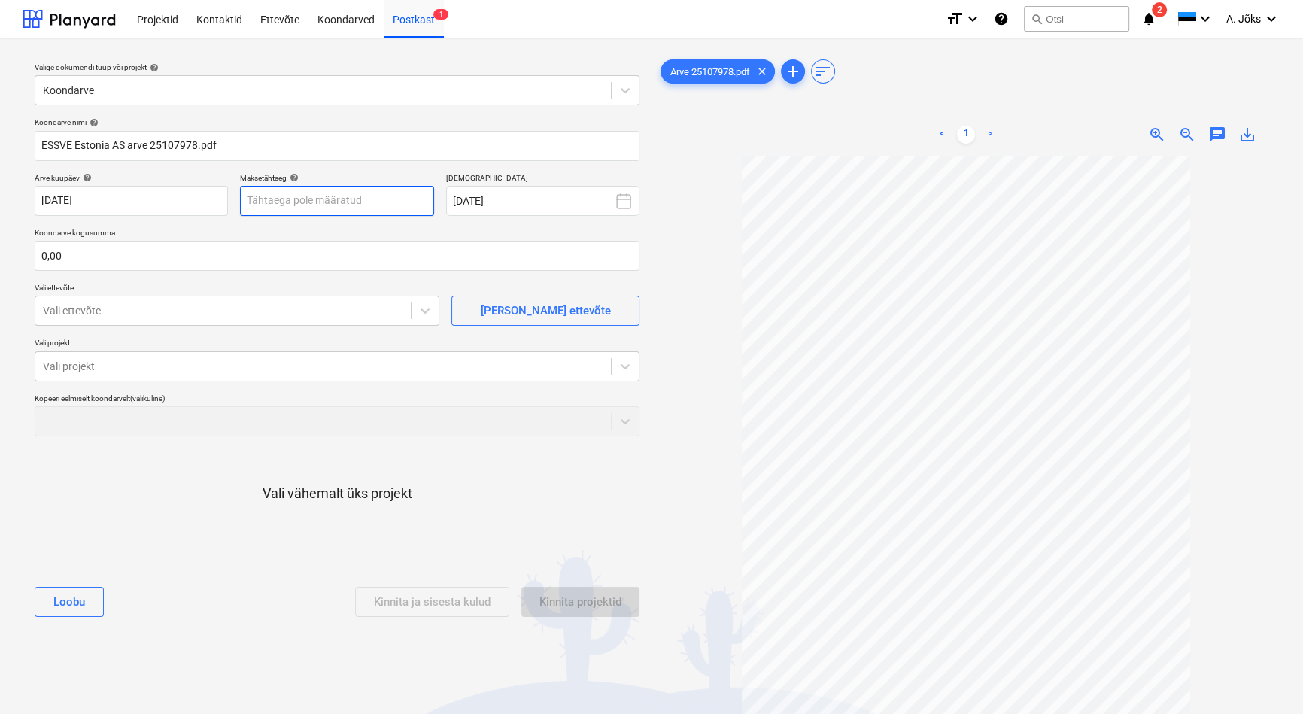
click at [339, 201] on body "Projektid Kontaktid Ettevõte Koondarved Postkast 1 format_size keyboard_arrow_d…" at bounding box center [651, 357] width 1303 height 714
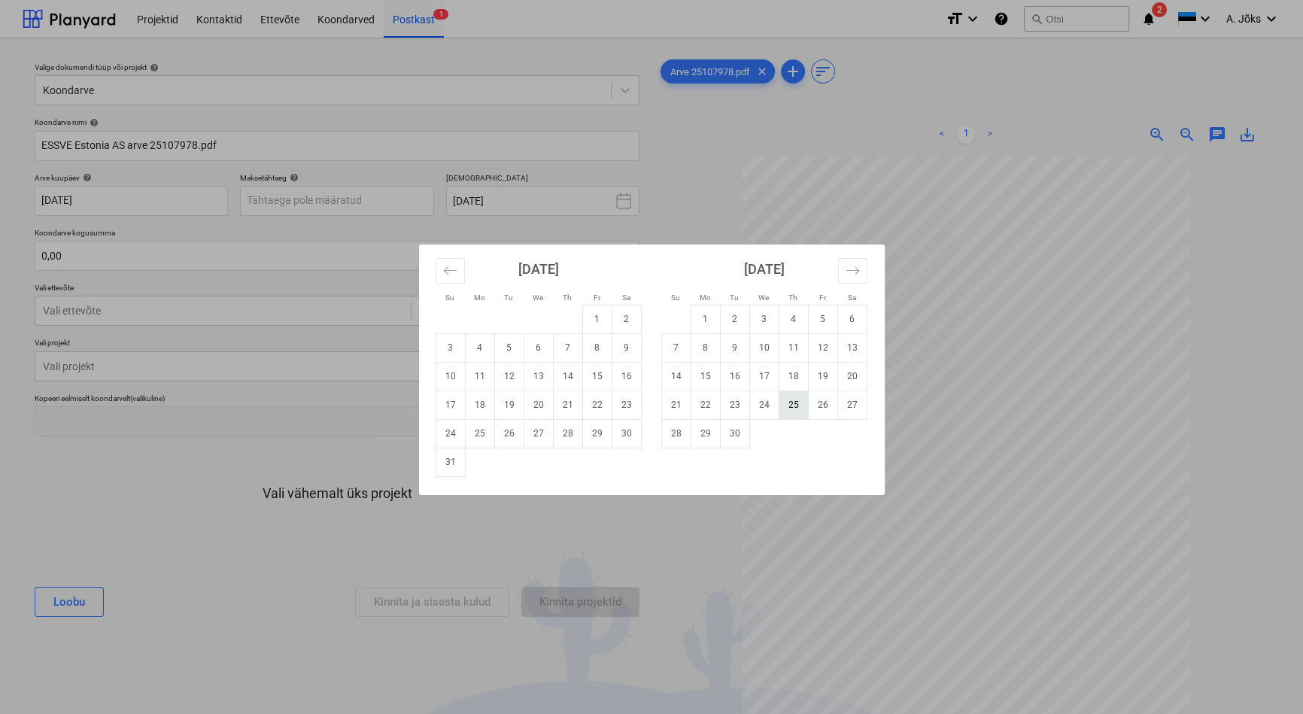
click at [791, 404] on td "25" at bounding box center [793, 405] width 29 height 29
type input "[DATE]"
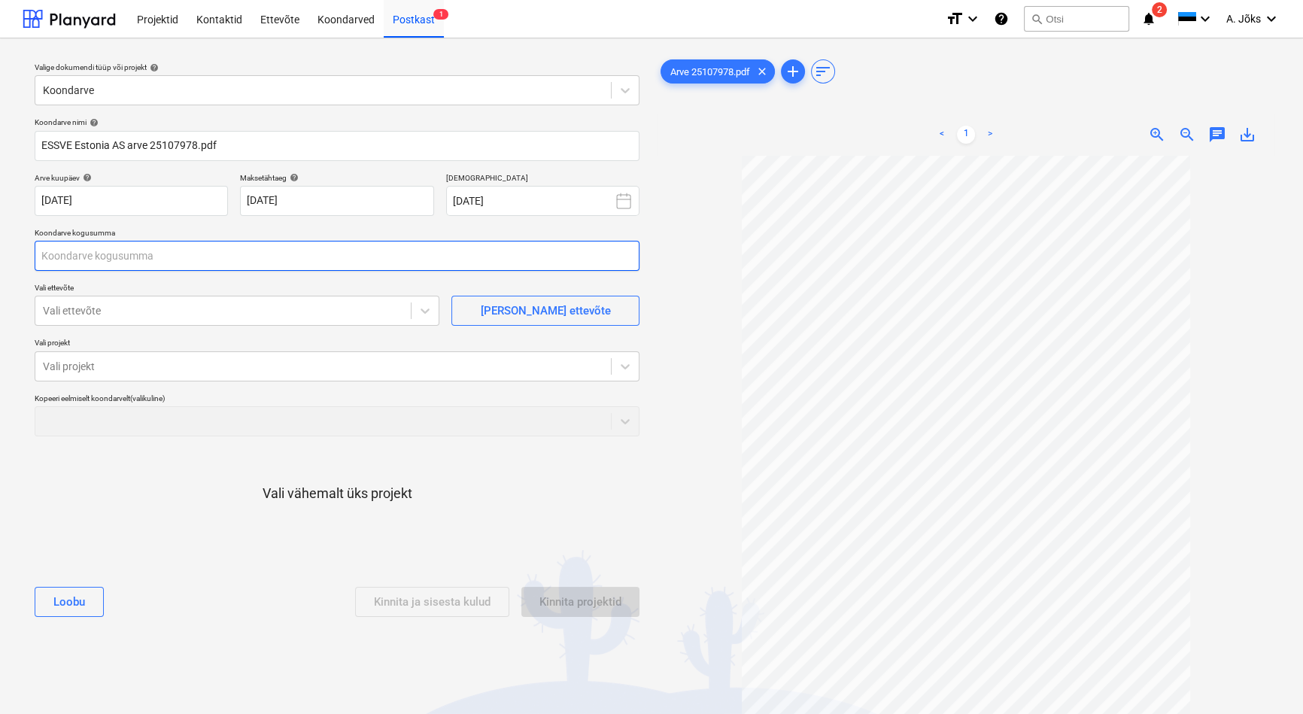
click at [115, 256] on input "text" at bounding box center [337, 256] width 605 height 30
type input "572,71"
click at [133, 317] on div at bounding box center [223, 310] width 360 height 15
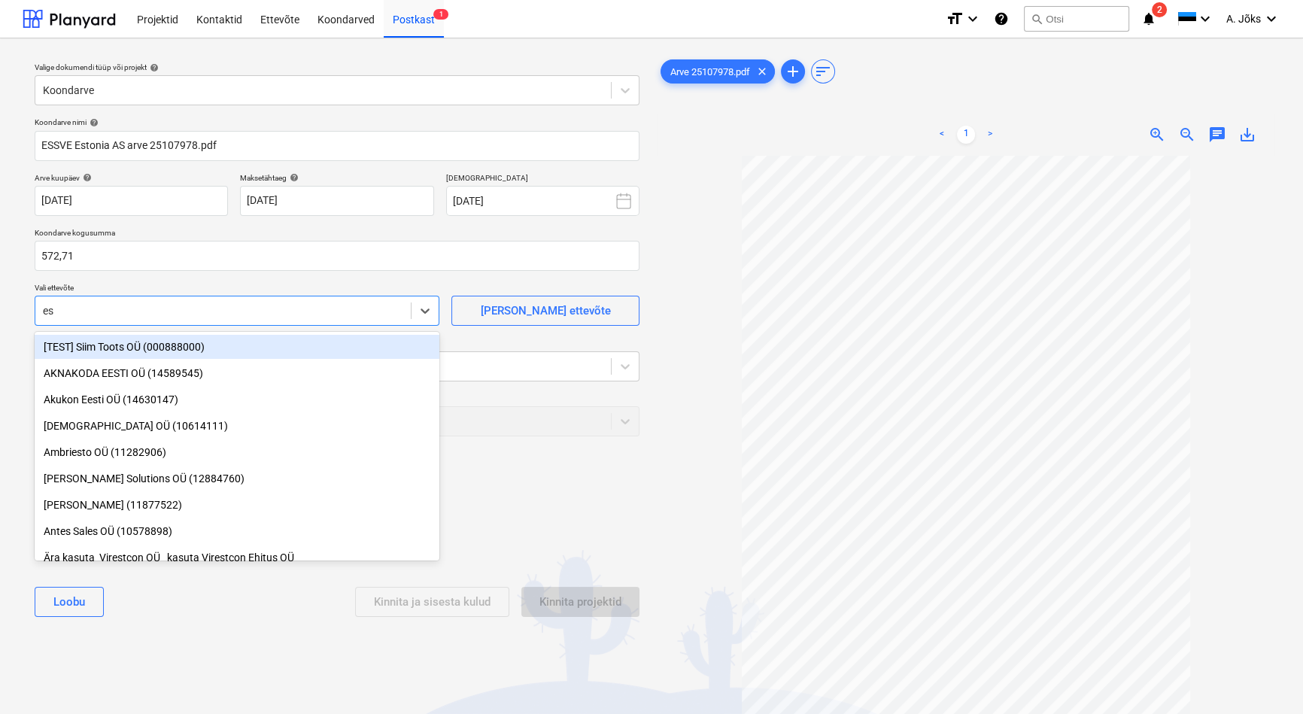
type input "ess"
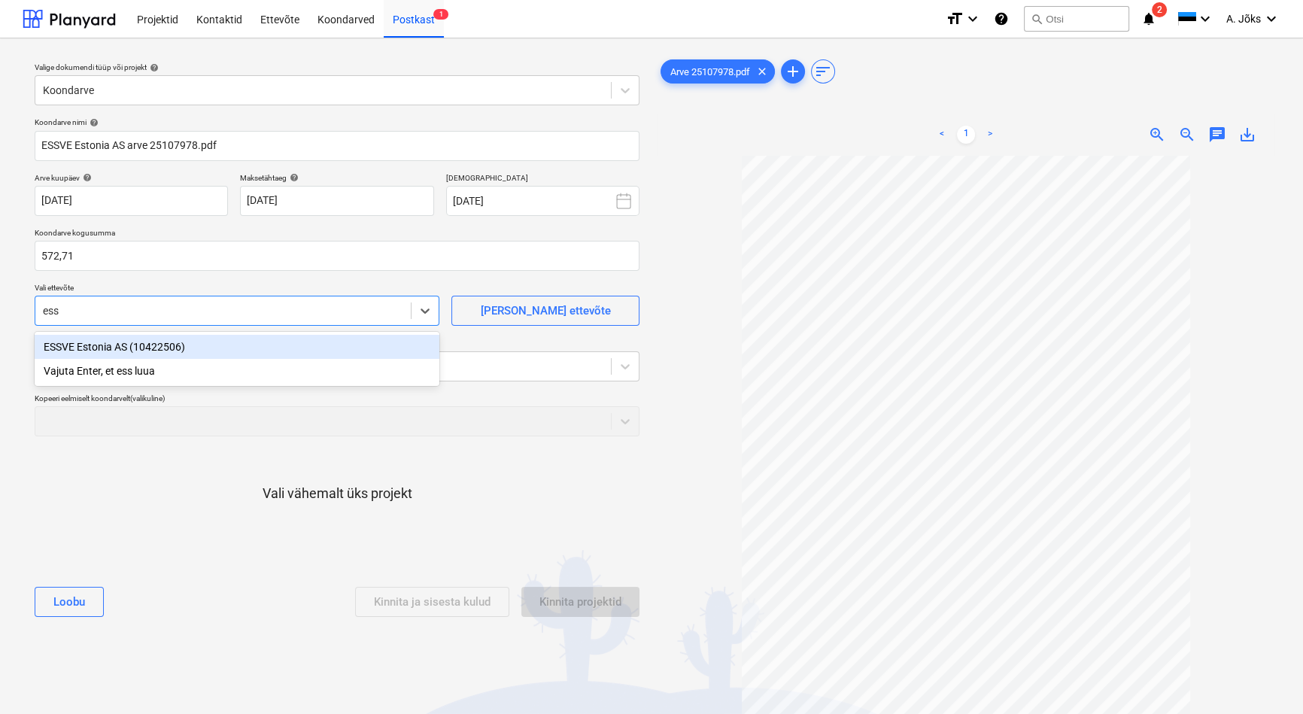
click at [126, 347] on div "ESSVE Estonia AS (10422506)" at bounding box center [237, 347] width 405 height 24
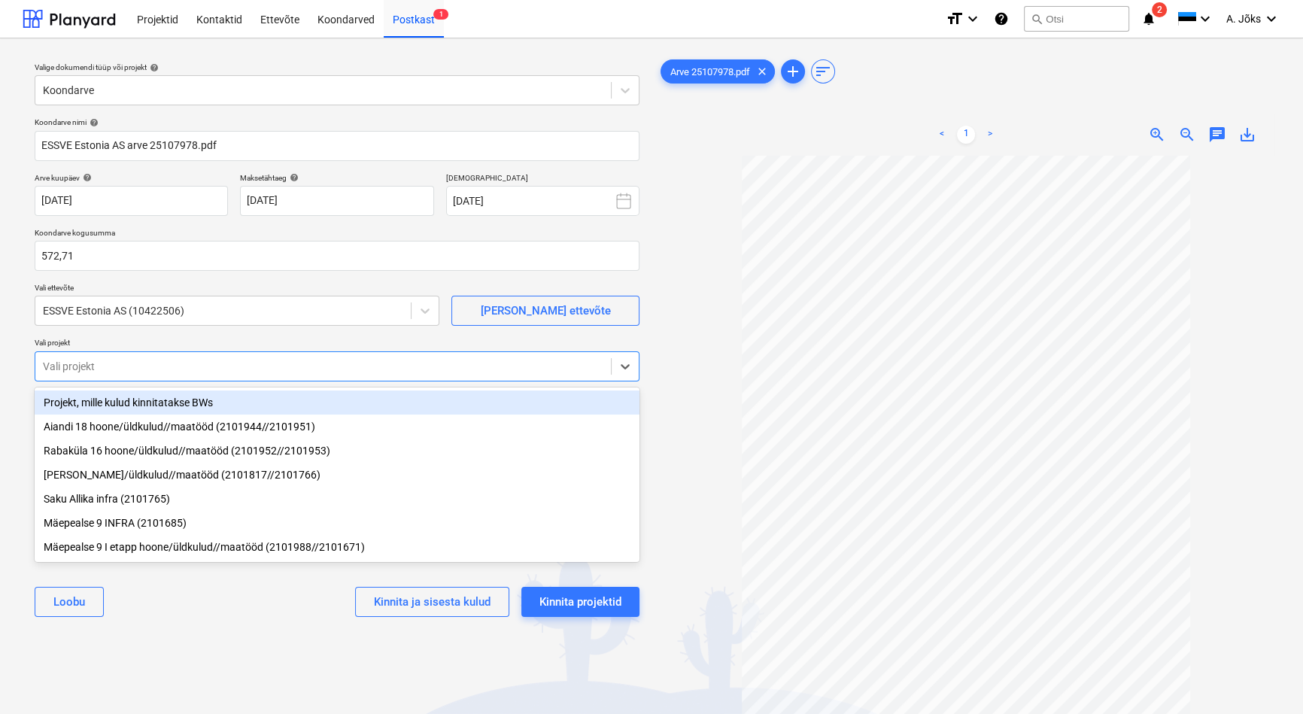
click at [134, 363] on div at bounding box center [323, 366] width 561 height 15
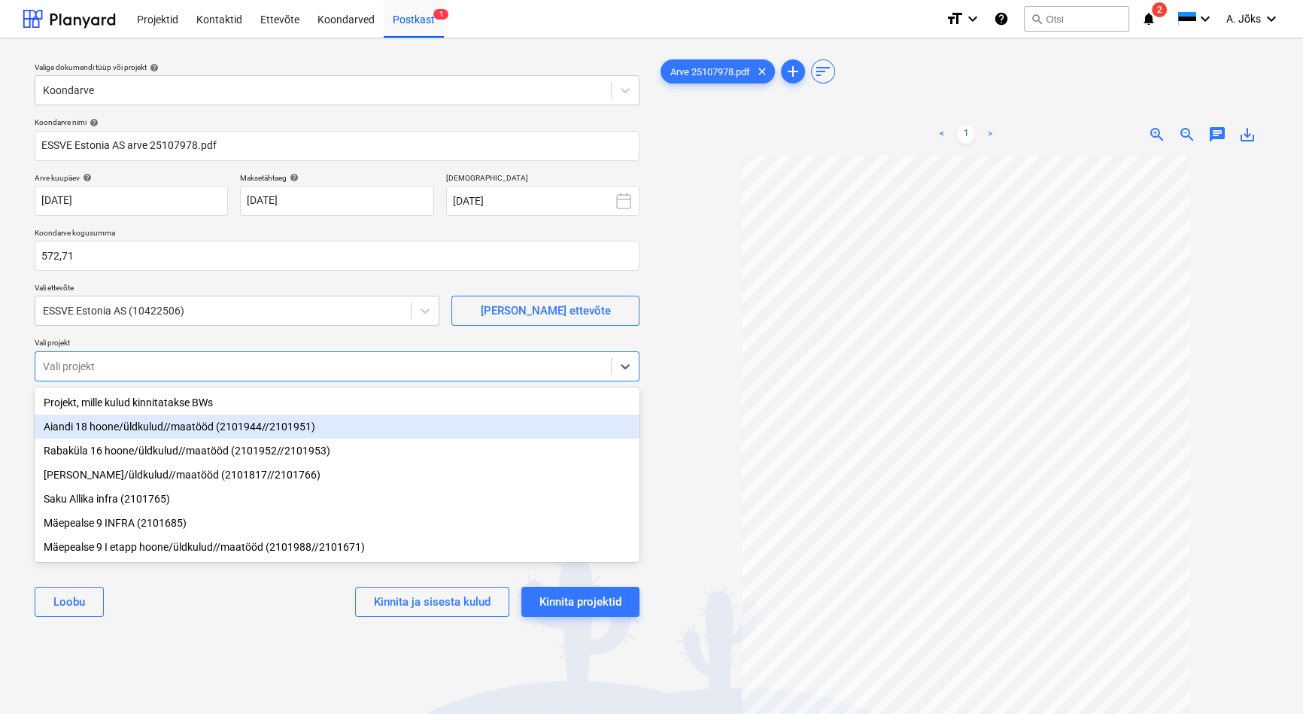
click at [102, 429] on div "Aiandi 18 hoone/üldkulud//maatööd (2101944//2101951)" at bounding box center [337, 427] width 605 height 24
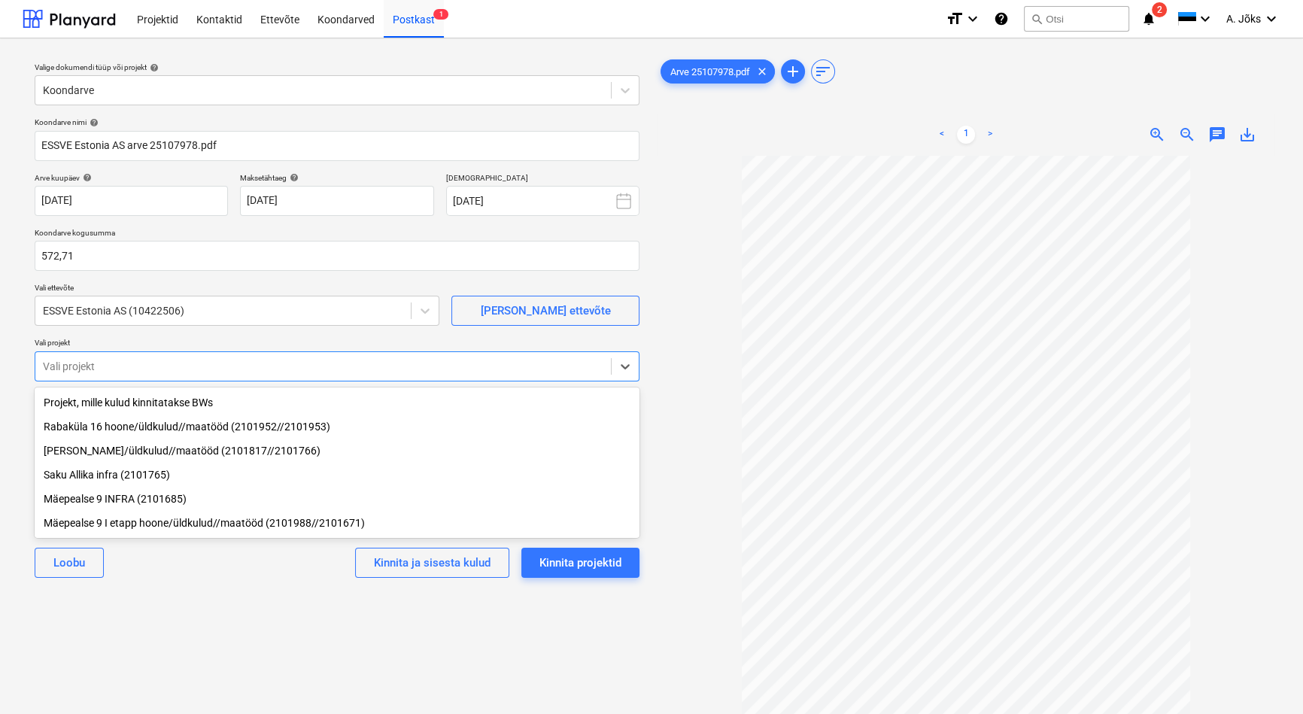
click at [151, 596] on div "Valige dokumendi tüüp või projekt help Koondarve Koondarve nimi help ESSVE Esto…" at bounding box center [337, 441] width 629 height 783
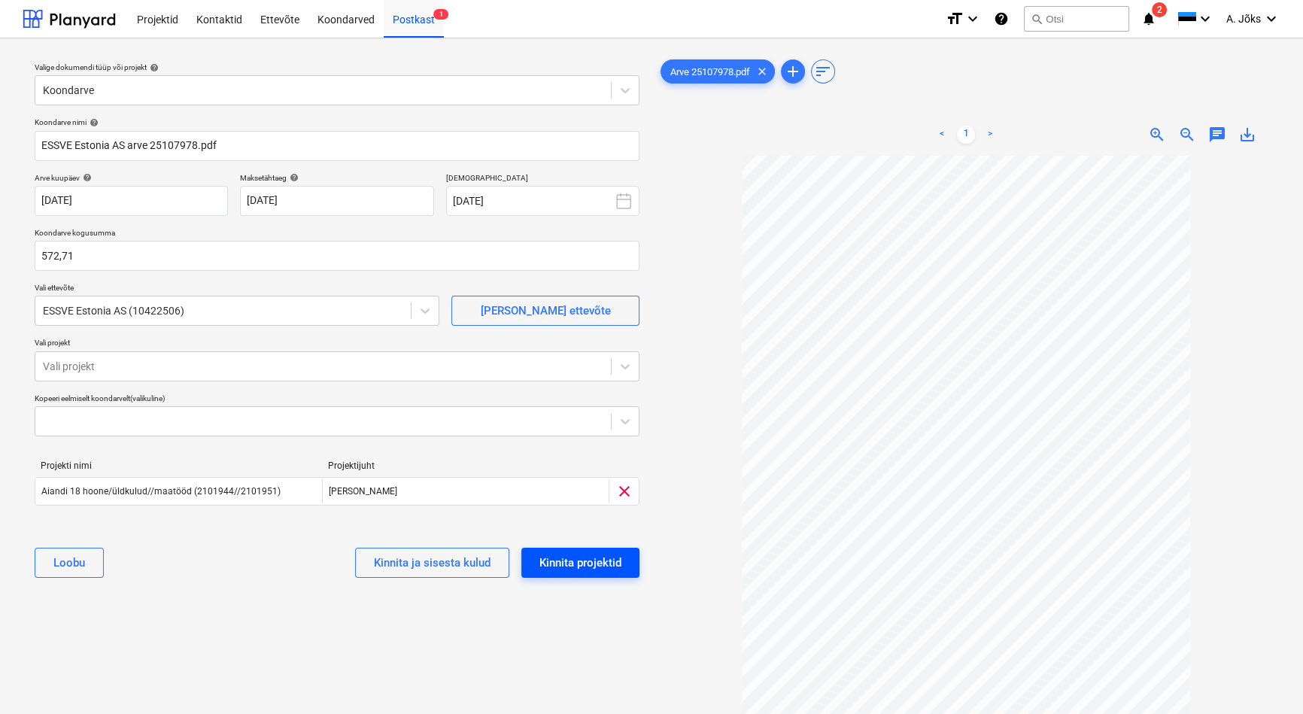
click at [603, 558] on div "Kinnita projektid" at bounding box center [581, 563] width 82 height 20
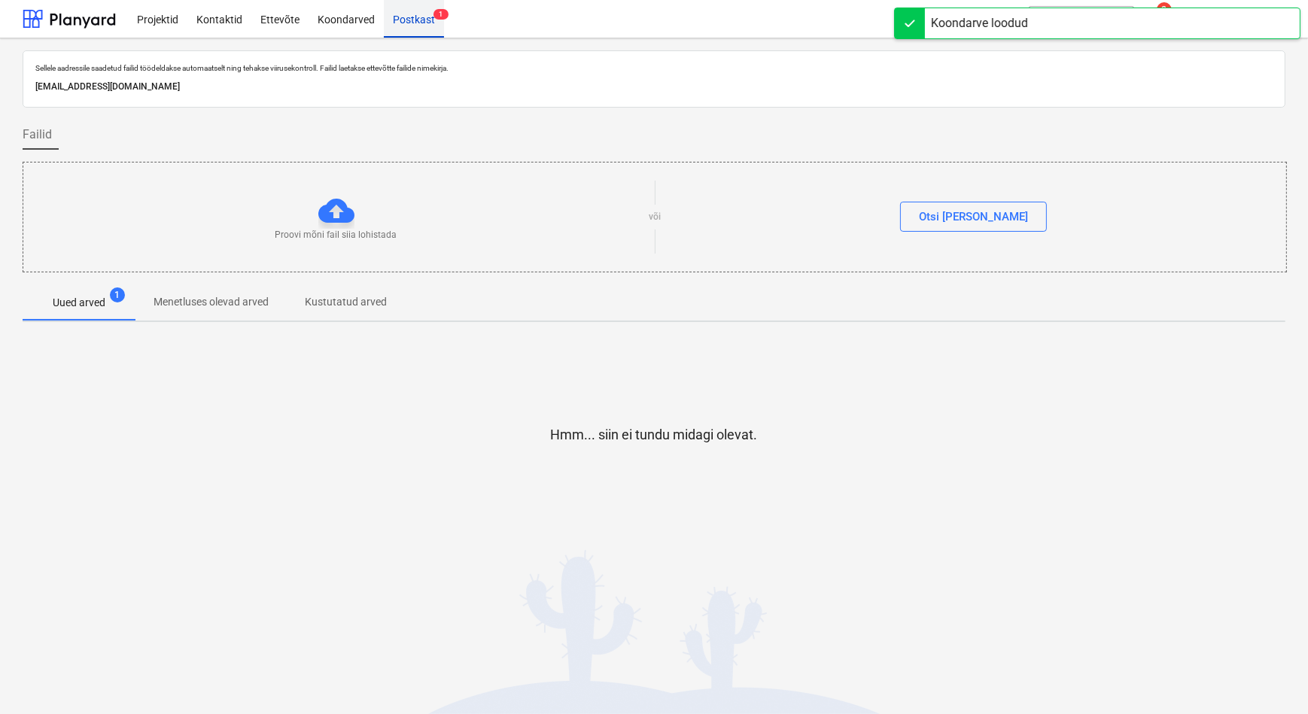
click at [412, 22] on div "Postkast 1" at bounding box center [414, 18] width 60 height 38
click at [354, 25] on div "Koondarved" at bounding box center [346, 18] width 75 height 38
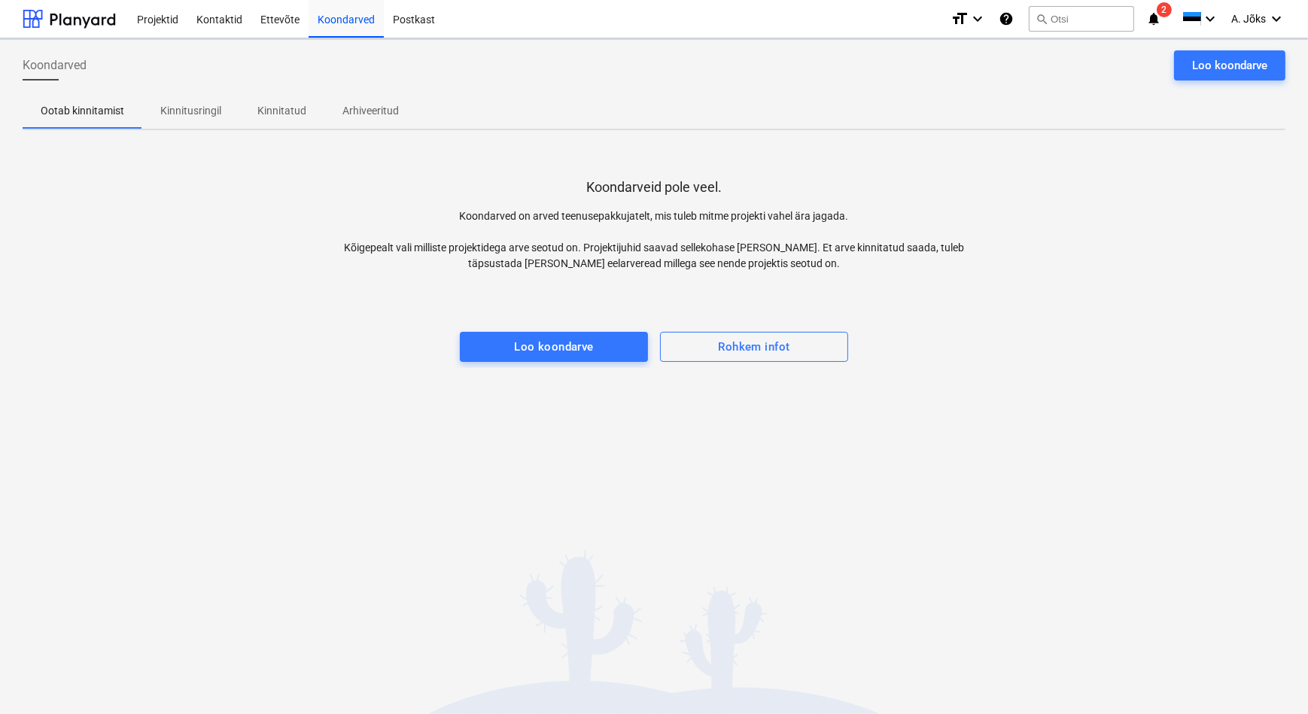
click at [201, 112] on p "Kinnitusringil" at bounding box center [190, 111] width 61 height 16
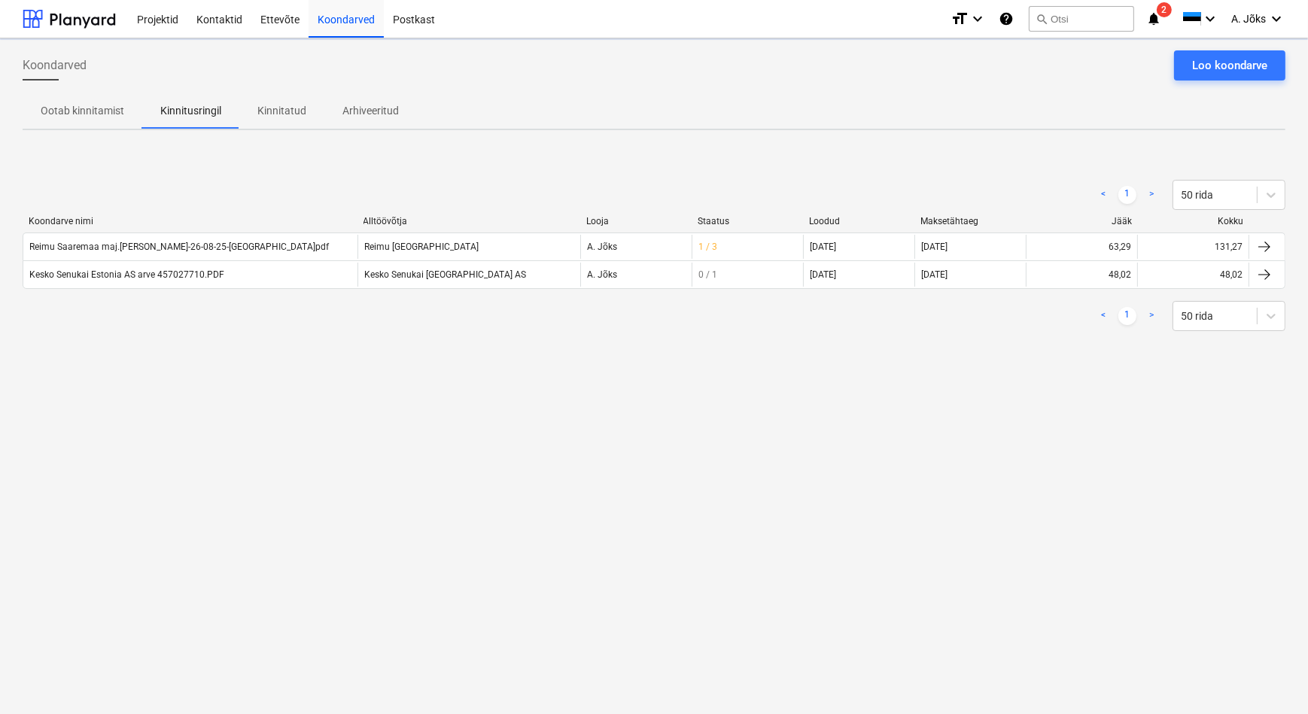
click at [199, 421] on div "Koondarved Loo koondarve Ootab kinnitamist Kinnitusringil Kinnitatud Arhiveerit…" at bounding box center [654, 376] width 1308 height 676
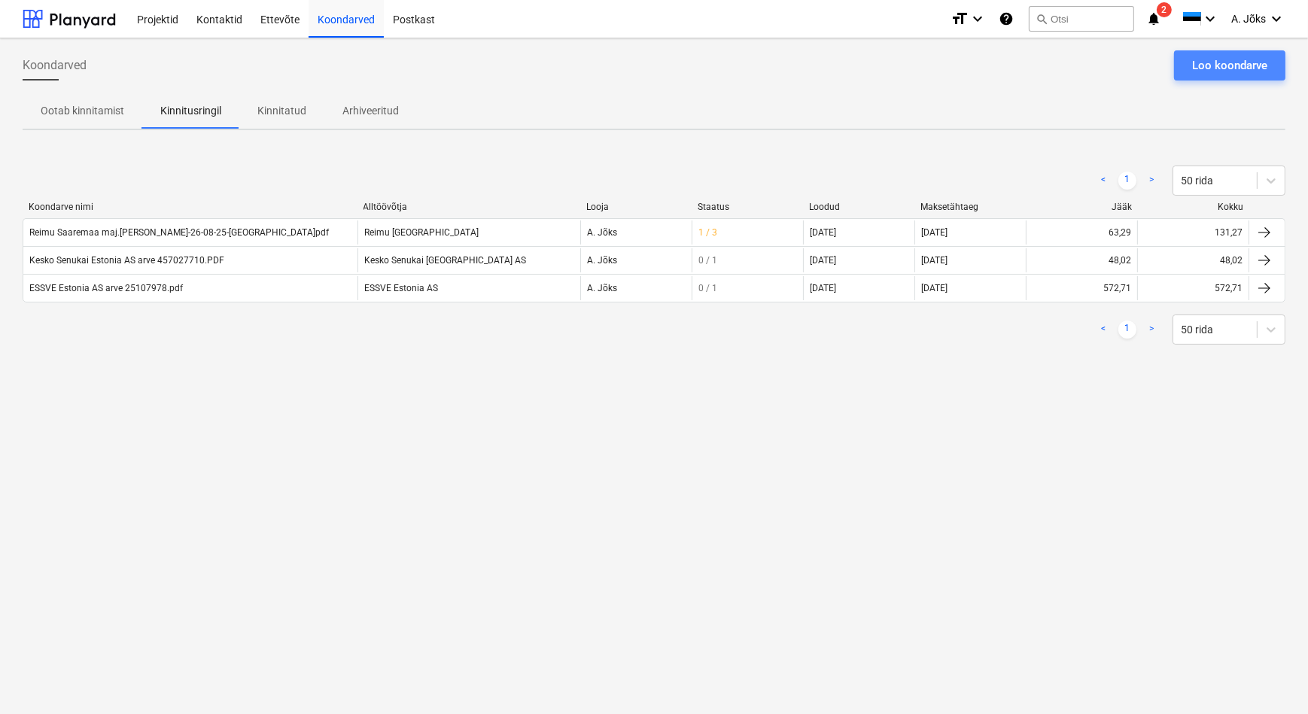
click at [1226, 64] on div "Loo koondarve" at bounding box center [1229, 66] width 75 height 20
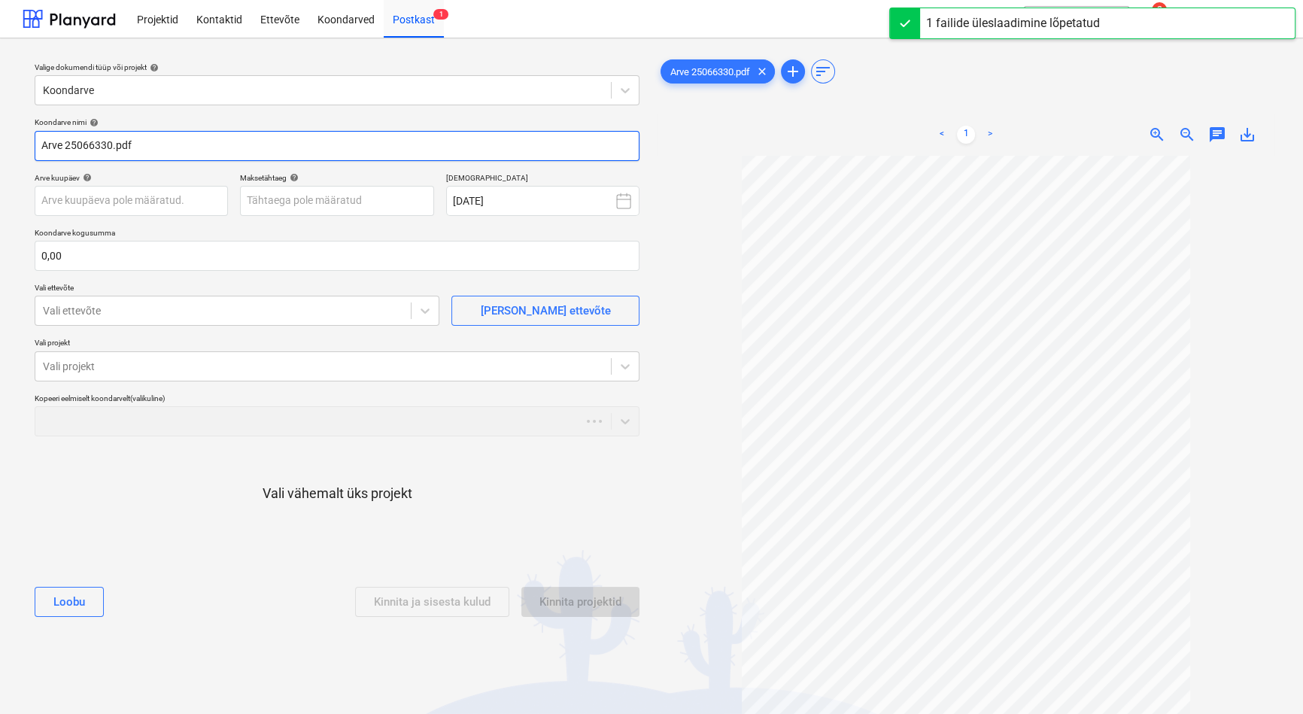
click at [44, 147] on input "Arve 25066330.pdf" at bounding box center [337, 146] width 605 height 30
click at [48, 151] on input "Arve 25066330.pdf" at bounding box center [337, 146] width 605 height 30
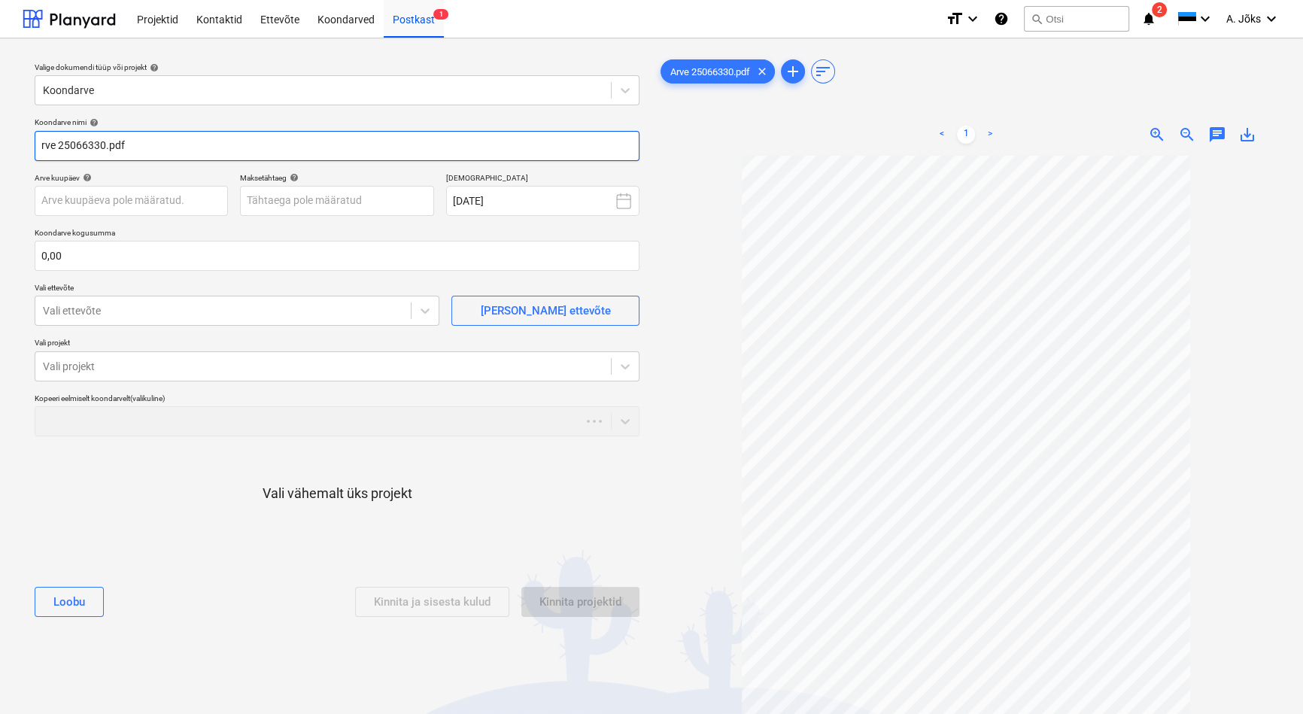
paste input "Tamrex Ohutuse OÜ"
type input "Tamrex Ohutuse OU arve 25066330.pdf"
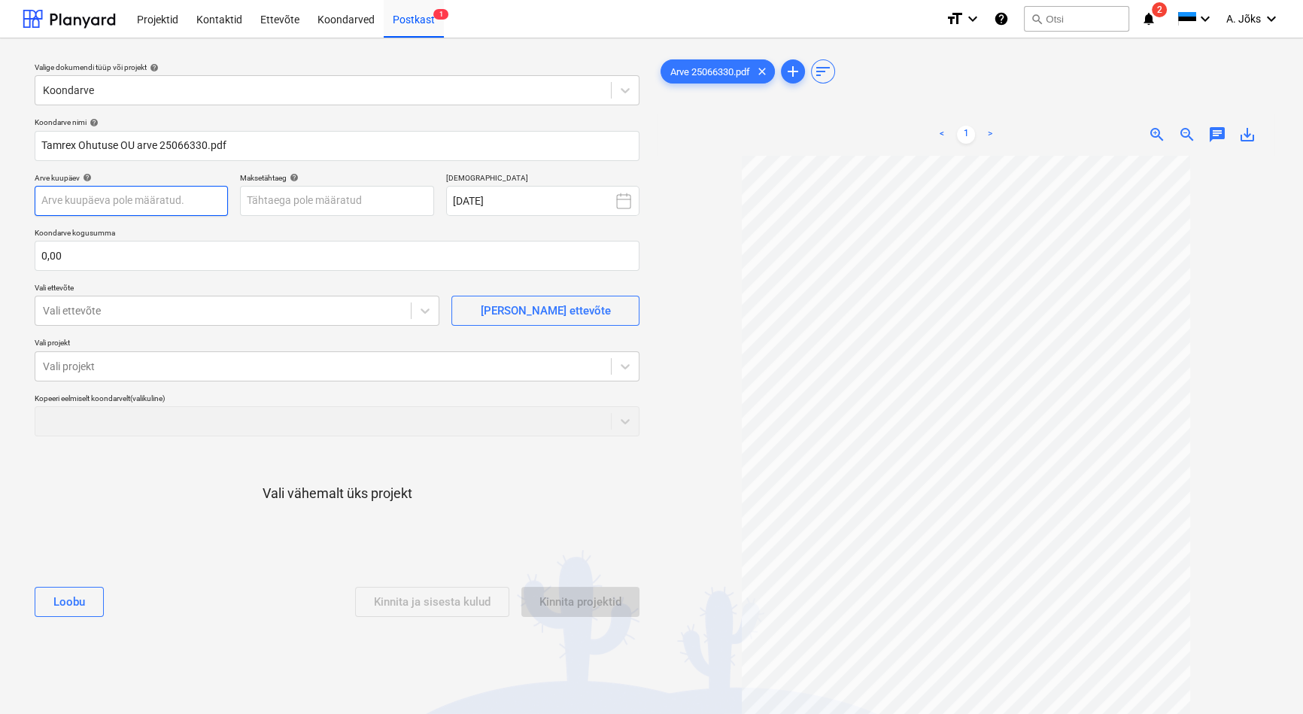
click at [187, 196] on body "Projektid Kontaktid Ettevõte Koondarved Postkast 1 format_size keyboard_arrow_d…" at bounding box center [651, 357] width 1303 height 714
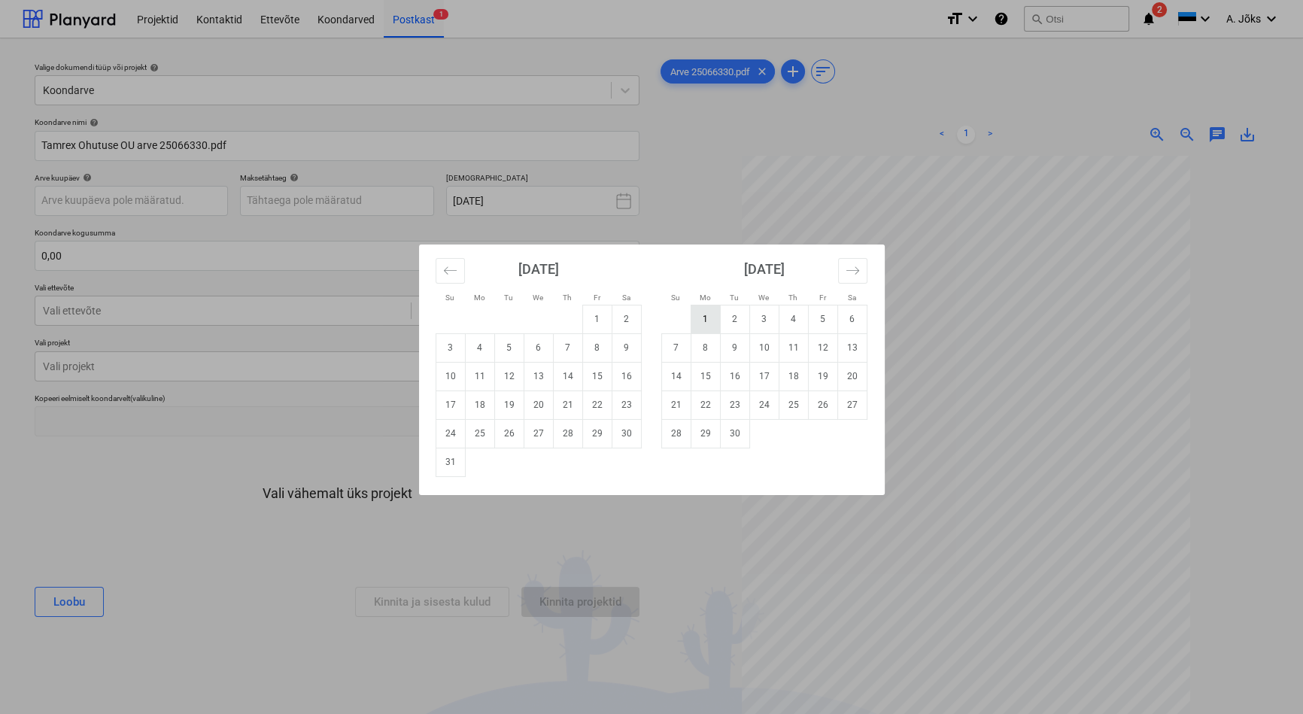
click at [707, 321] on td "1" at bounding box center [705, 319] width 29 height 29
type input "[DATE]"
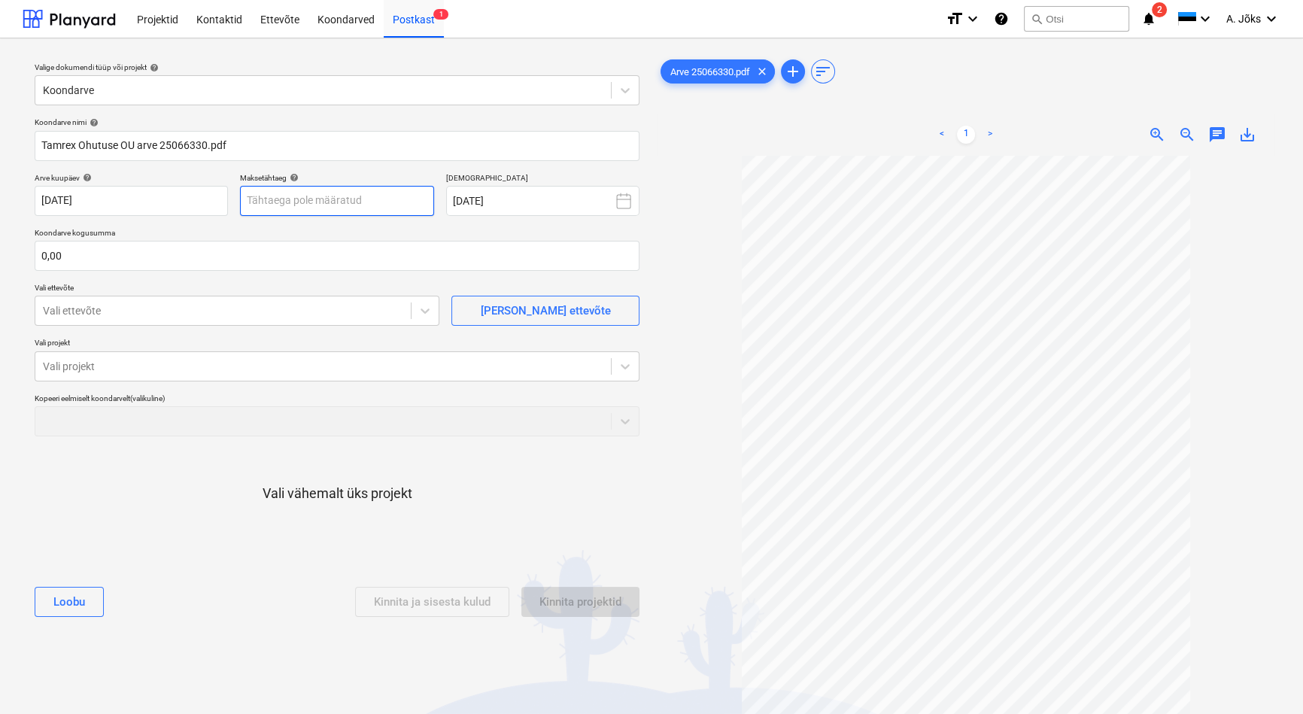
click at [374, 202] on body "Projektid Kontaktid Ettevõte Koondarved Postkast 1 format_size keyboard_arrow_d…" at bounding box center [651, 357] width 1303 height 714
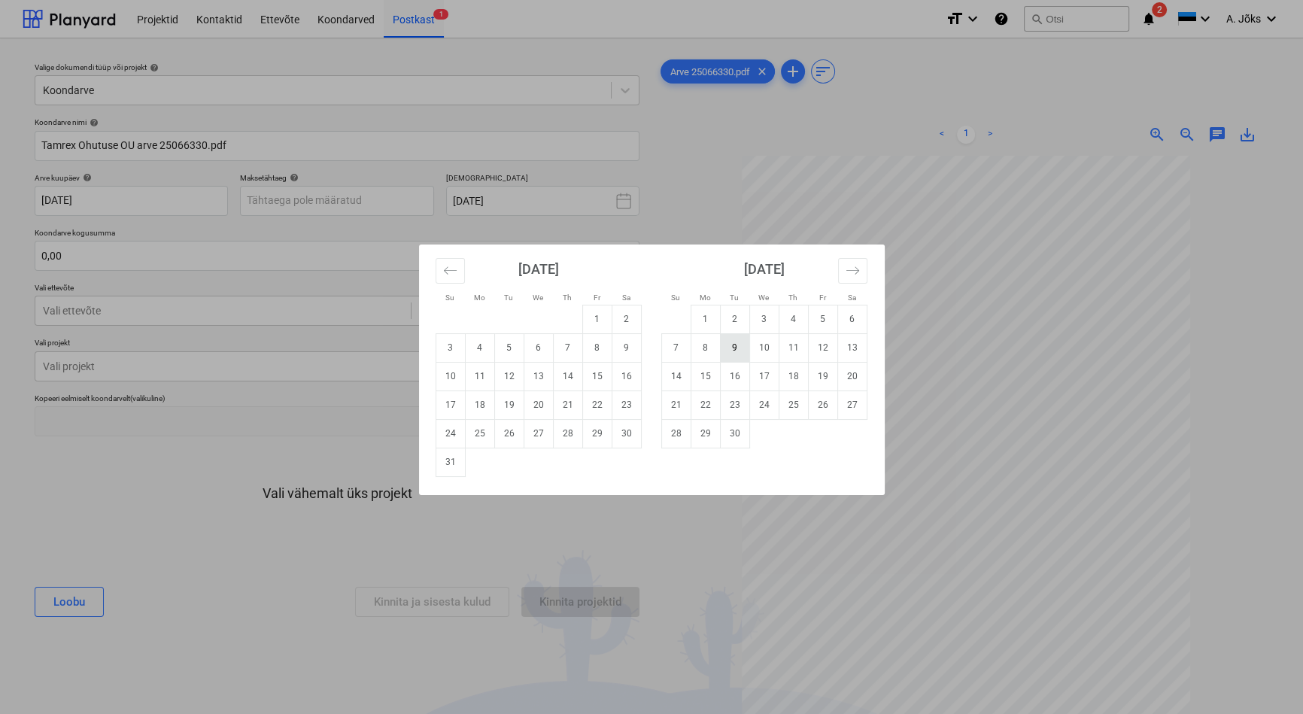
click at [741, 349] on td "9" at bounding box center [734, 347] width 29 height 29
type input "[DATE]"
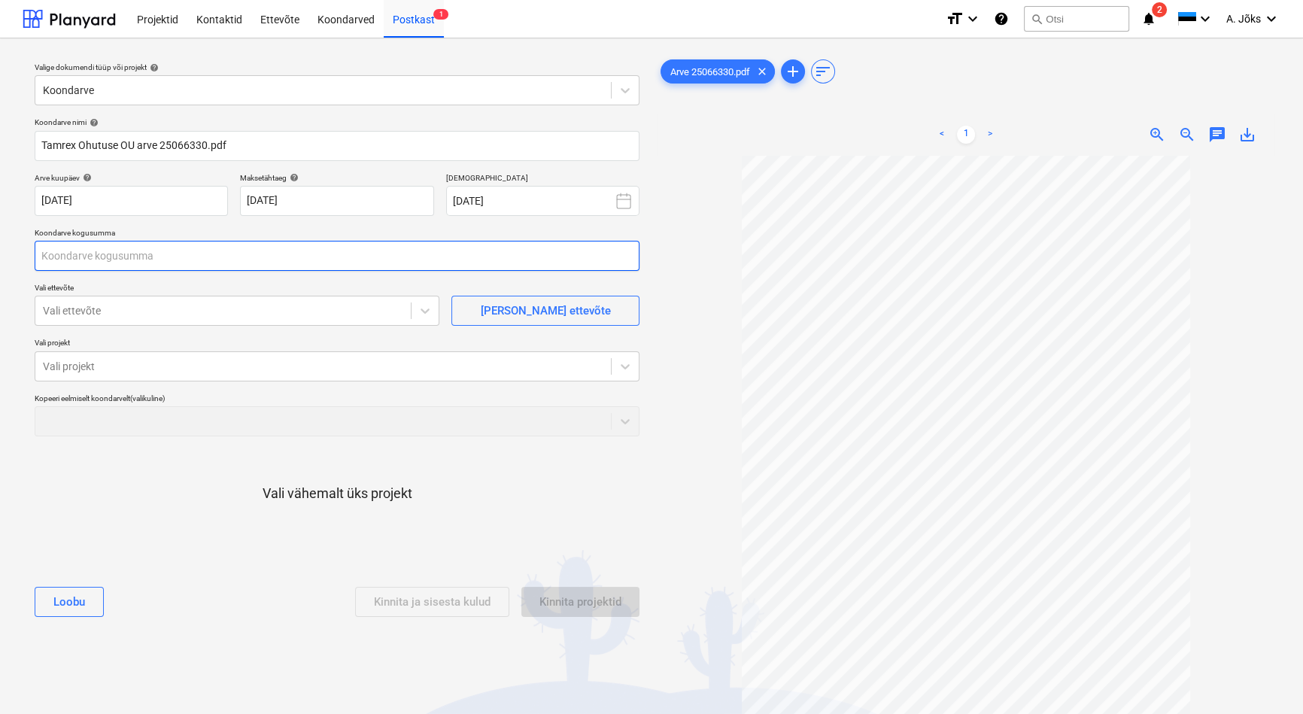
click at [158, 258] on input "text" at bounding box center [337, 256] width 605 height 30
type input "335,25"
click at [143, 308] on div at bounding box center [223, 310] width 360 height 15
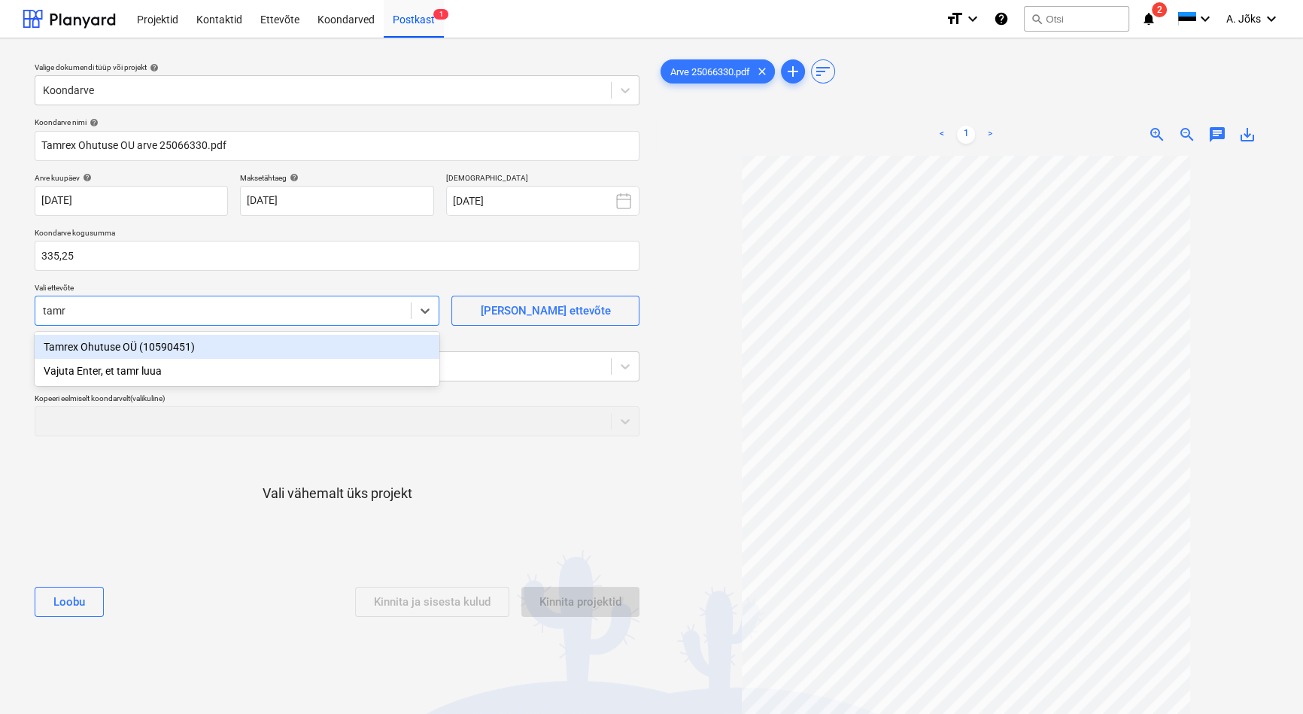
type input "[PERSON_NAME]"
click at [126, 344] on div "Tamrex Ohutuse OÜ (10590451)" at bounding box center [237, 347] width 405 height 24
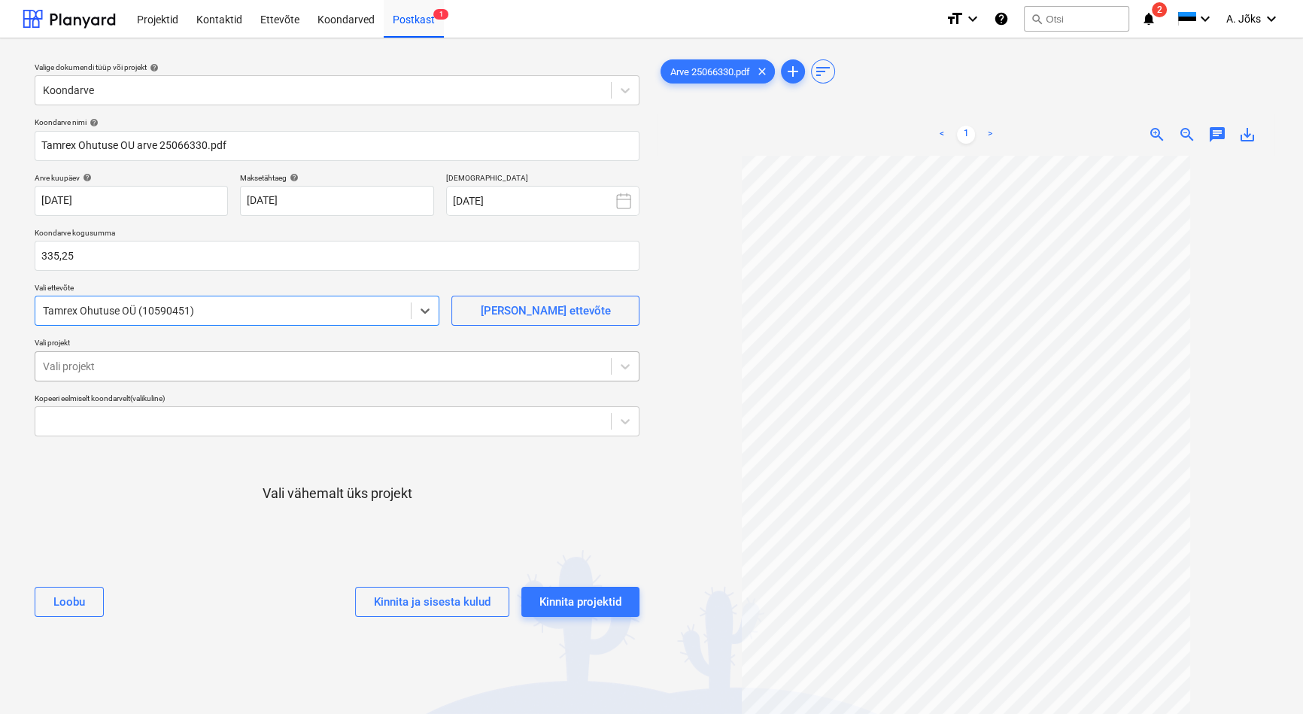
click at [126, 356] on div "Vali projekt" at bounding box center [323, 366] width 576 height 21
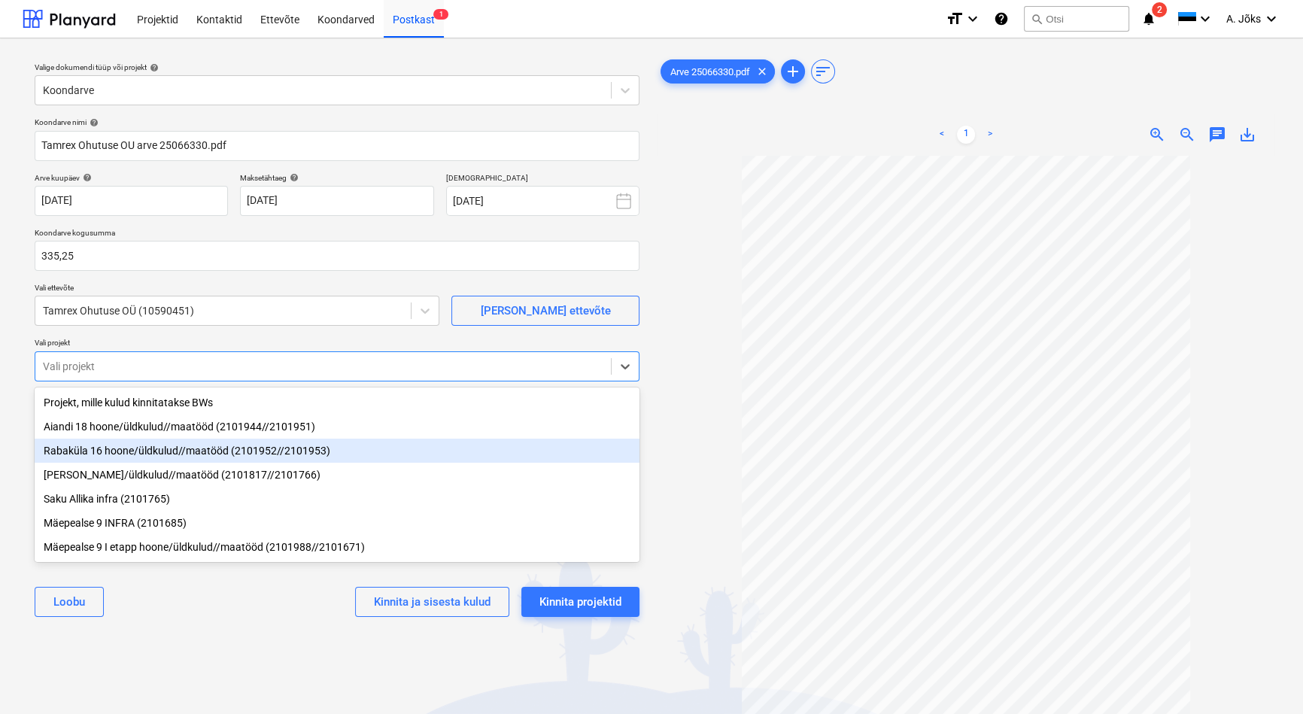
click at [126, 455] on div "Rabaküla 16 hoone/üldkulud//maatööd (2101952//2101953)" at bounding box center [337, 451] width 605 height 24
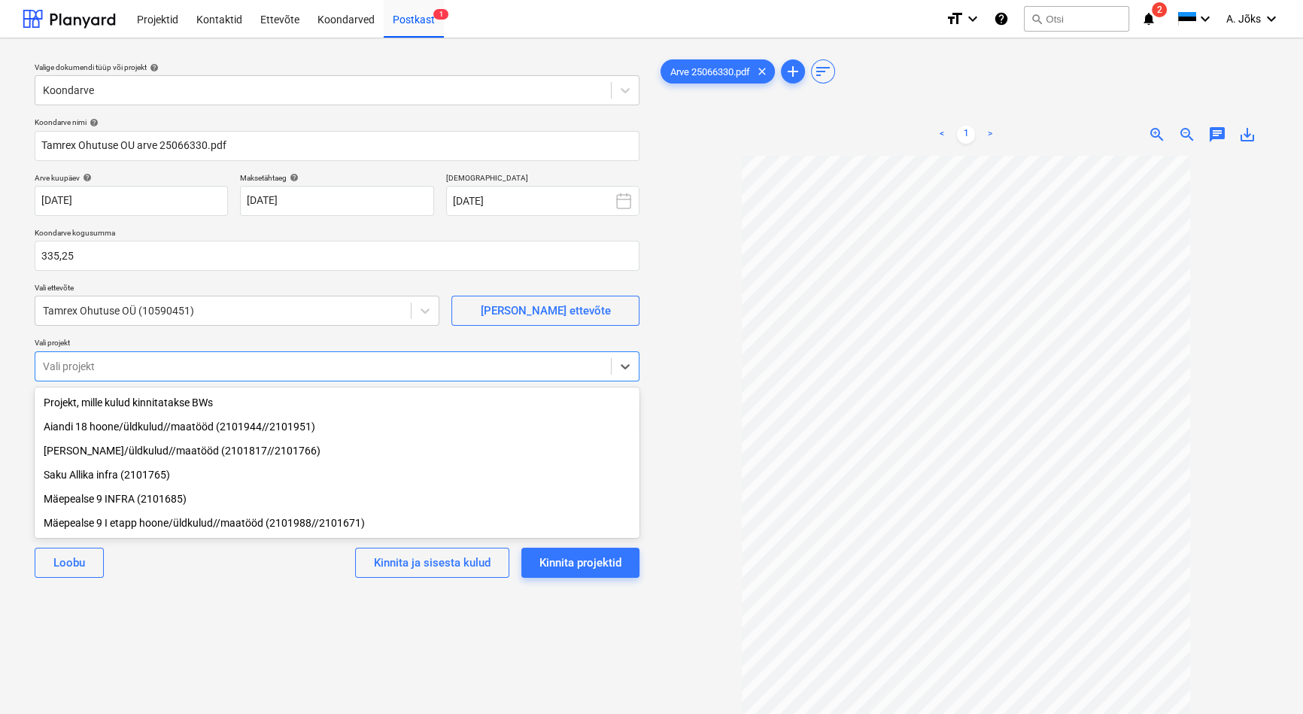
click at [169, 589] on div "[PERSON_NAME] ja sisesta kulud Kinnita projektid" at bounding box center [337, 563] width 605 height 54
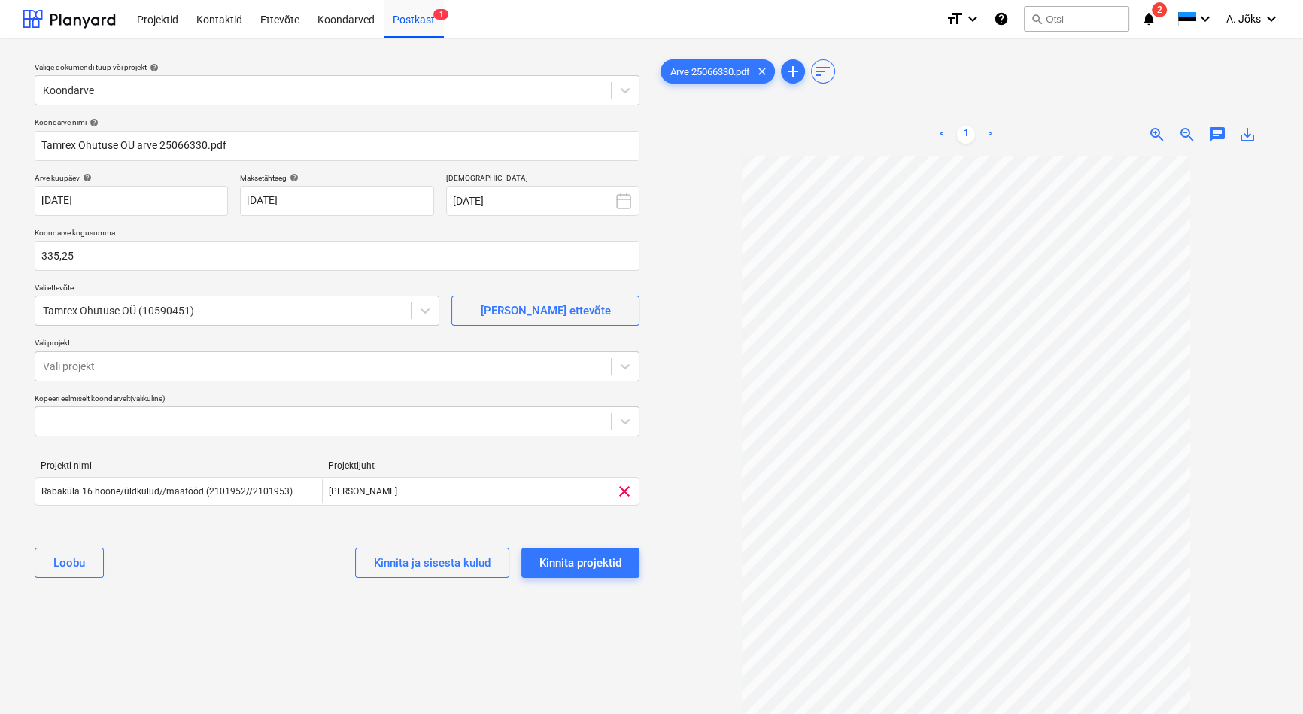
click at [240, 637] on div "Valige dokumendi tüüp või projekt help Koondarve Koondarve nimi help Tamrex Ohu…" at bounding box center [337, 441] width 629 height 783
click at [579, 567] on div "Kinnita projektid" at bounding box center [581, 563] width 82 height 20
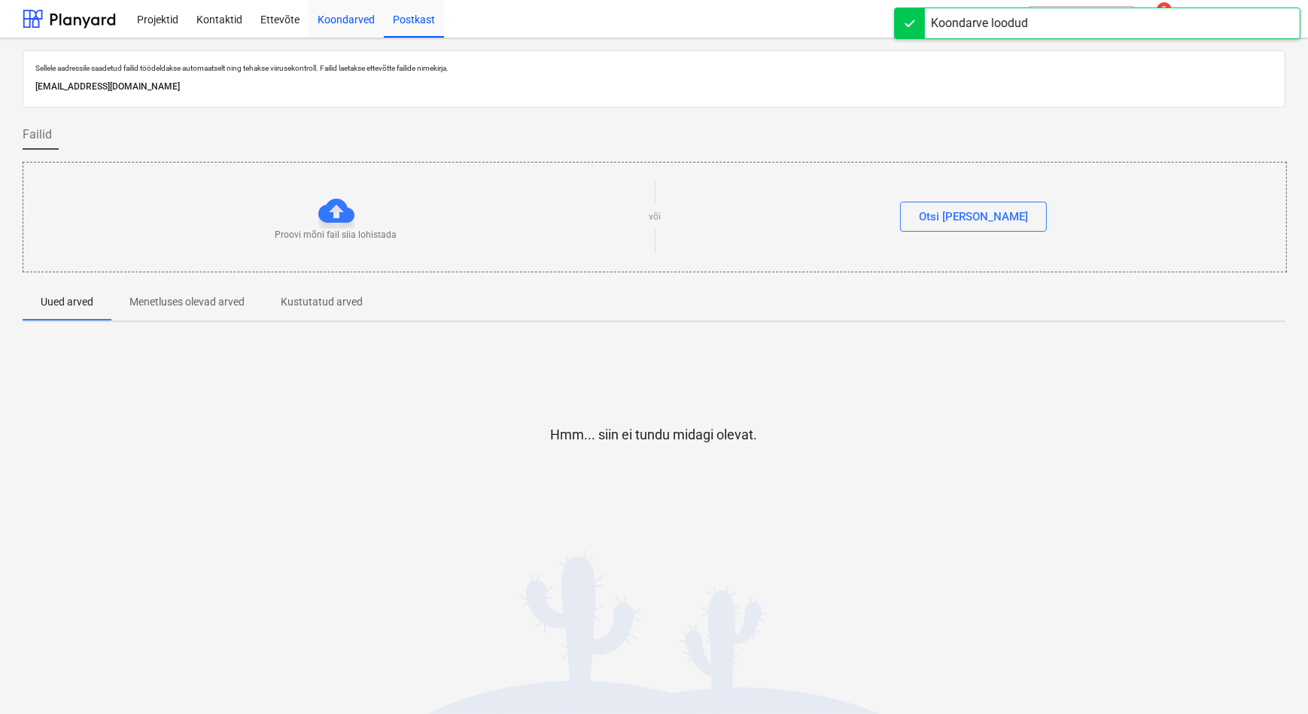
click at [355, 15] on div "Koondarved" at bounding box center [346, 18] width 75 height 38
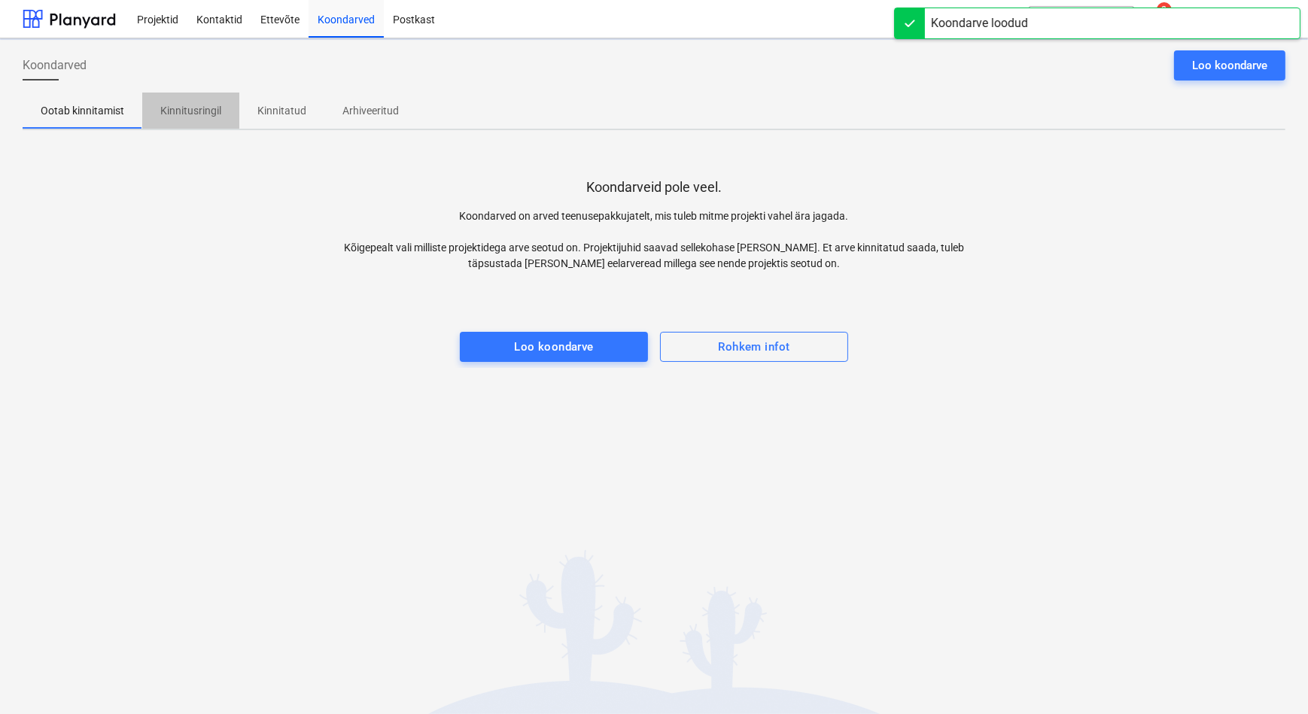
click at [197, 105] on p "Kinnitusringil" at bounding box center [190, 111] width 61 height 16
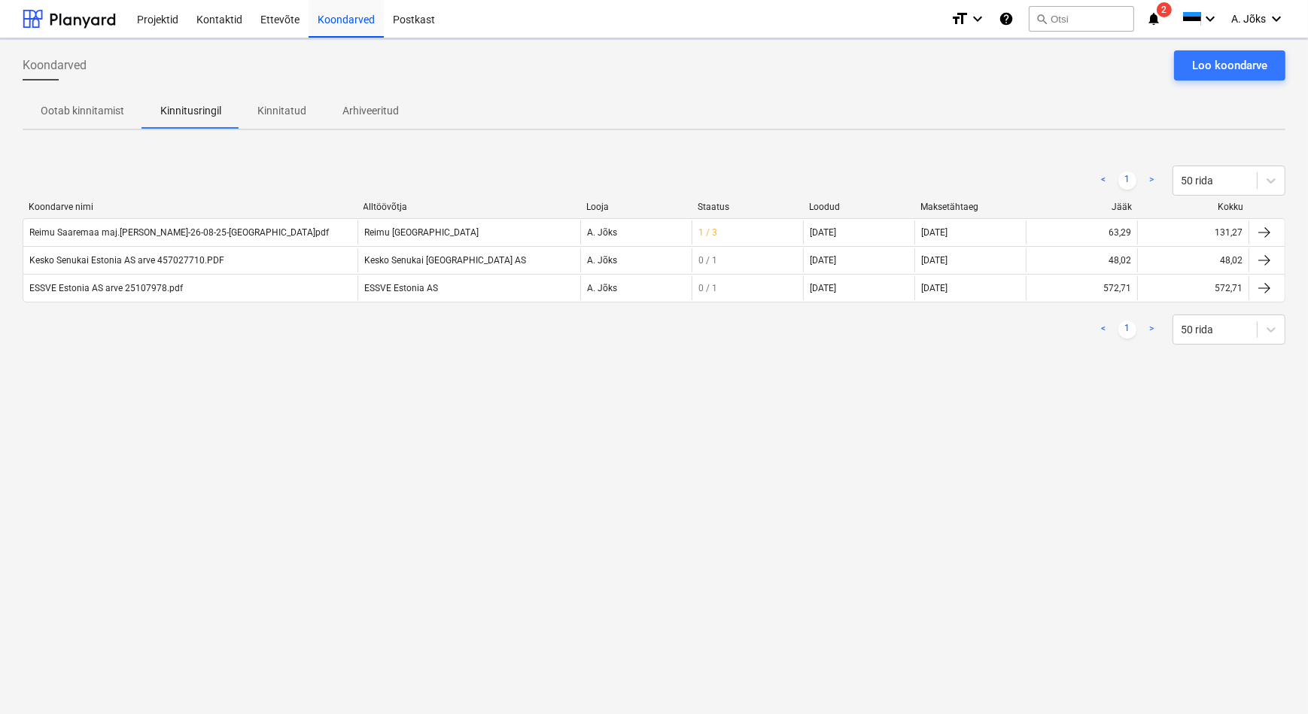
click at [296, 421] on div "Koondarved Loo koondarve Ootab kinnitamist Kinnitusringil Kinnitatud Arhiveerit…" at bounding box center [654, 376] width 1308 height 676
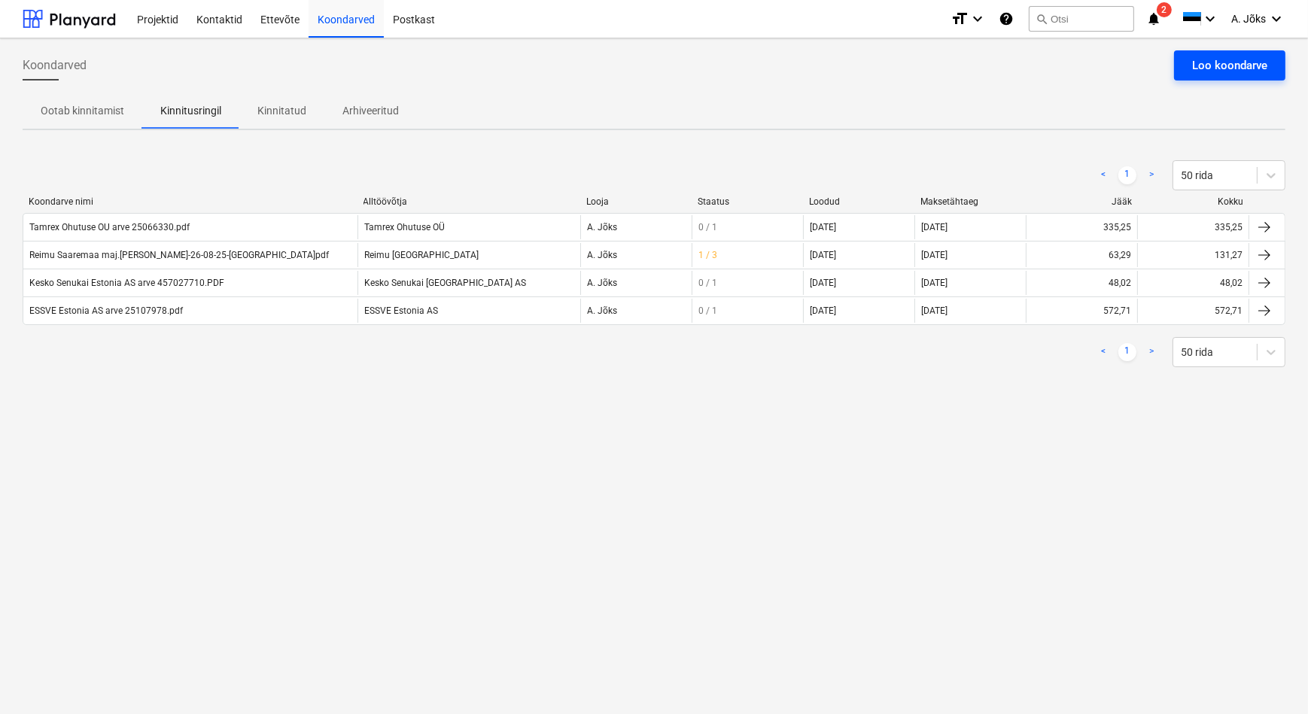
click at [1188, 62] on button "Loo koondarve" at bounding box center [1229, 65] width 111 height 30
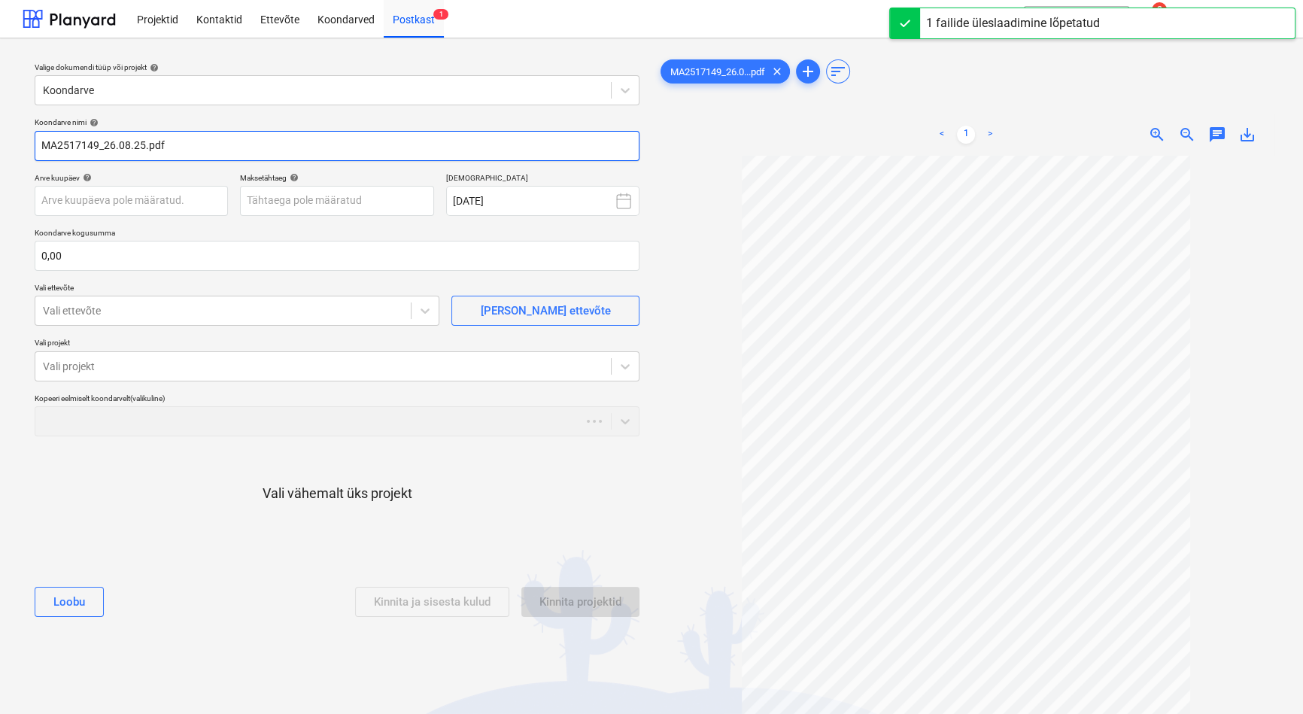
click at [144, 140] on input "MA2517149_26.08.25.pdf" at bounding box center [337, 146] width 605 height 30
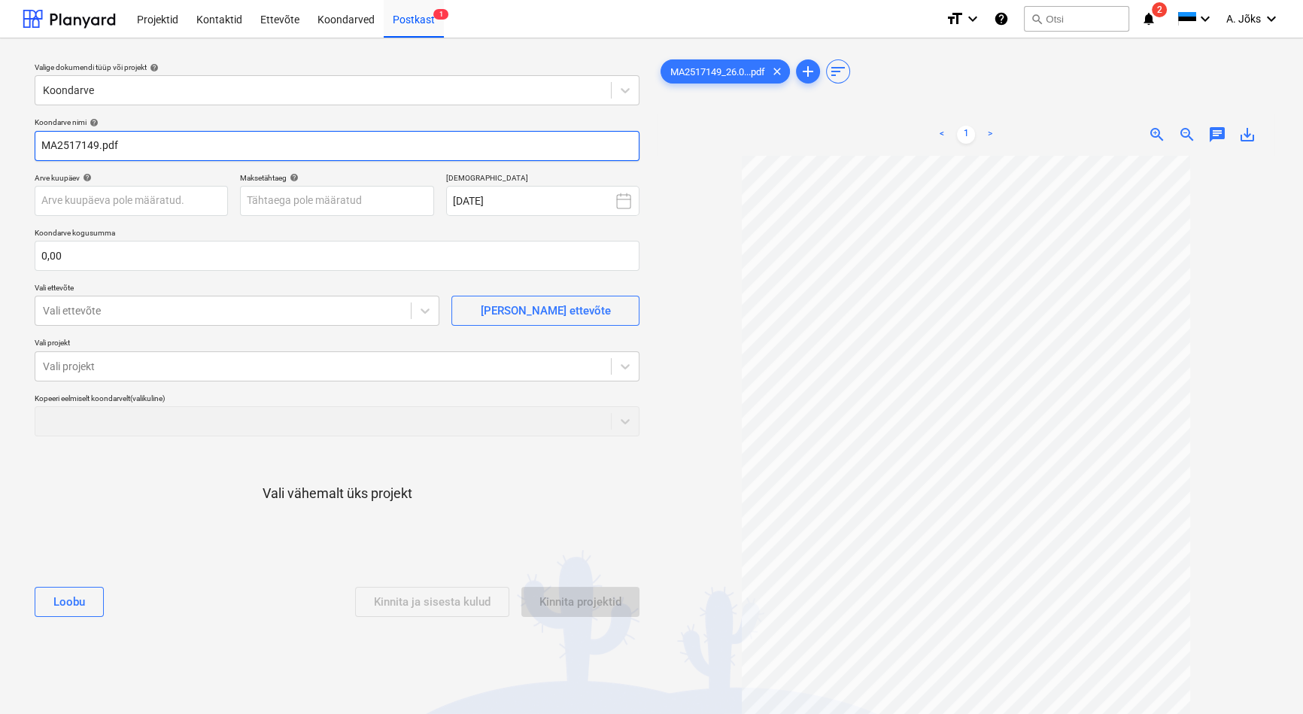
click at [40, 147] on input "MA2517149.pdf" at bounding box center [337, 146] width 605 height 30
paste input "Lincona Konsult AS"
type input "Lincona Konsult AS arve MA2517149.pdf"
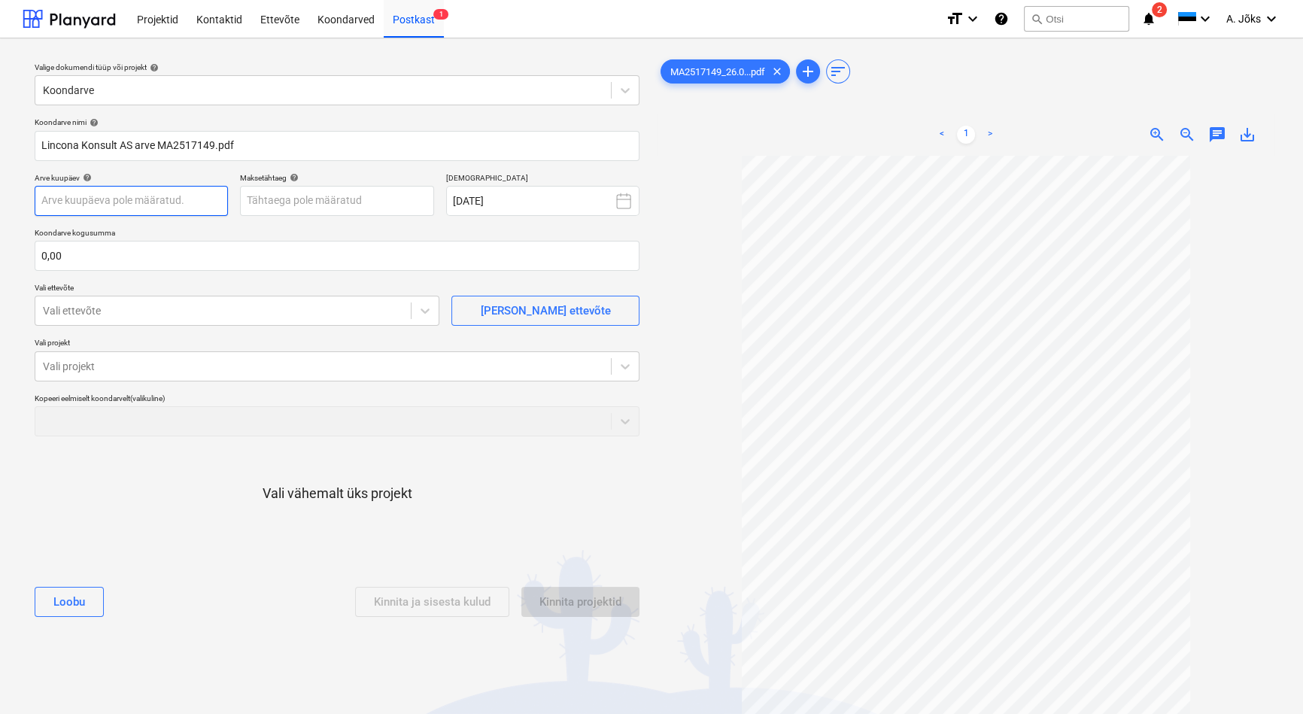
click at [95, 199] on body "Projektid Kontaktid Ettevõte Koondarved Postkast 1 format_size keyboard_arrow_d…" at bounding box center [651, 357] width 1303 height 714
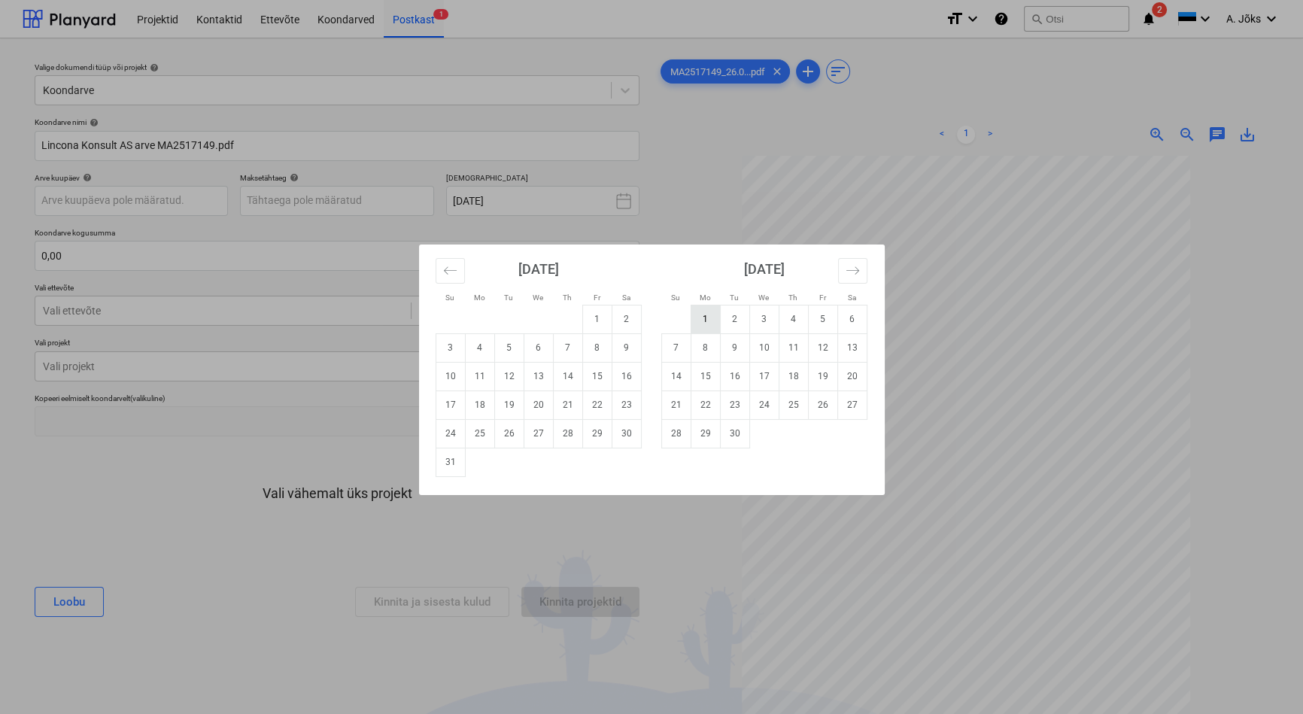
click at [709, 317] on td "1" at bounding box center [705, 319] width 29 height 29
type input "[DATE]"
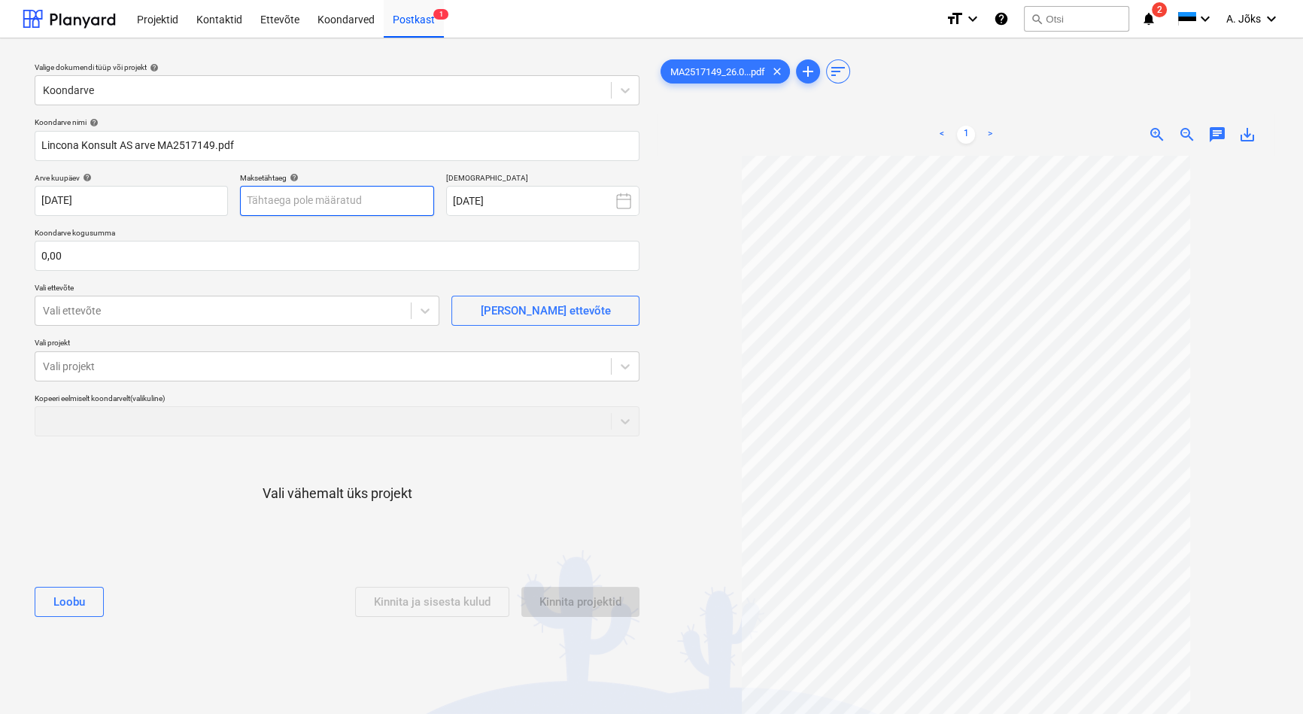
click at [345, 197] on body "Projektid Kontaktid Ettevõte Koondarved Postkast 1 format_size keyboard_arrow_d…" at bounding box center [651, 357] width 1303 height 714
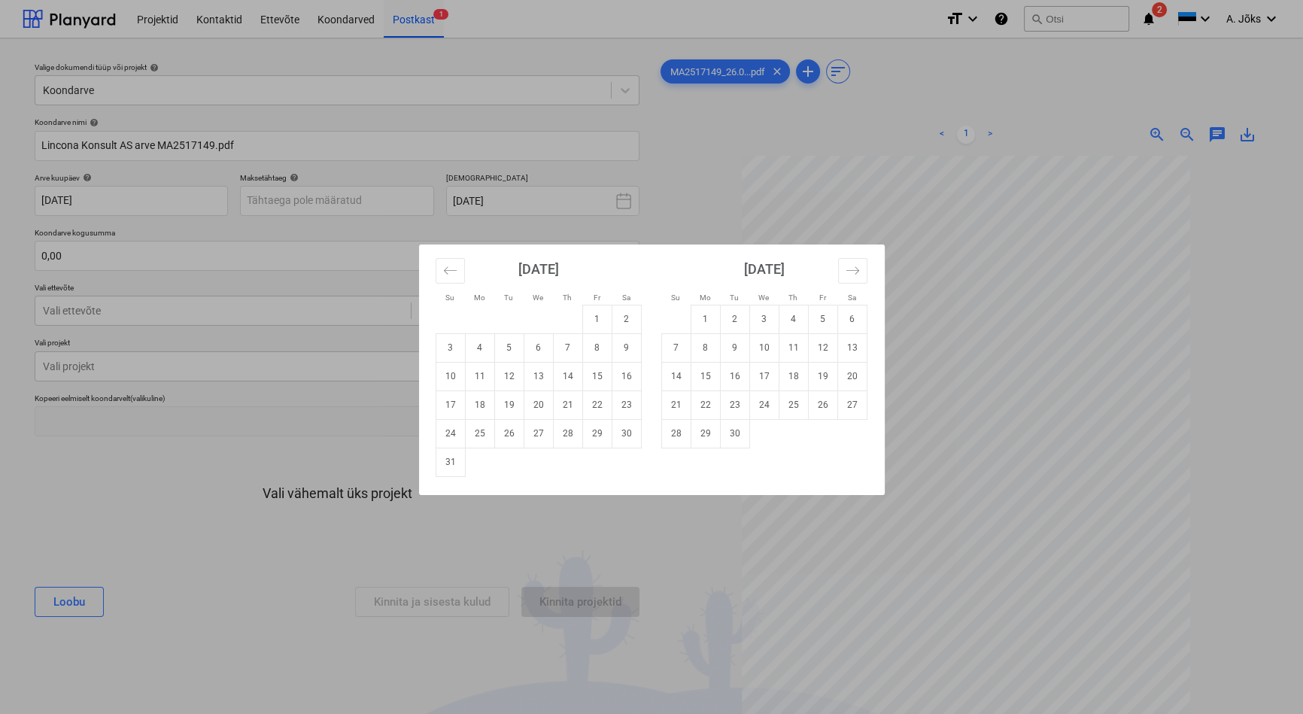
click at [729, 376] on td "16" at bounding box center [734, 376] width 29 height 29
type input "[DATE]"
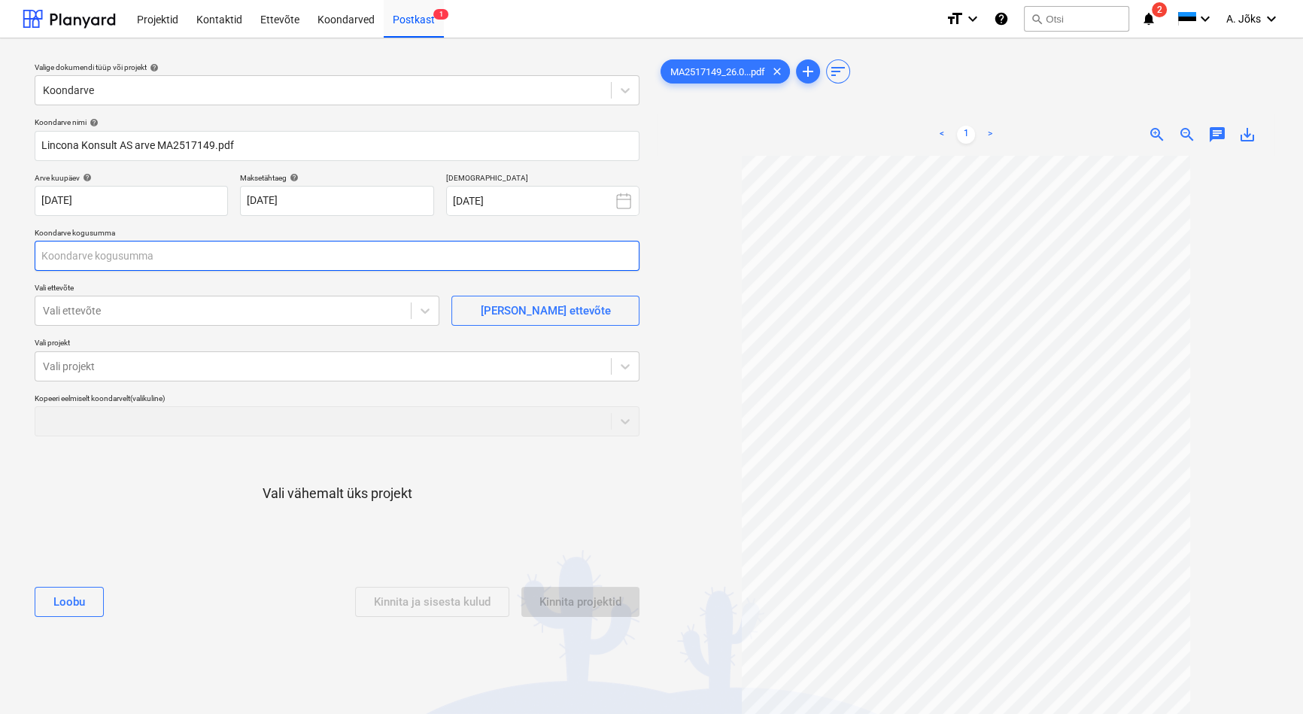
click at [167, 251] on input "text" at bounding box center [337, 256] width 605 height 30
type input "322,98"
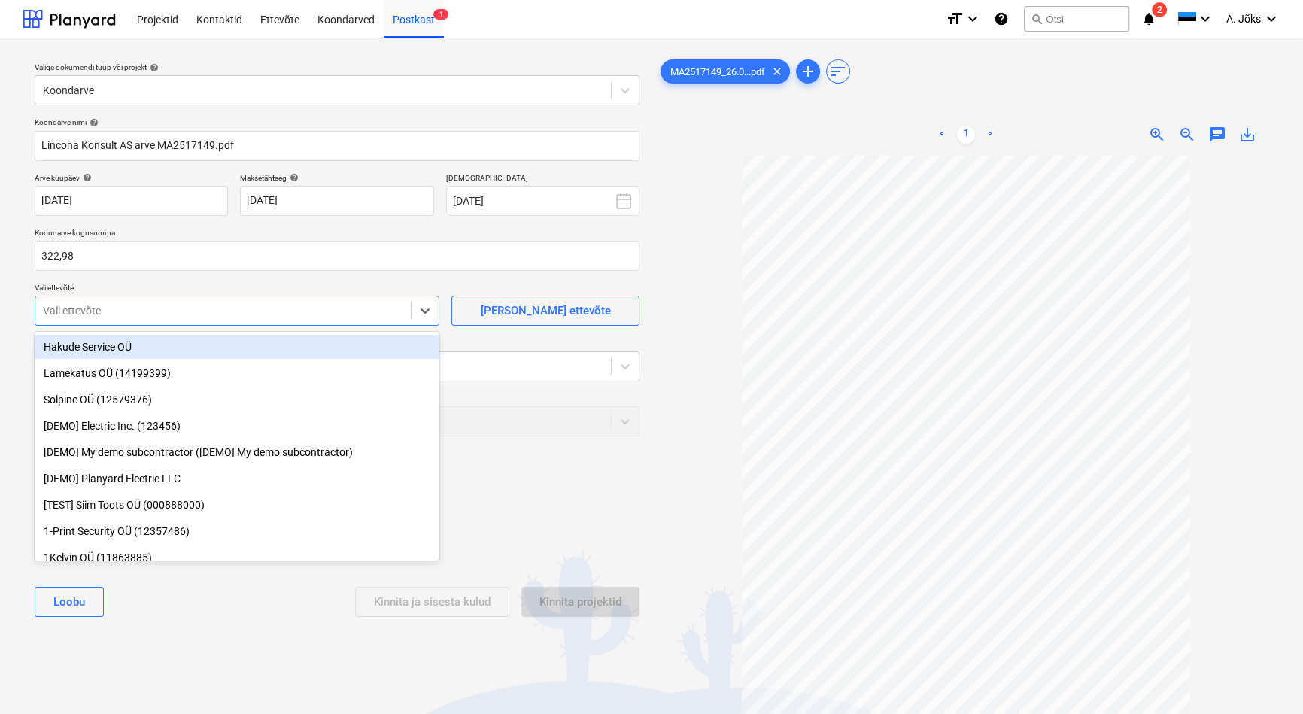
click at [163, 305] on div at bounding box center [223, 310] width 360 height 15
type input "linc"
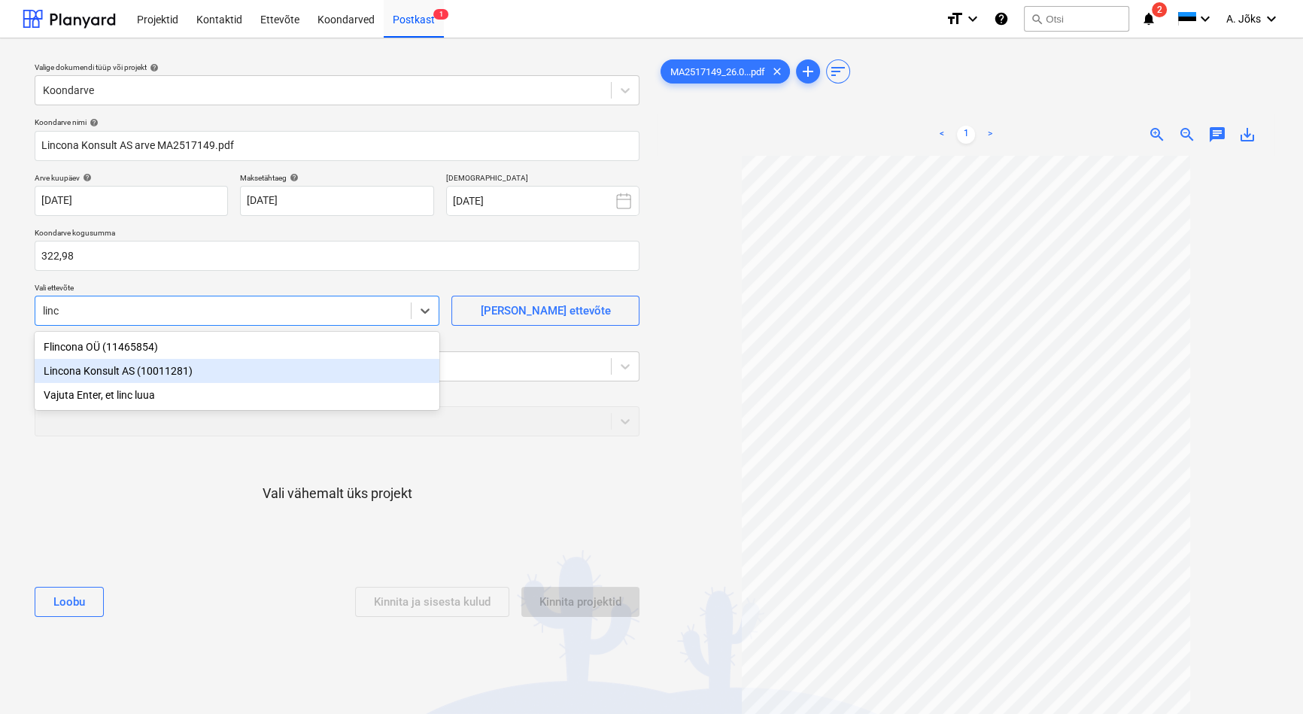
click at [141, 370] on div "Lincona Konsult AS (10011281)" at bounding box center [237, 371] width 405 height 24
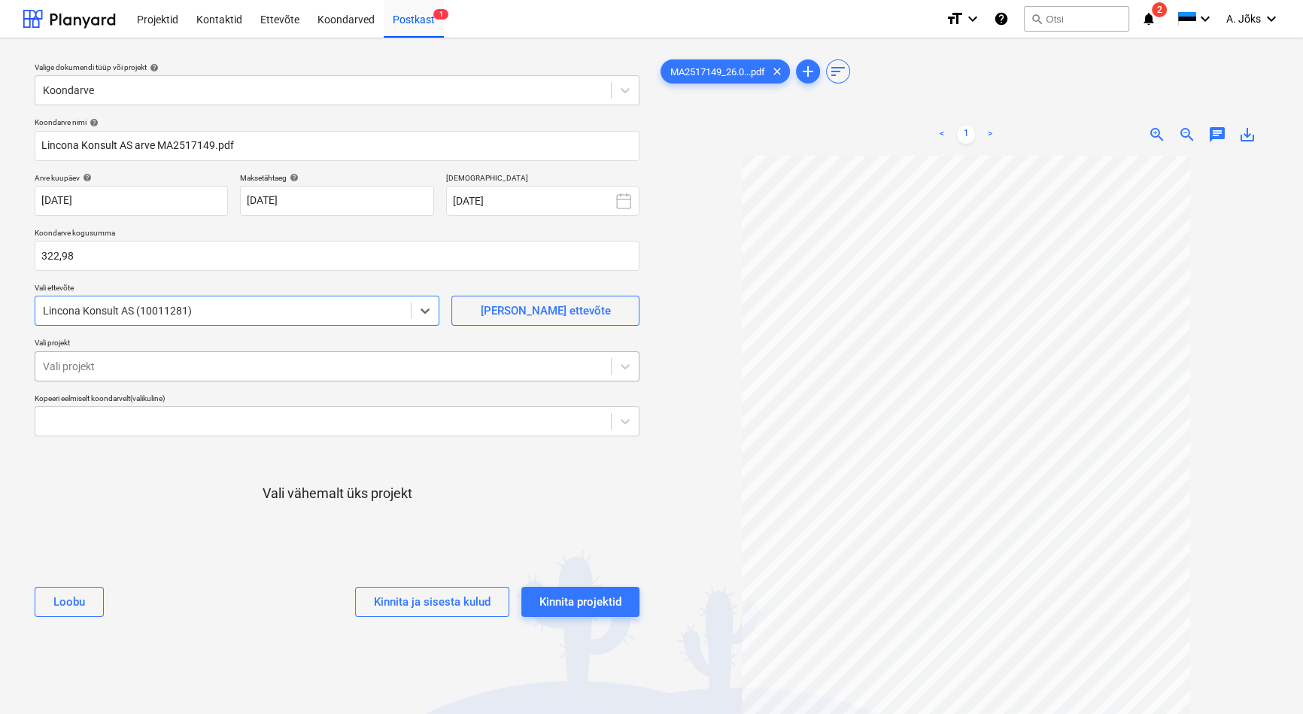
click at [143, 366] on div at bounding box center [323, 366] width 561 height 15
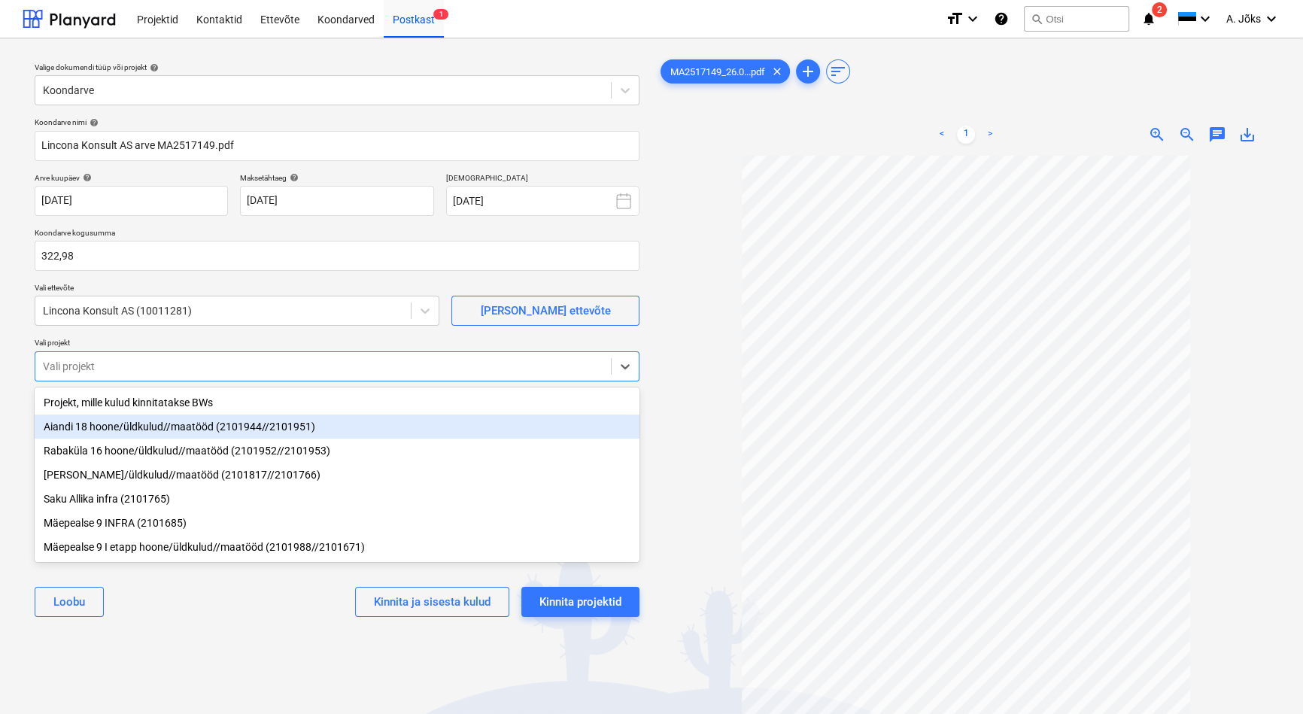
click at [160, 432] on div "Aiandi 18 hoone/üldkulud//maatööd (2101944//2101951)" at bounding box center [337, 427] width 605 height 24
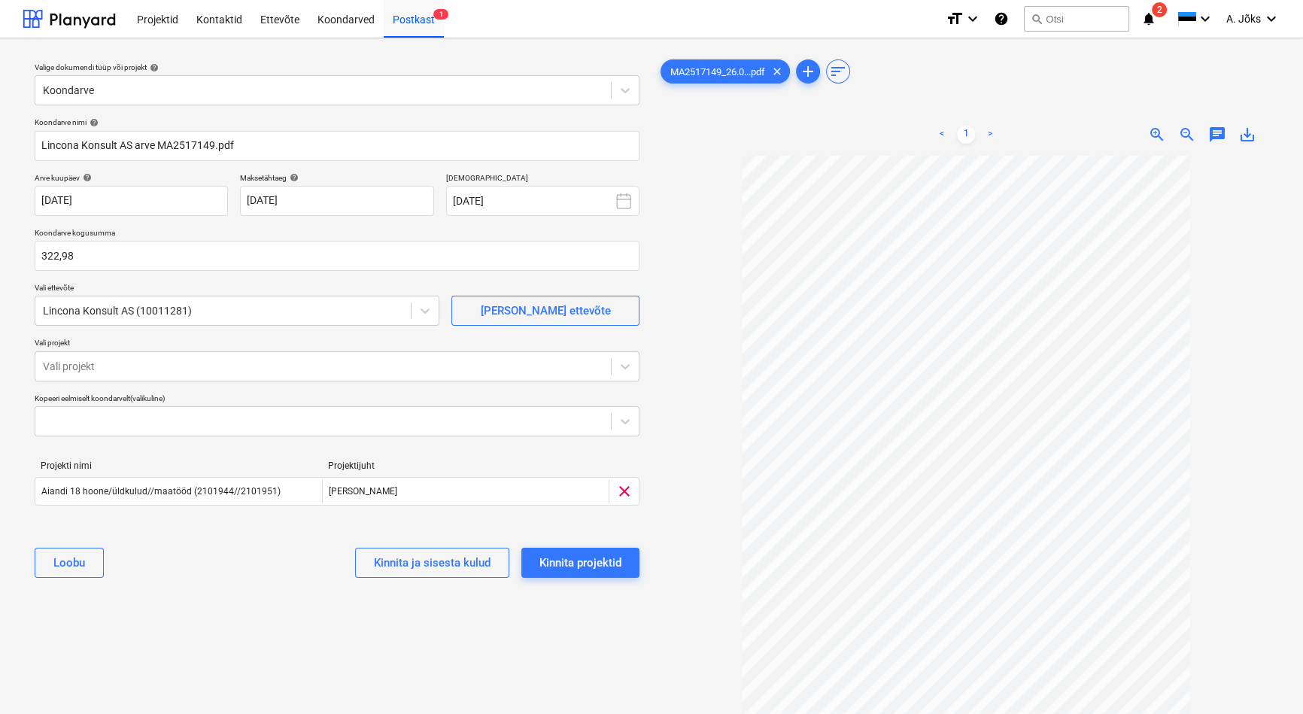
click at [283, 644] on div "Valige dokumendi tüüp või projekt help Koondarve Koondarve nimi help Lincona Ko…" at bounding box center [337, 441] width 629 height 783
click at [564, 559] on div "Kinnita projektid" at bounding box center [581, 563] width 82 height 20
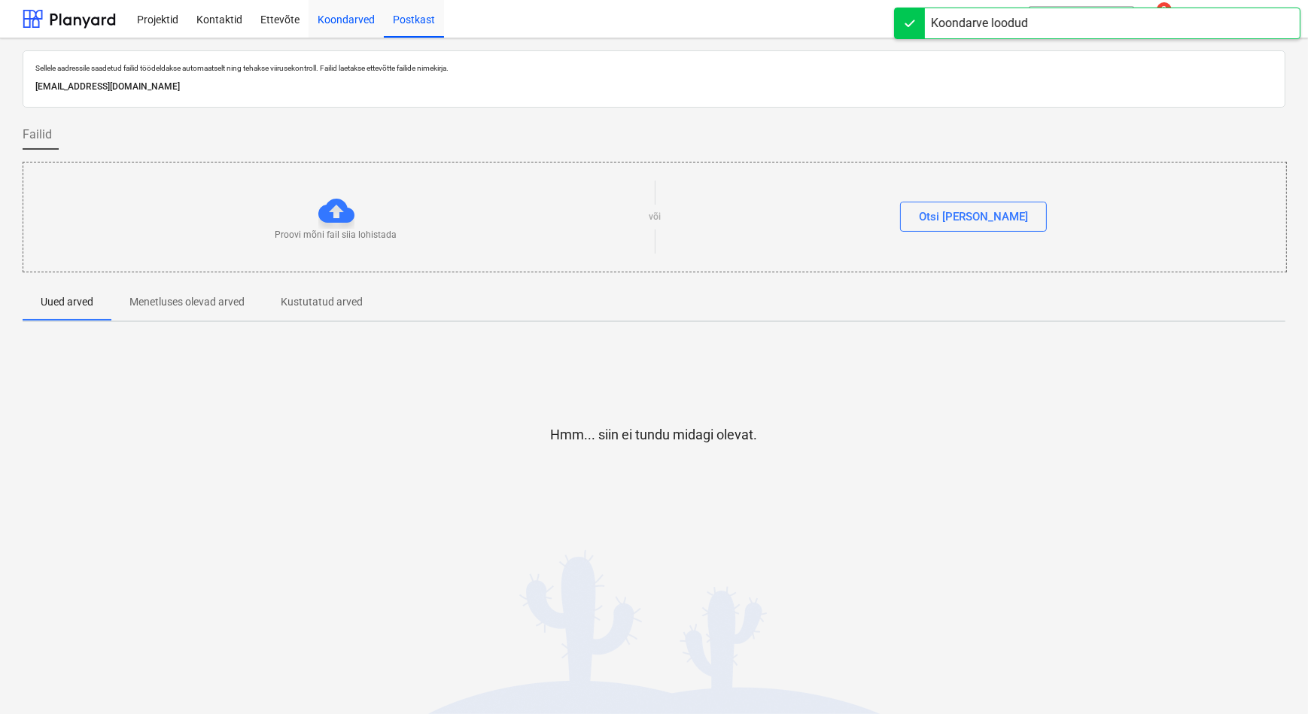
click at [354, 21] on div "Koondarved" at bounding box center [346, 18] width 75 height 38
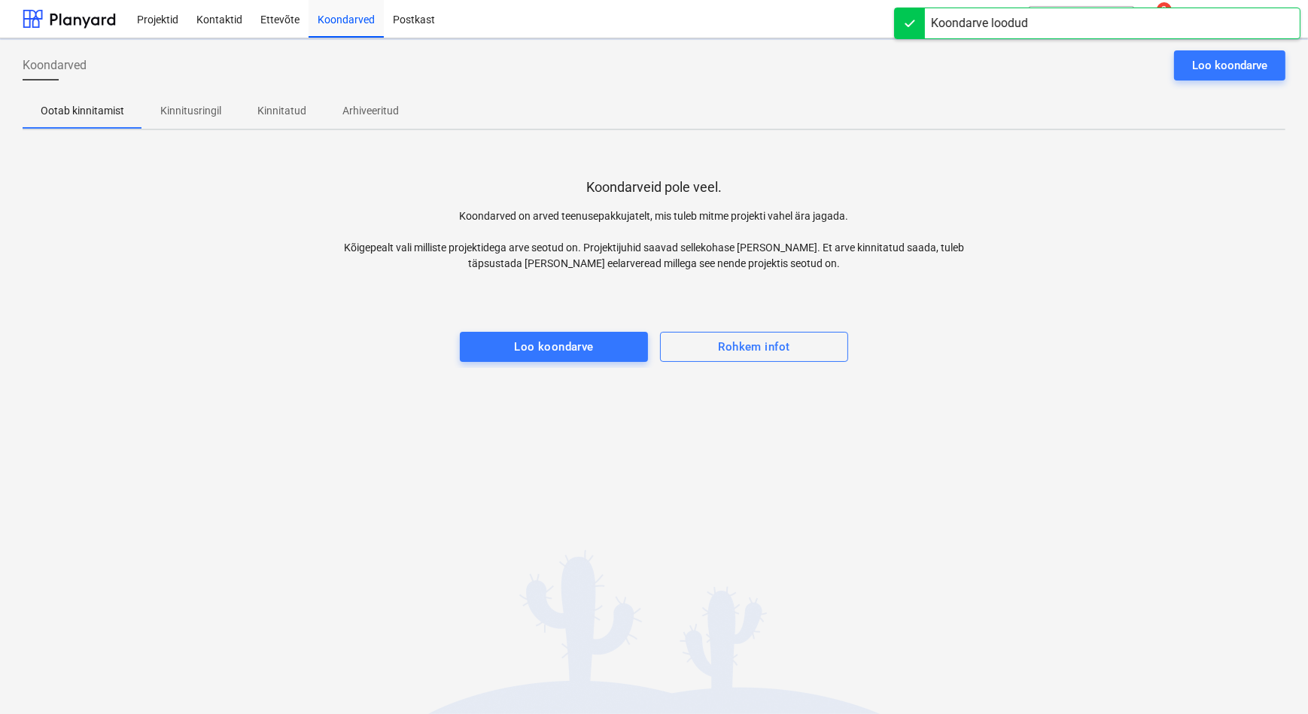
click at [211, 111] on p "Kinnitusringil" at bounding box center [190, 111] width 61 height 16
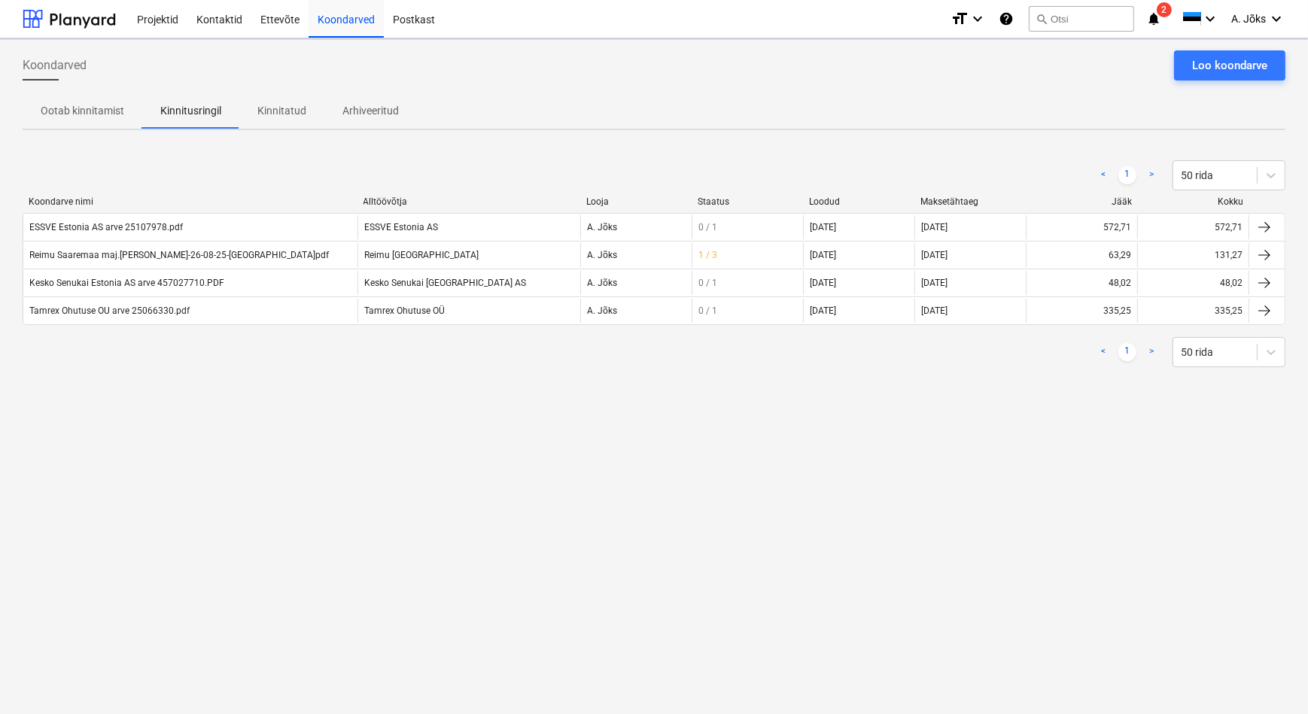
click at [403, 460] on div "Koondarved Loo koondarve Ootab kinnitamist Kinnitusringil Kinnitatud Arhiveerit…" at bounding box center [654, 376] width 1308 height 676
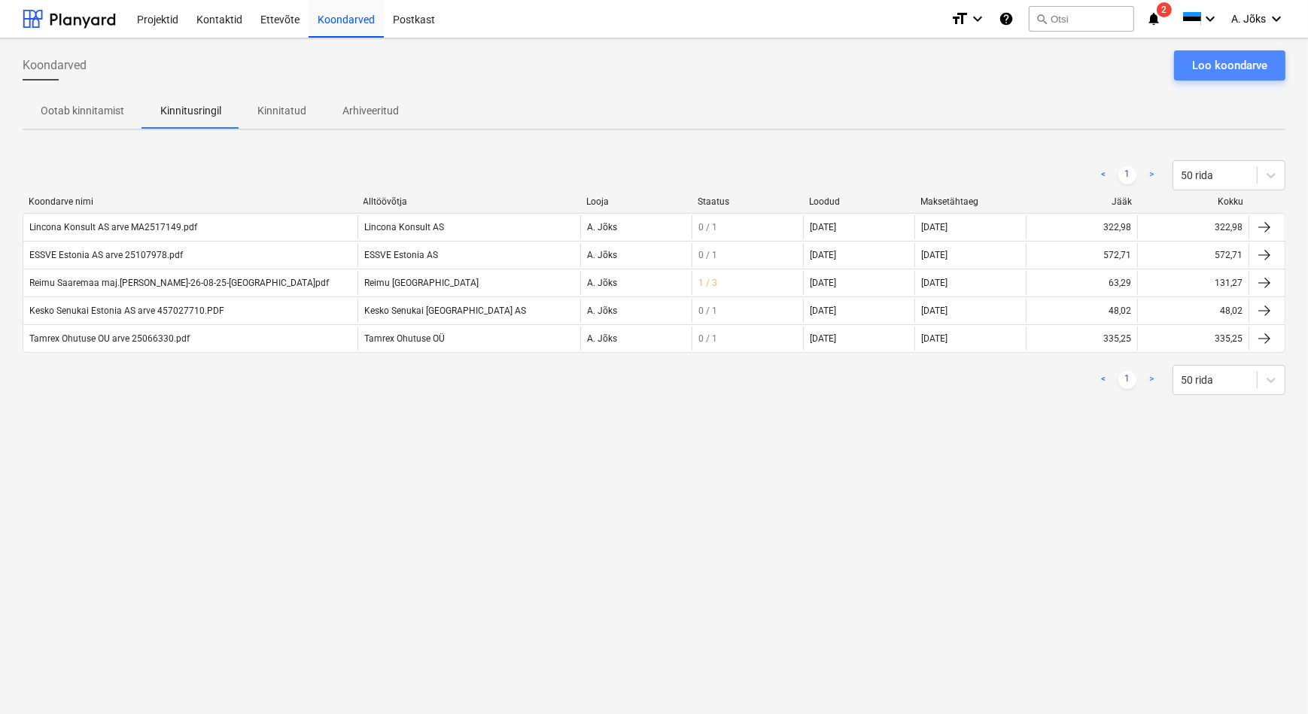
click at [1217, 67] on div "Loo koondarve" at bounding box center [1229, 66] width 75 height 20
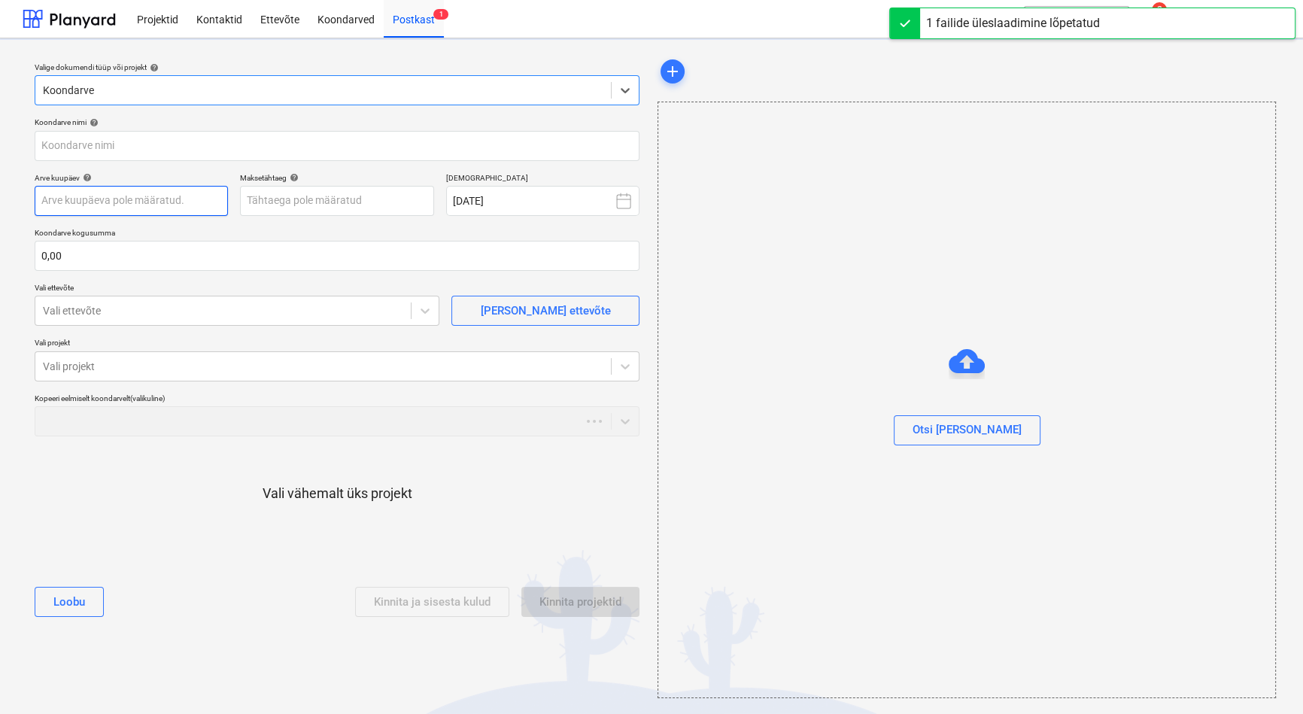
type input "[PERSON_NAME] maj.[PERSON_NAME]-26-08-25-KJ.pdf"
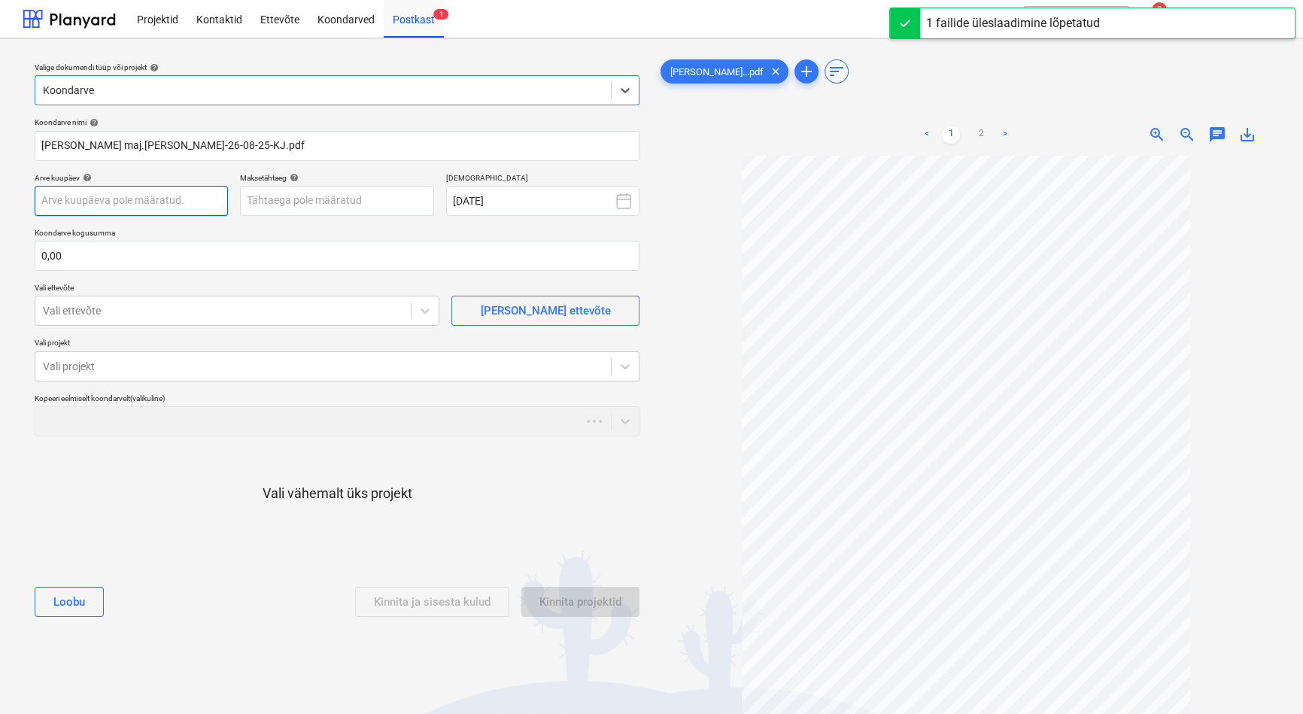
click at [120, 202] on body "Projektid Kontaktid Ettevõte Koondarved Postkast 1 format_size keyboard_arrow_d…" at bounding box center [651, 357] width 1303 height 714
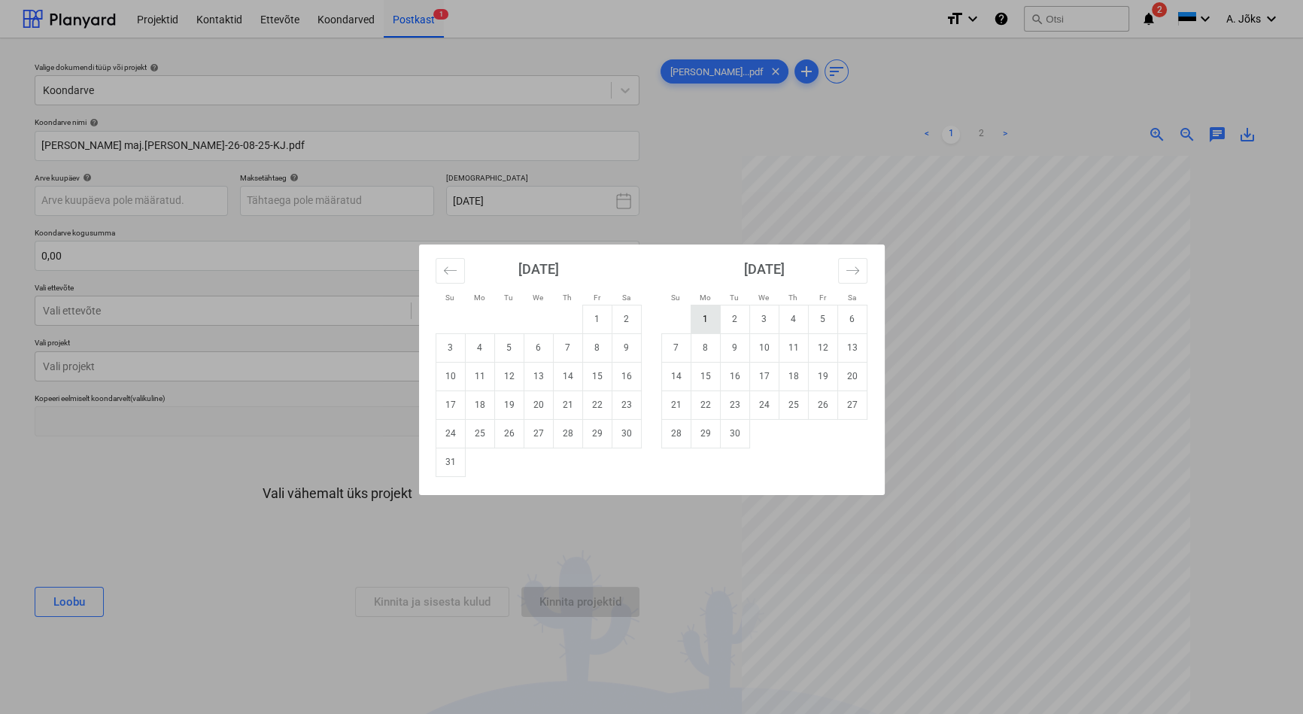
click at [704, 320] on td "1" at bounding box center [705, 319] width 29 height 29
type input "[DATE]"
click at [398, 203] on body "Projektid Kontaktid Ettevõte Koondarved Postkast 1 format_size keyboard_arrow_d…" at bounding box center [651, 357] width 1303 height 714
click at [709, 325] on td "1" at bounding box center [705, 319] width 29 height 29
type input "[DATE]"
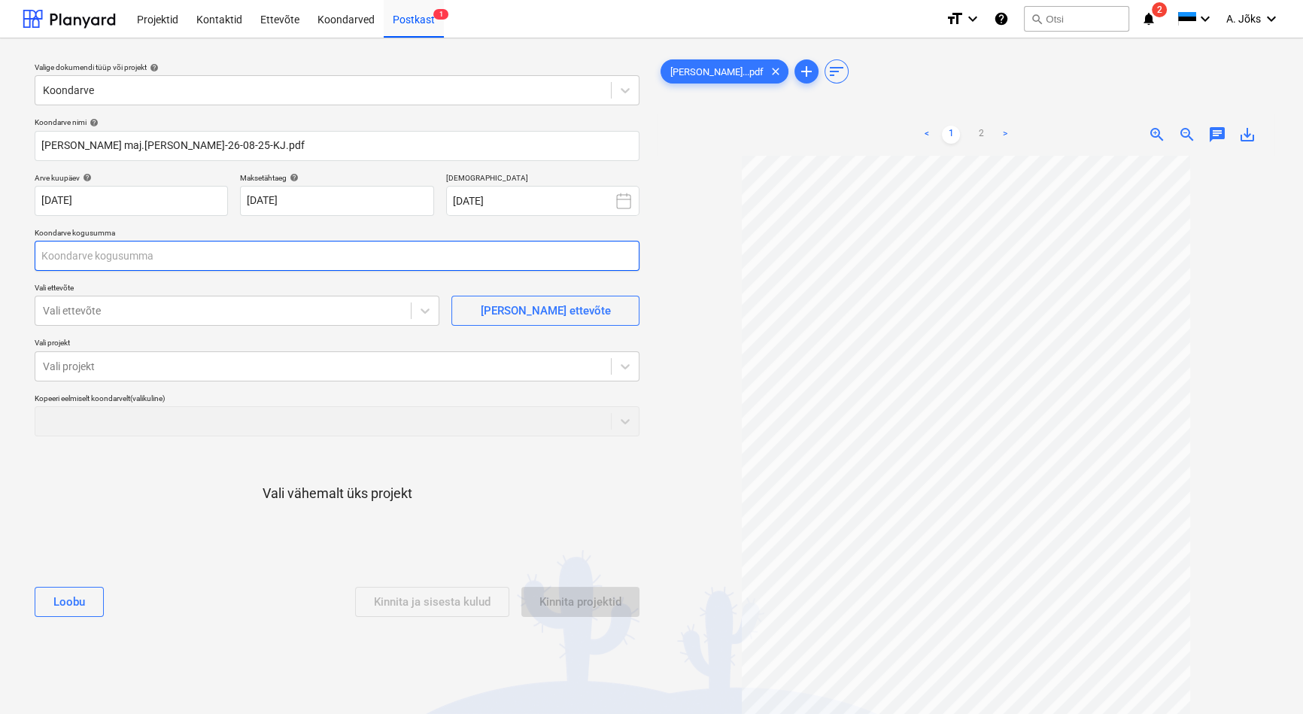
click at [255, 260] on input "text" at bounding box center [337, 256] width 605 height 30
type input "0,00"
click at [64, 254] on input "text" at bounding box center [337, 256] width 605 height 30
type input "54,13"
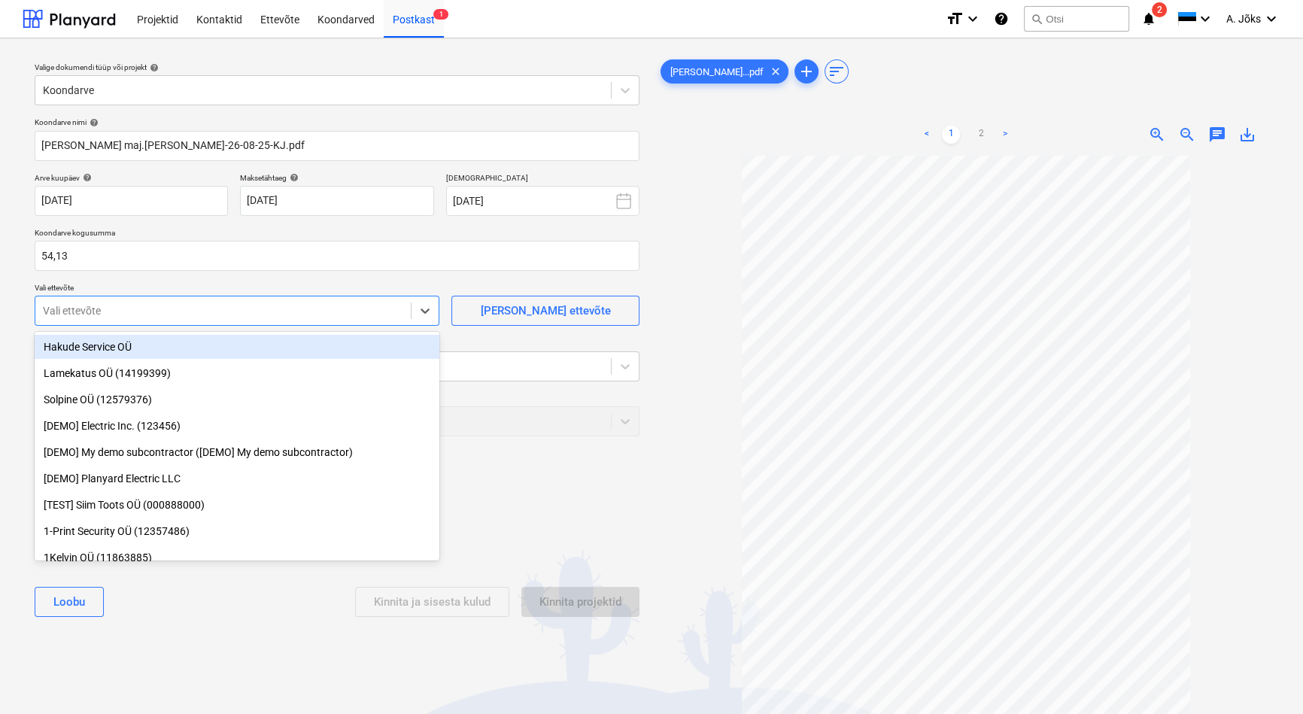
click at [62, 316] on div at bounding box center [223, 310] width 360 height 15
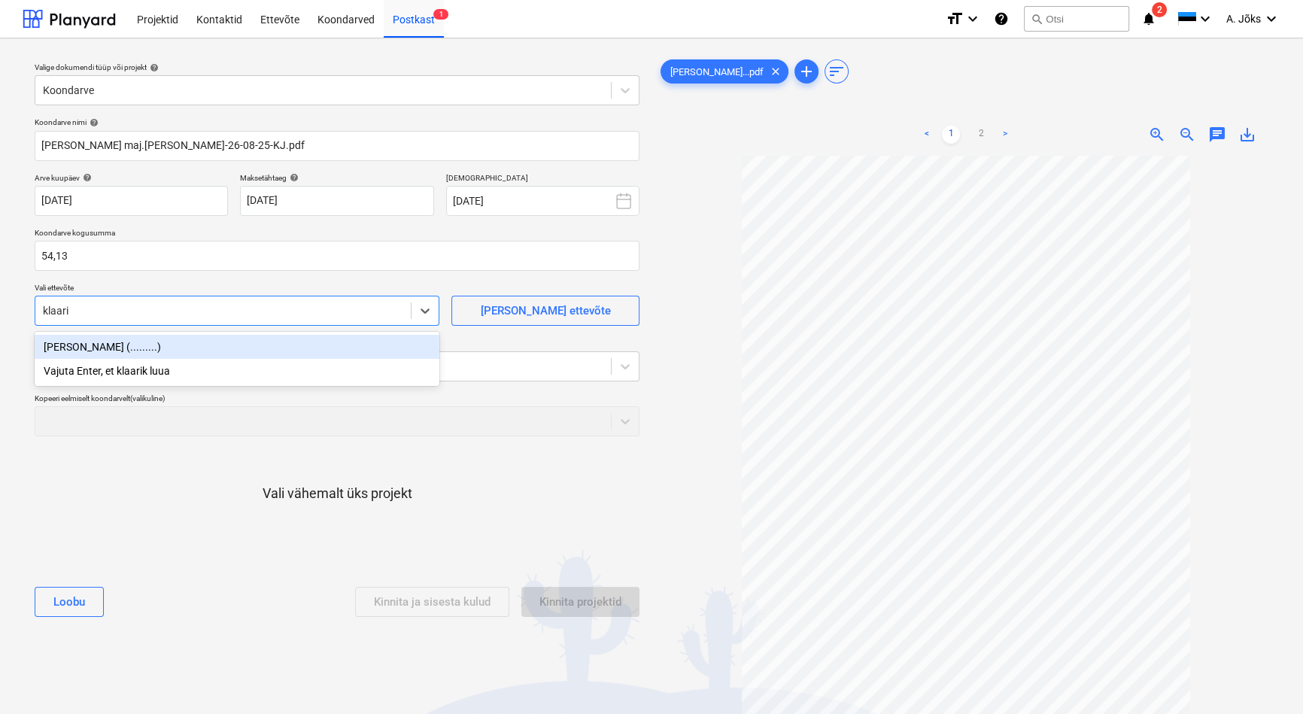
type input "klaarik"
click at [86, 343] on div "[PERSON_NAME] (.........)" at bounding box center [237, 347] width 405 height 24
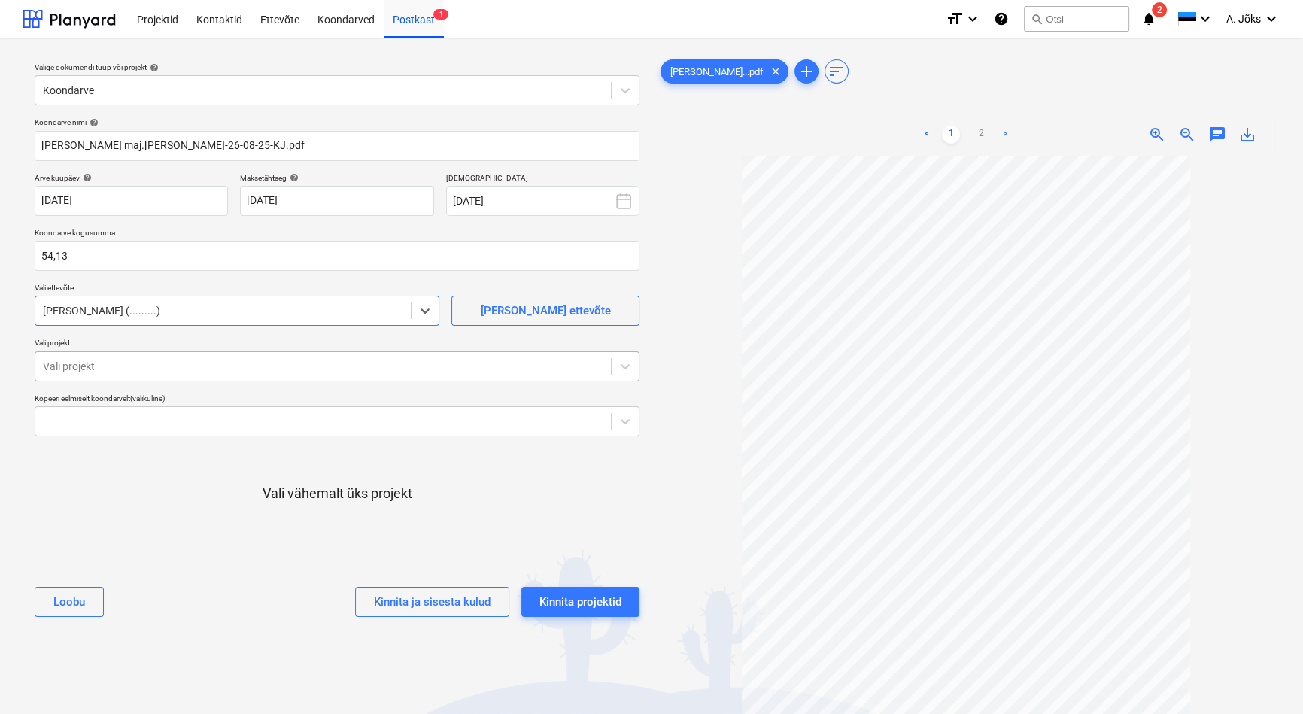
click at [86, 361] on div at bounding box center [323, 366] width 561 height 15
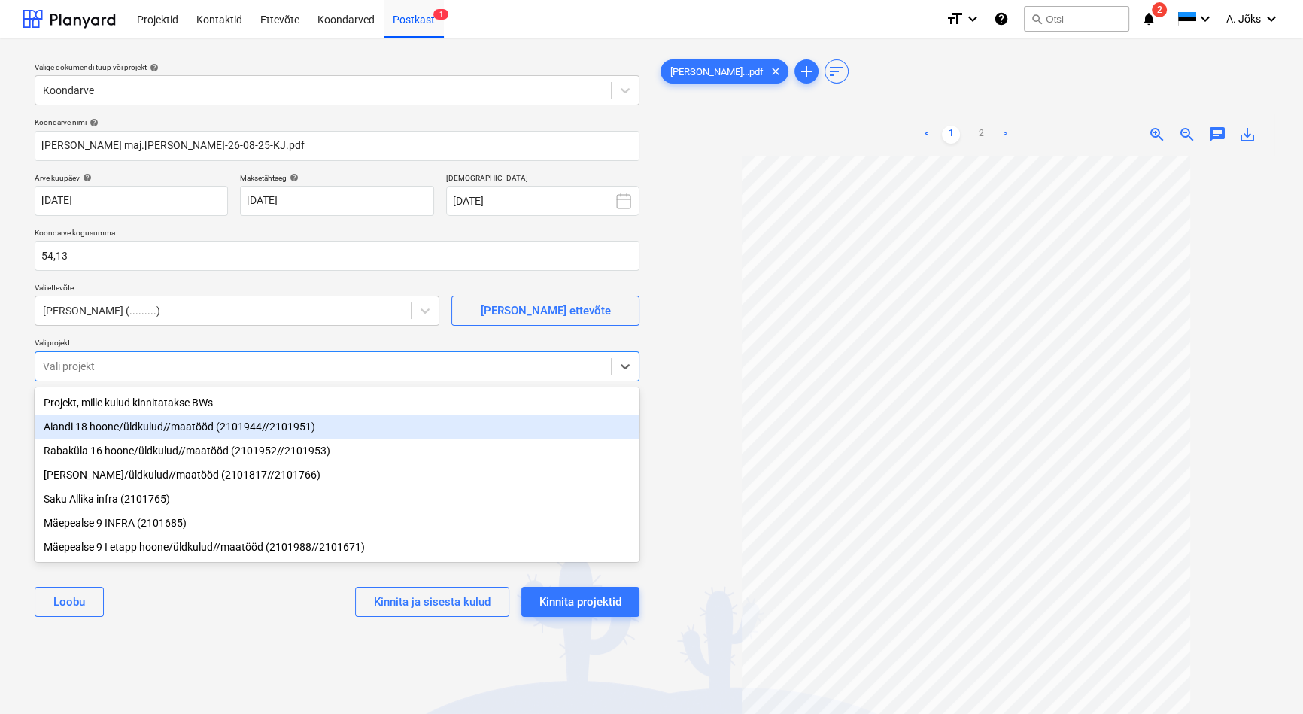
click at [139, 436] on div "Aiandi 18 hoone/üldkulud//maatööd (2101944//2101951)" at bounding box center [337, 427] width 605 height 24
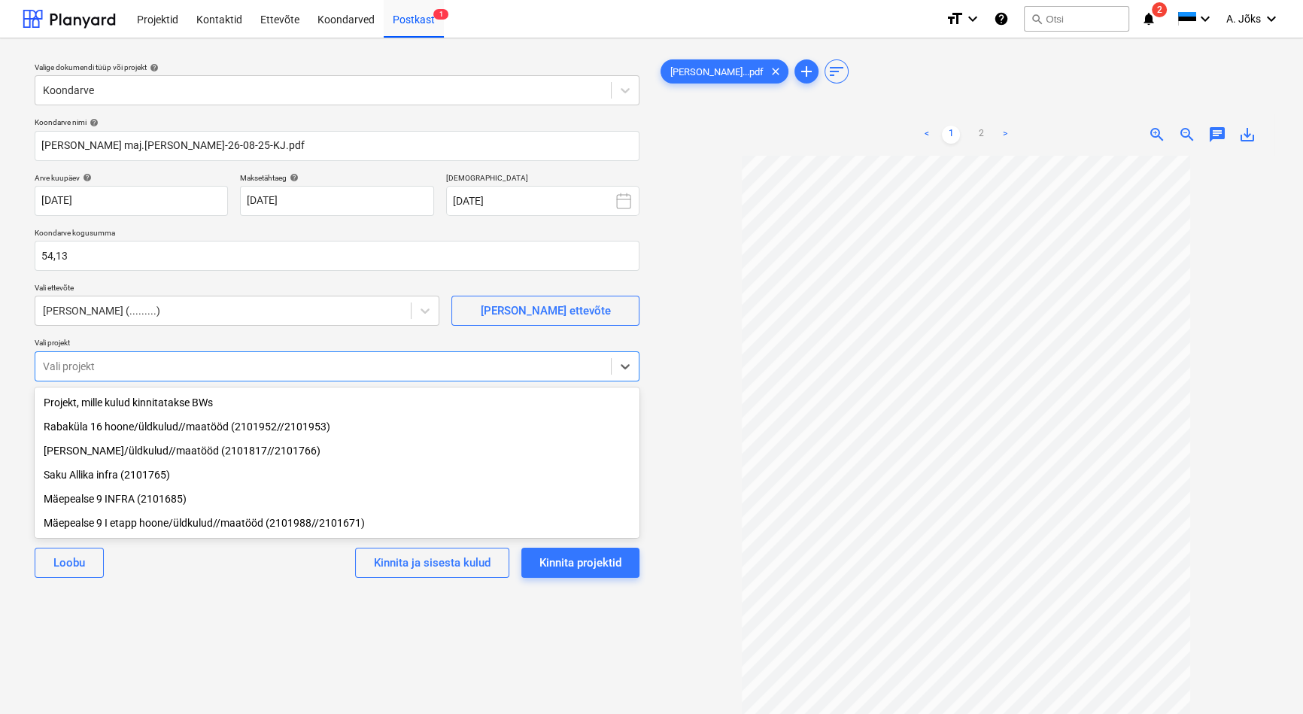
click at [155, 598] on div "Valige dokumendi tüüp või projekt help Koondarve Koondarve nimi help [PERSON_NA…" at bounding box center [337, 441] width 629 height 783
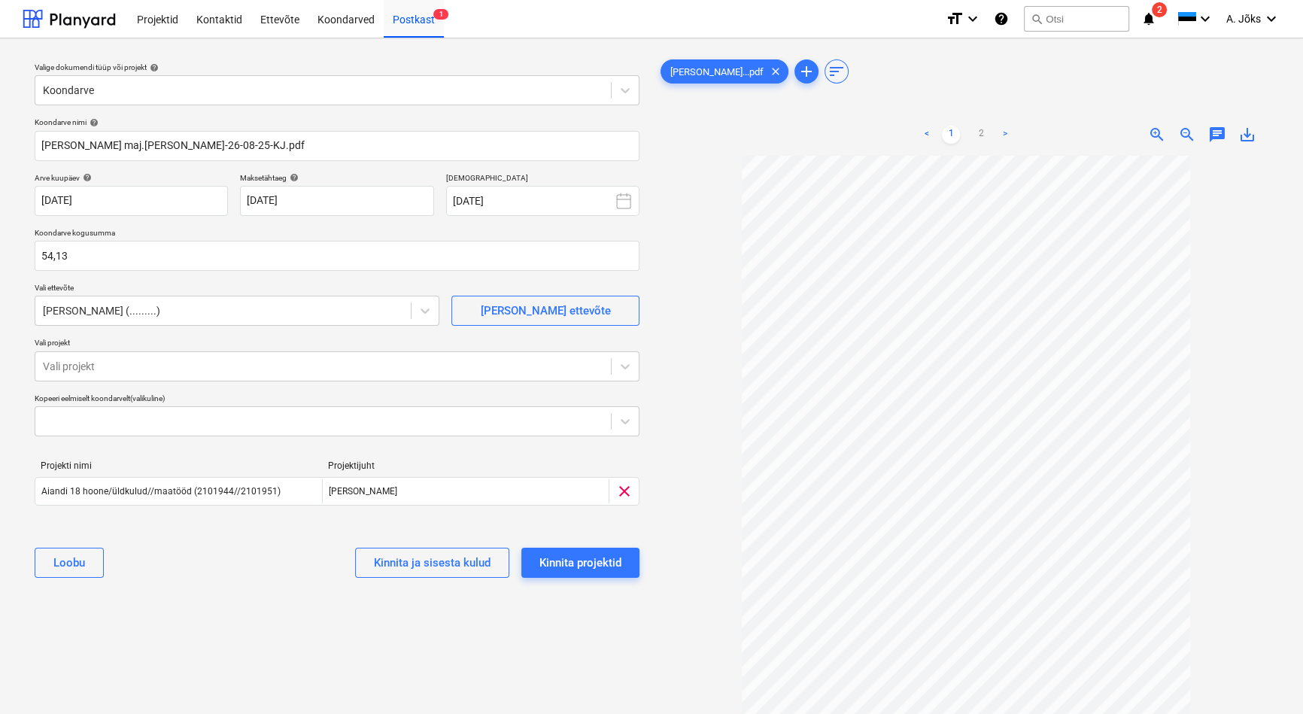
drag, startPoint x: 1220, startPoint y: 135, endPoint x: 1209, endPoint y: 153, distance: 21.3
click at [1220, 135] on span "chat" at bounding box center [1218, 135] width 18 height 18
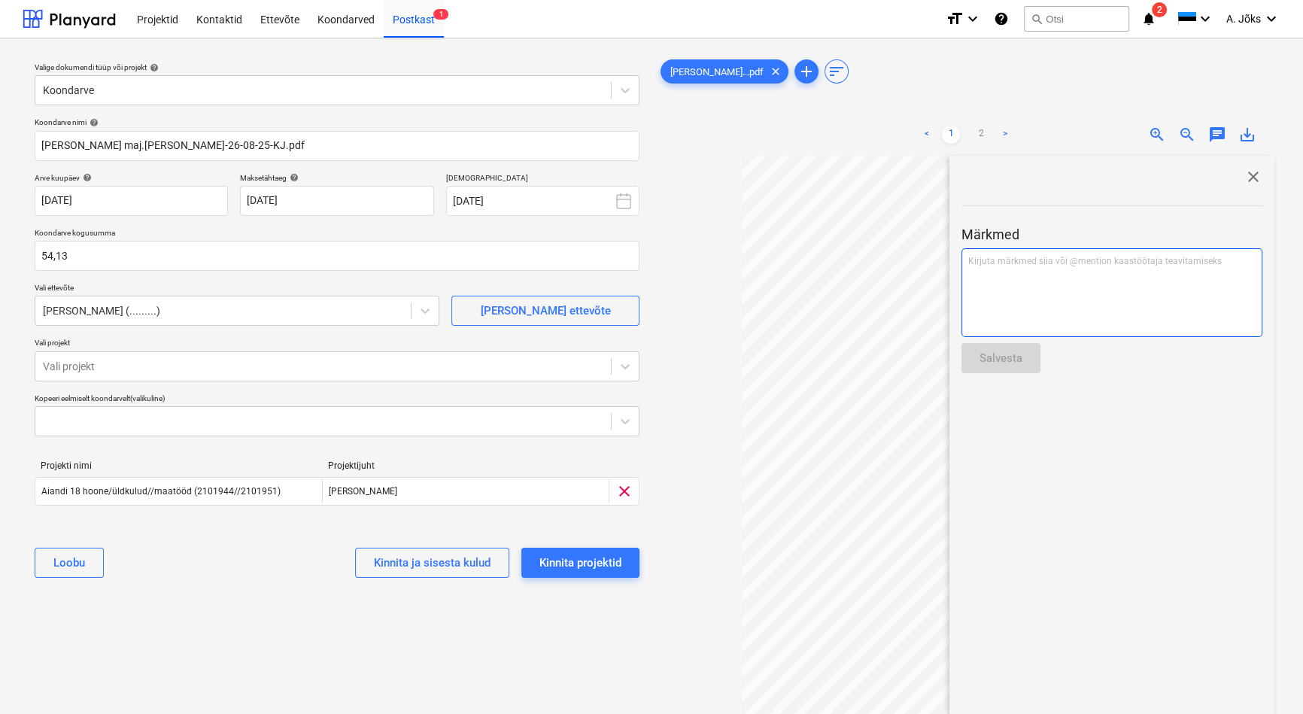
click at [1111, 291] on div "Kirjuta märkmed siia või @mention kaastöötaja teavitamiseks ﻿" at bounding box center [1112, 292] width 301 height 89
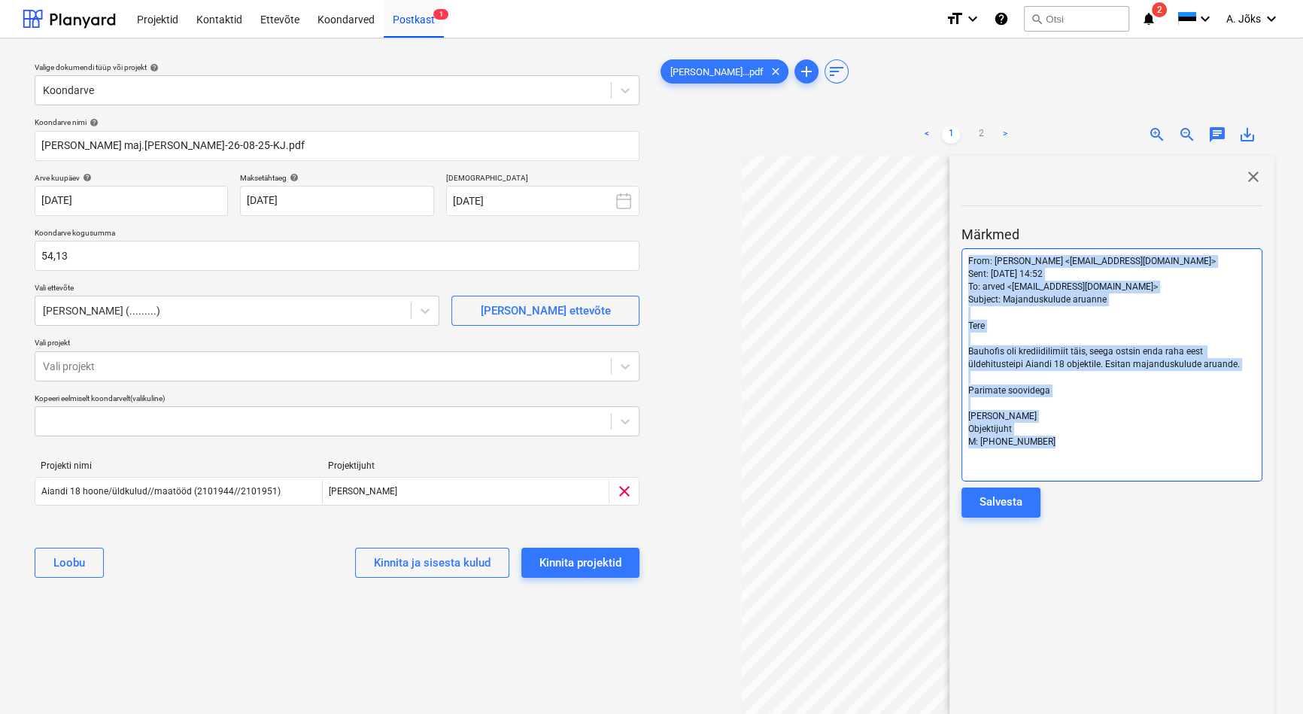
click at [947, 218] on div "< 1 2 > zoom_in zoom_out chat 0 save_alt close Märkmed From: [PERSON_NAME] <[EM…" at bounding box center [966, 471] width 617 height 714
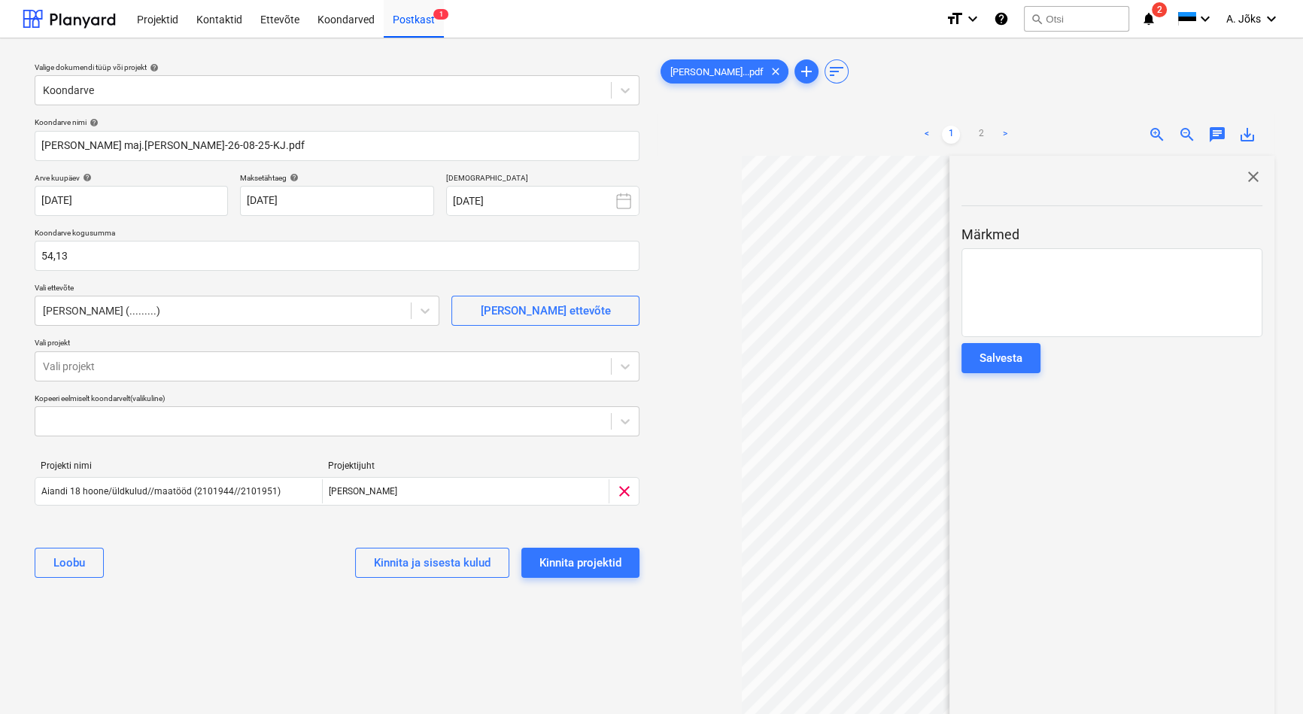
click at [1246, 173] on span "close" at bounding box center [1254, 177] width 18 height 18
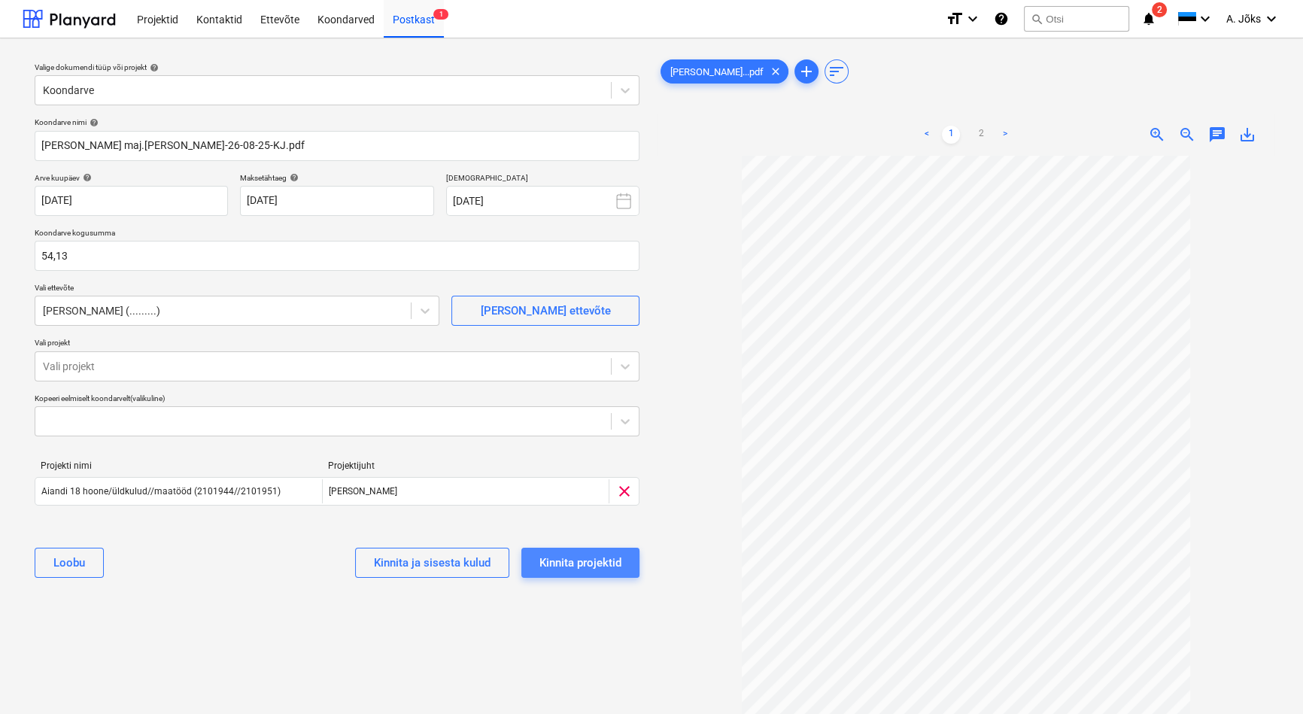
click at [599, 555] on div "Kinnita projektid" at bounding box center [581, 563] width 82 height 20
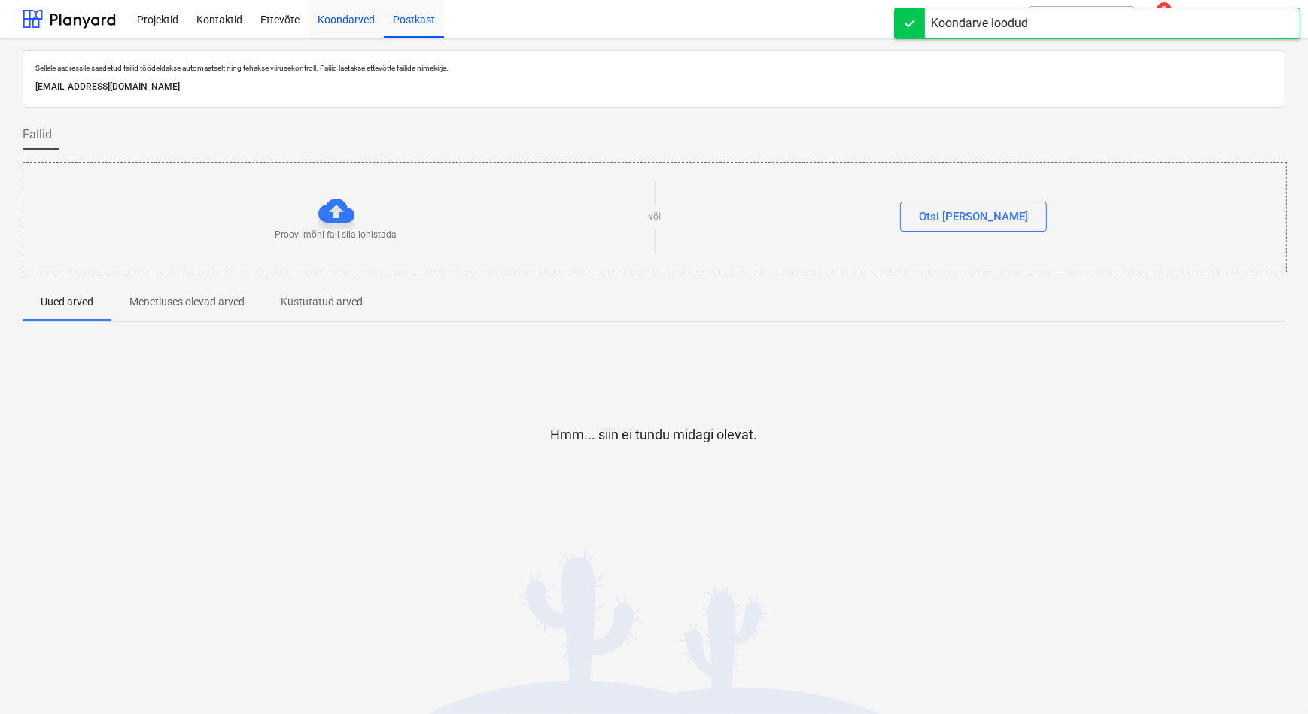
click at [338, 16] on div "Koondarved" at bounding box center [346, 18] width 75 height 38
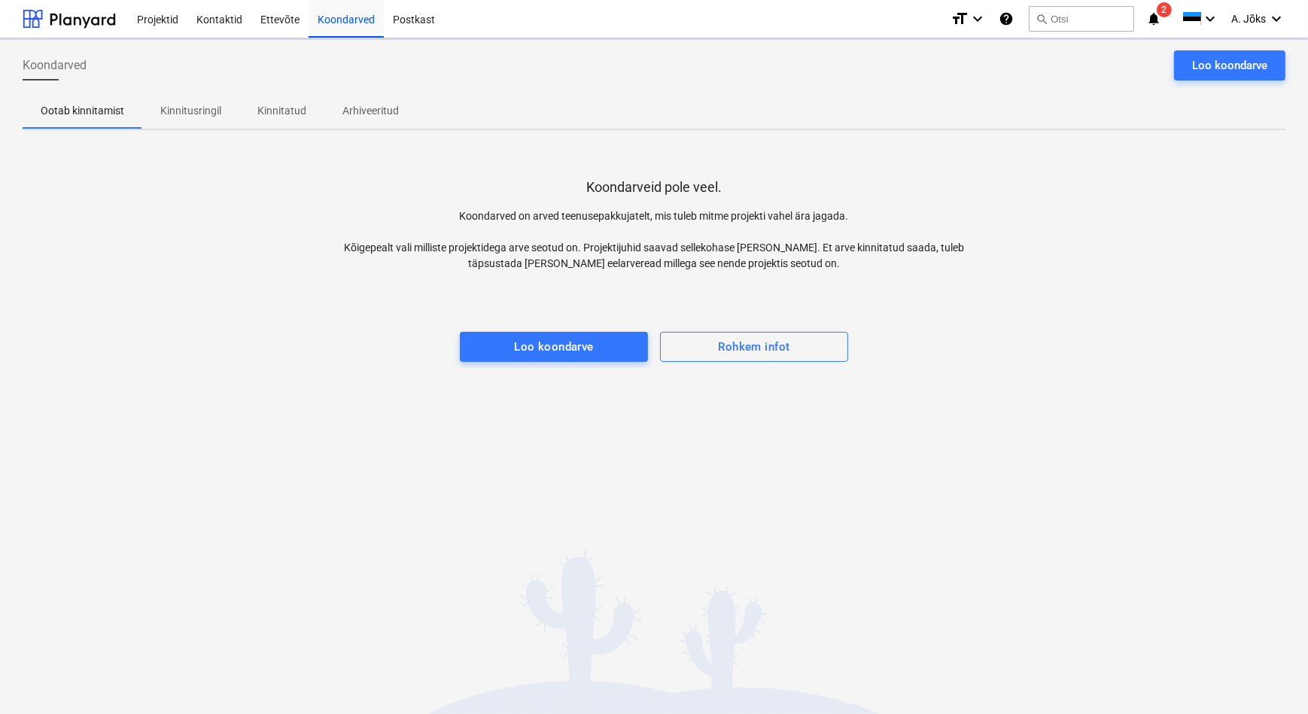
click at [178, 111] on p "Kinnitusringil" at bounding box center [190, 111] width 61 height 16
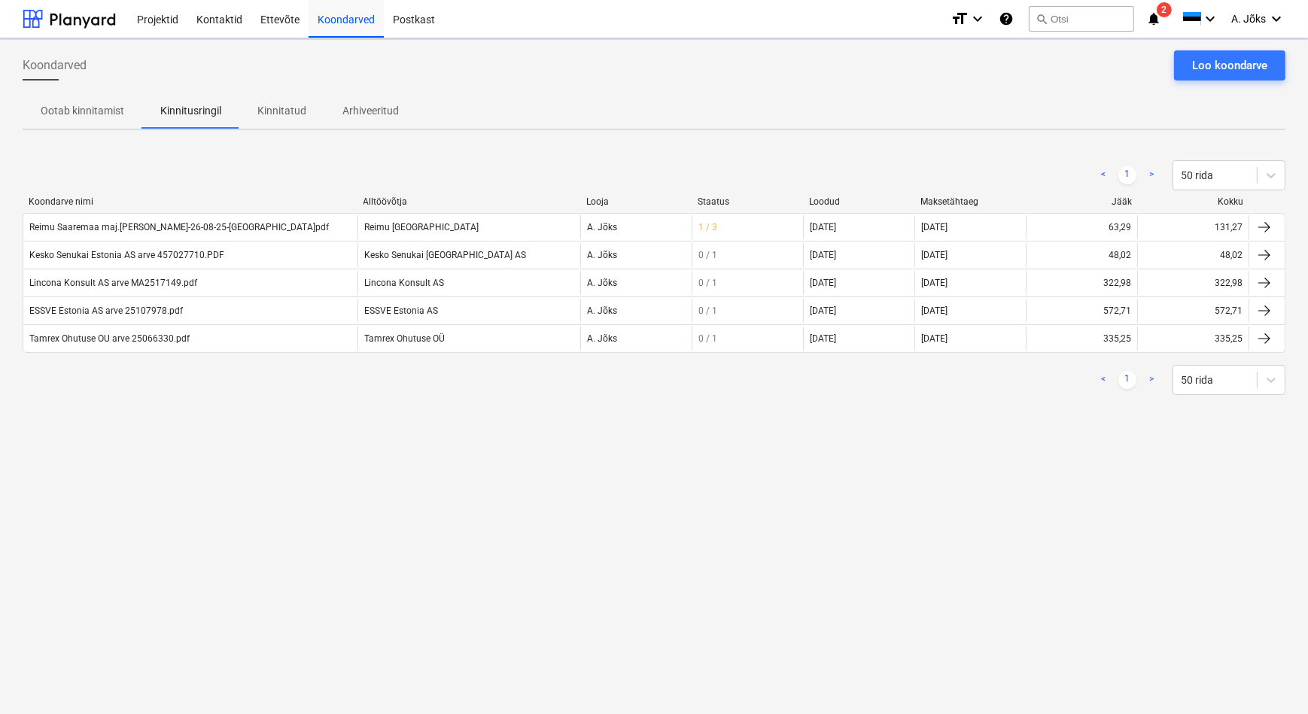
click at [177, 415] on div "Koondarved Loo koondarve Ootab kinnitamist Kinnitusringil Kinnitatud Arhiveerit…" at bounding box center [654, 376] width 1308 height 676
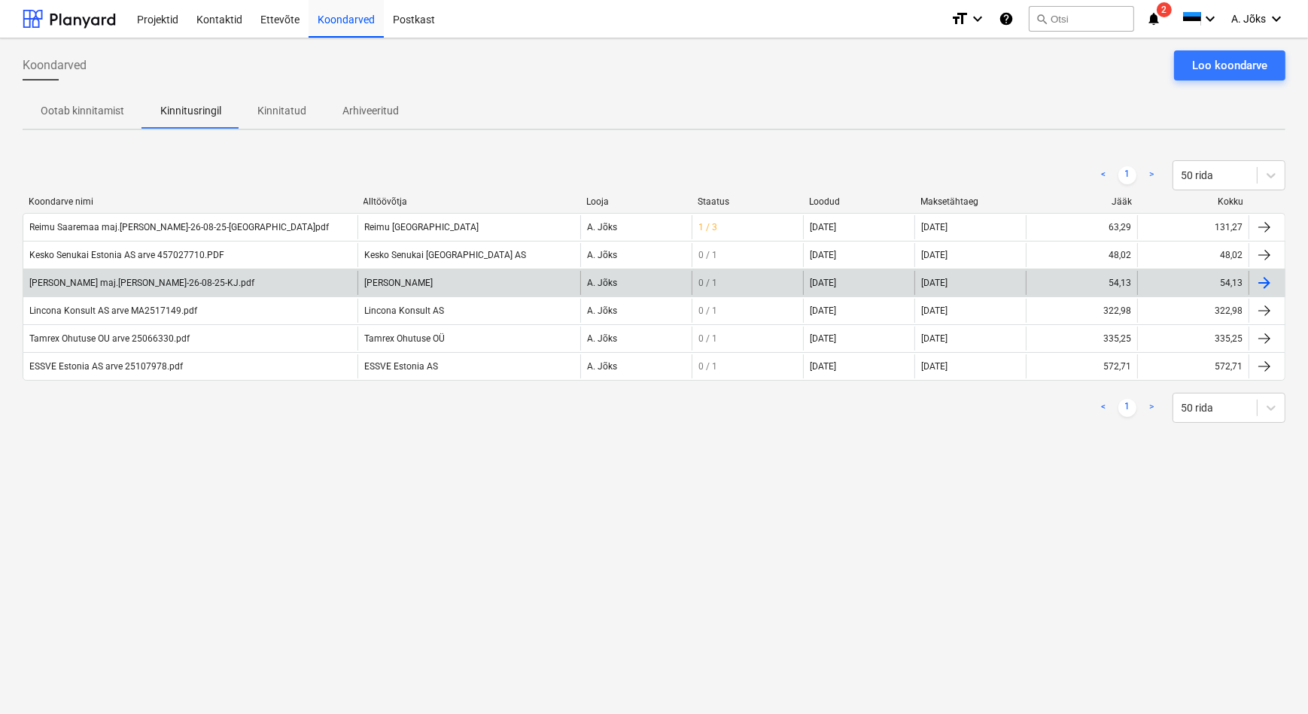
click at [193, 285] on div "[PERSON_NAME] maj.[PERSON_NAME]-26-08-25-KJ.pdf" at bounding box center [141, 283] width 225 height 11
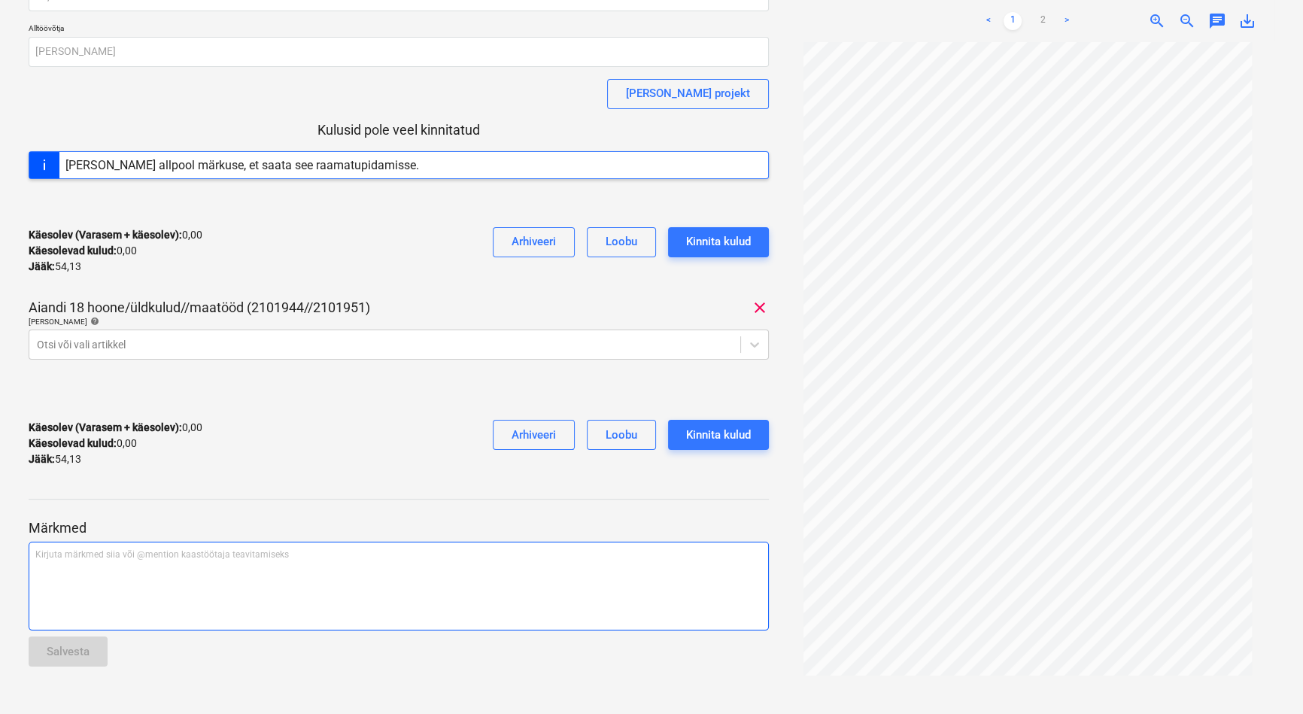
scroll to position [131, 0]
click at [146, 585] on div "Kirjuta märkmed siia või @mention kaastöötaja teavitamiseks ﻿" at bounding box center [399, 585] width 740 height 89
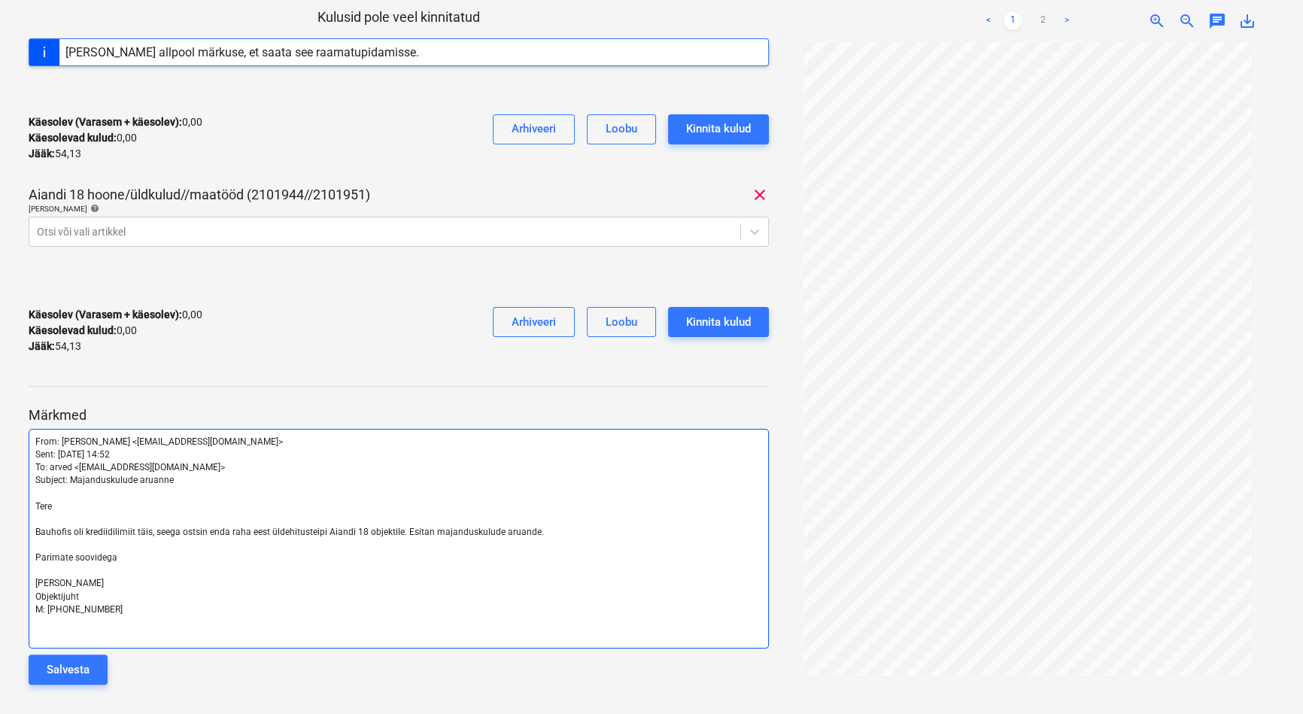
click at [53, 584] on span "[PERSON_NAME]" at bounding box center [69, 583] width 68 height 11
click at [89, 663] on div "Salvesta" at bounding box center [68, 670] width 43 height 20
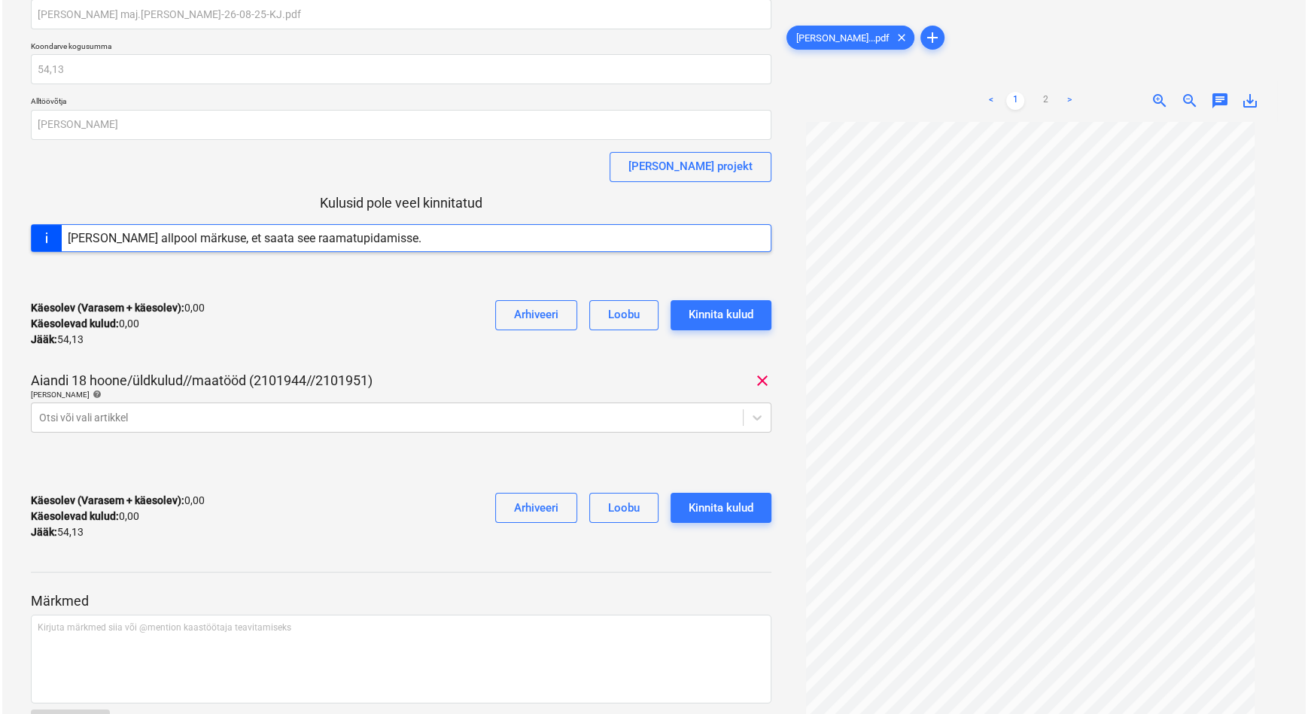
scroll to position [0, 0]
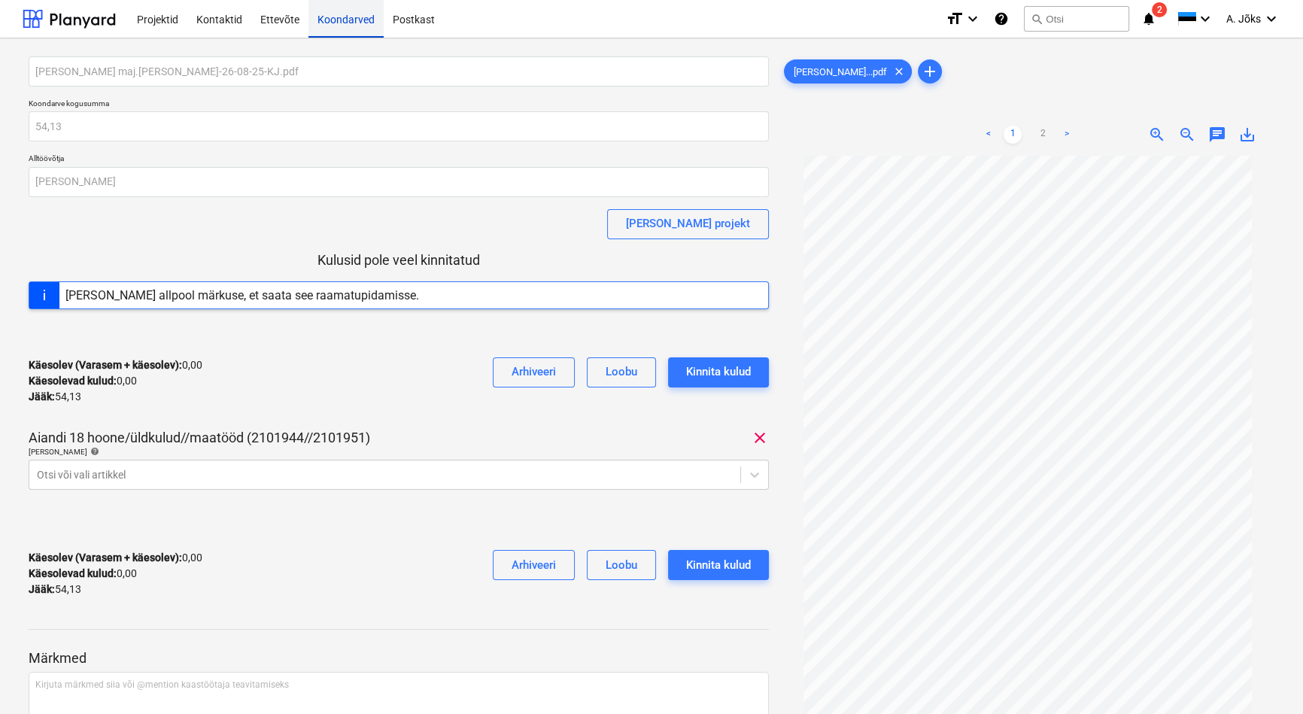
click at [359, 18] on div "Koondarved" at bounding box center [346, 18] width 75 height 38
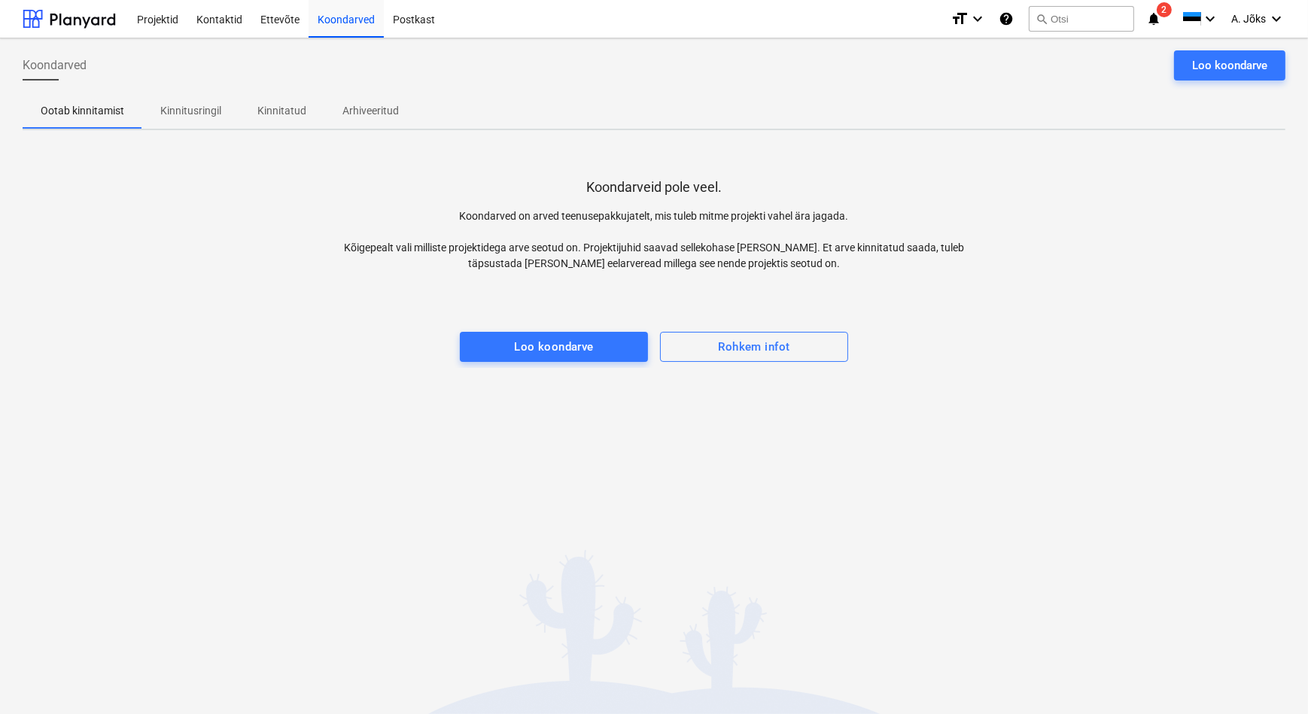
click at [1069, 220] on div "Koondarveid pole veel. Koondarved on arved teenusepakkujatelt, mis tuleb mitme …" at bounding box center [654, 255] width 1263 height 226
